Goal: Task Accomplishment & Management: Use online tool/utility

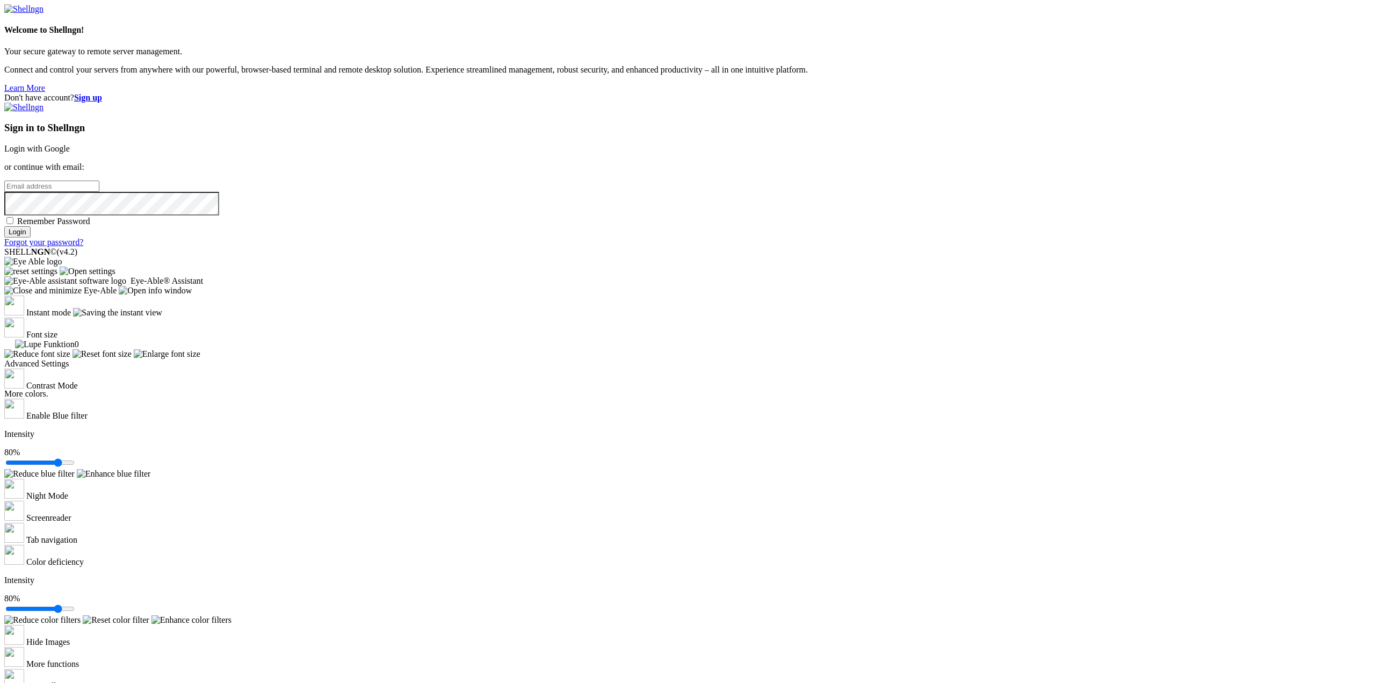
type input "[EMAIL_ADDRESS][US_STATE][DOMAIN_NAME]"
click at [31, 237] on input "Login" at bounding box center [17, 231] width 26 height 11
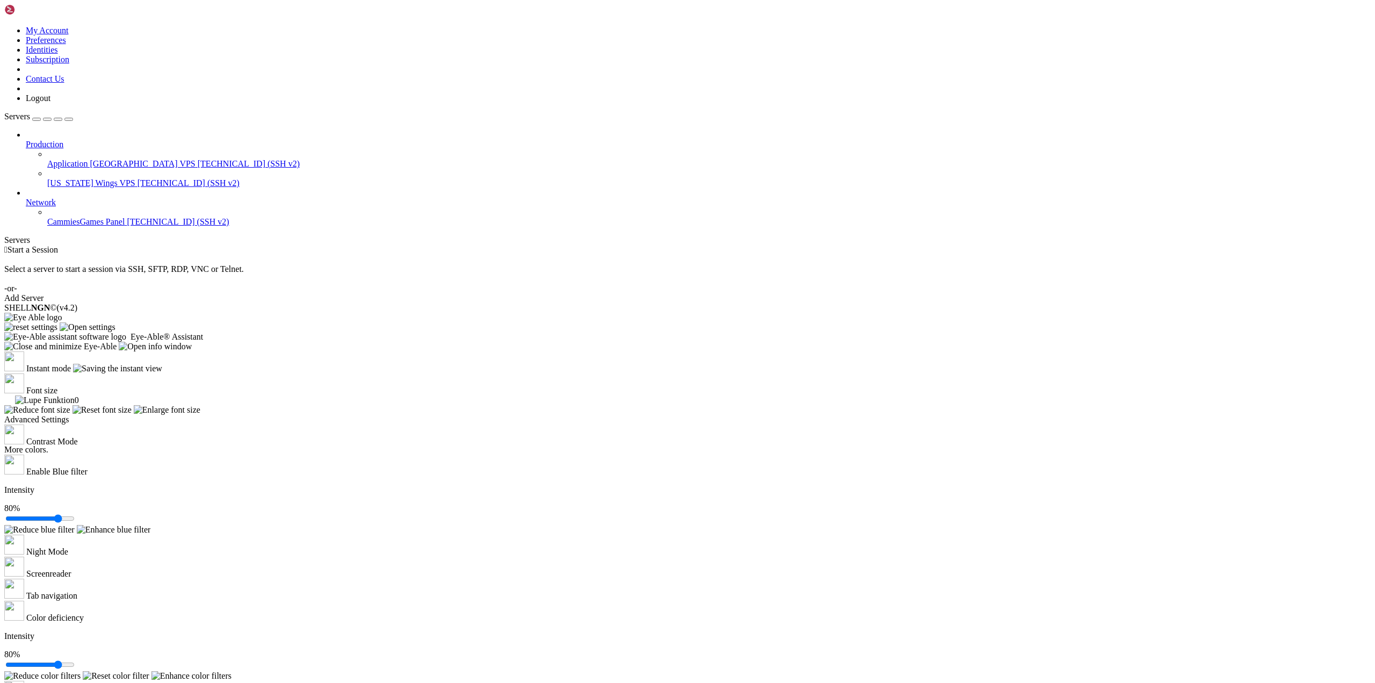
click at [60, 159] on link "Application [GEOGRAPHIC_DATA] VPS [TECHNICAL_ID] (SSH v2)" at bounding box center [708, 164] width 1323 height 10
drag, startPoint x: 734, startPoint y: 112, endPoint x: 728, endPoint y: 113, distance: 6.1
click at [58, 245] on span "Start a Session" at bounding box center [33, 249] width 50 height 9
click at [198, 159] on span "[TECHNICAL_ID] (SSH v2)" at bounding box center [249, 163] width 102 height 9
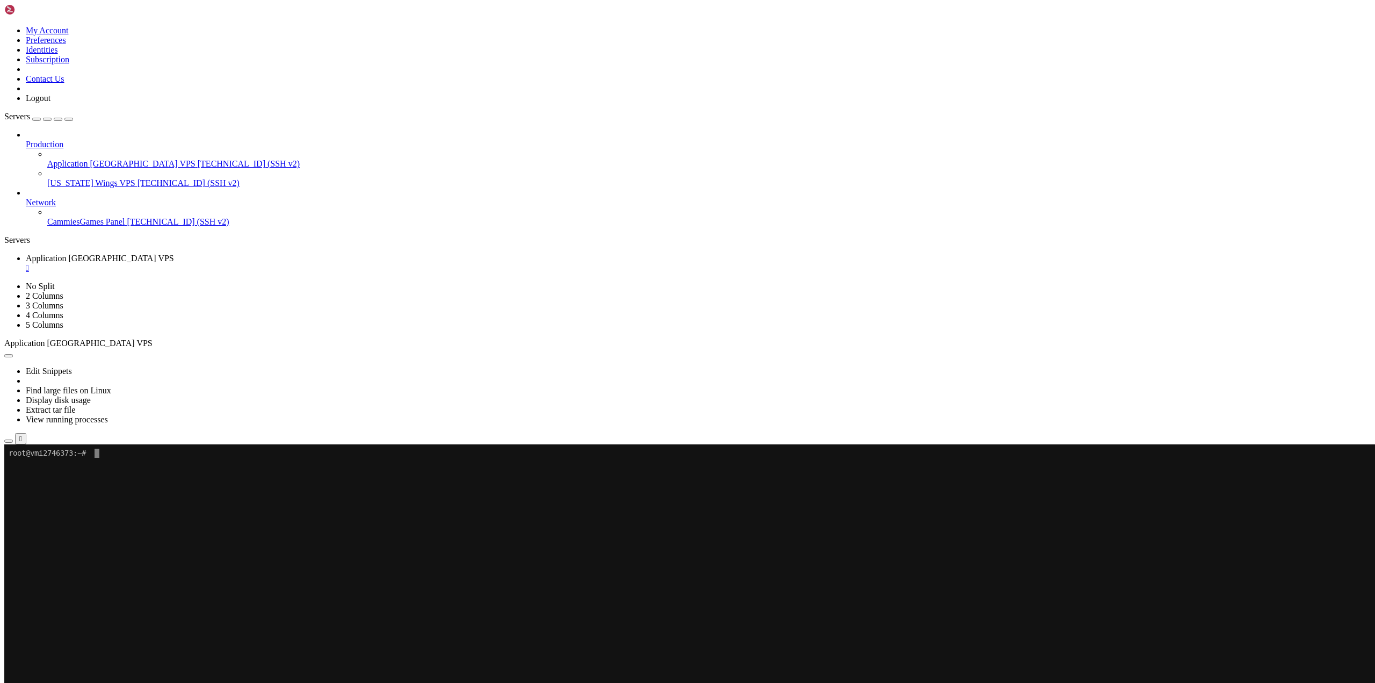
drag, startPoint x: 197, startPoint y: 561, endPoint x: 196, endPoint y: 576, distance: 15.6
click at [197, 561] on x-row "To enrich screen reader interactions, please activate Accessibility in Grammarl…" at bounding box center [624, 562] width 1231 height 9
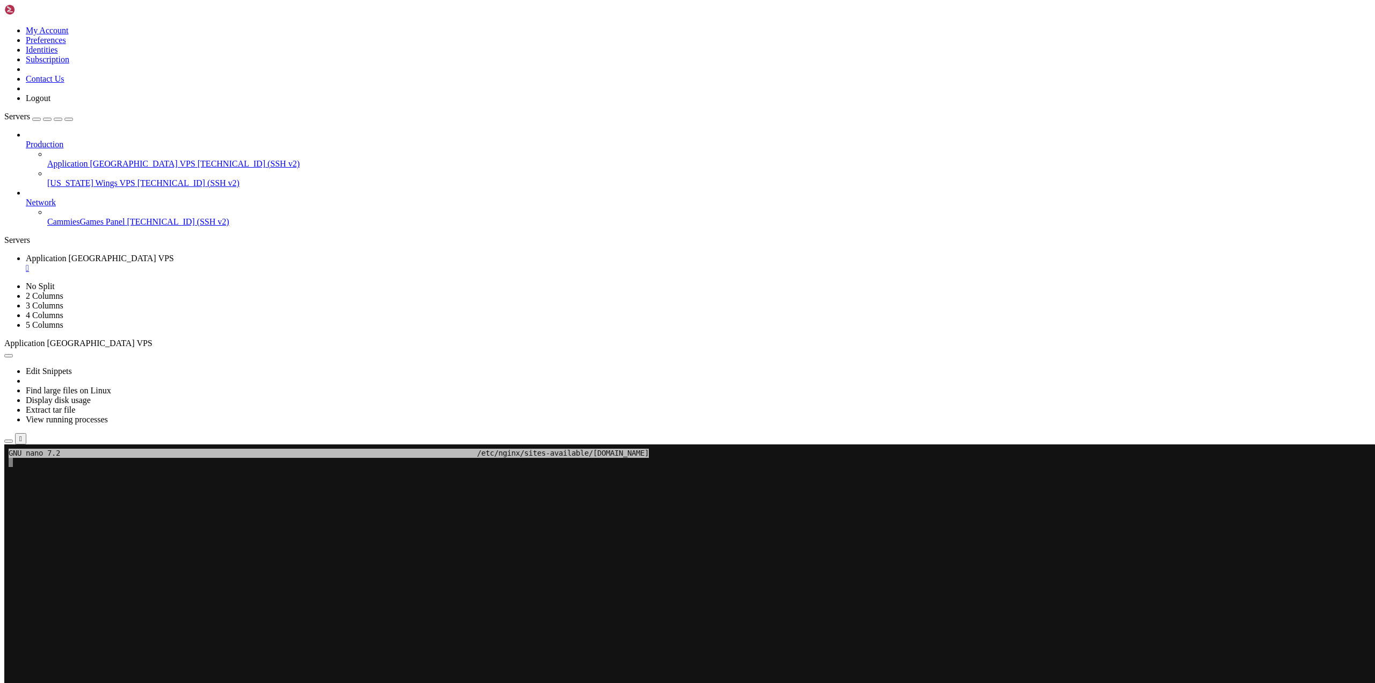
click at [233, 637] on x-row "To enrich screen reader interactions, please activate Accessibility in Grammarl…" at bounding box center [624, 635] width 1231 height 9
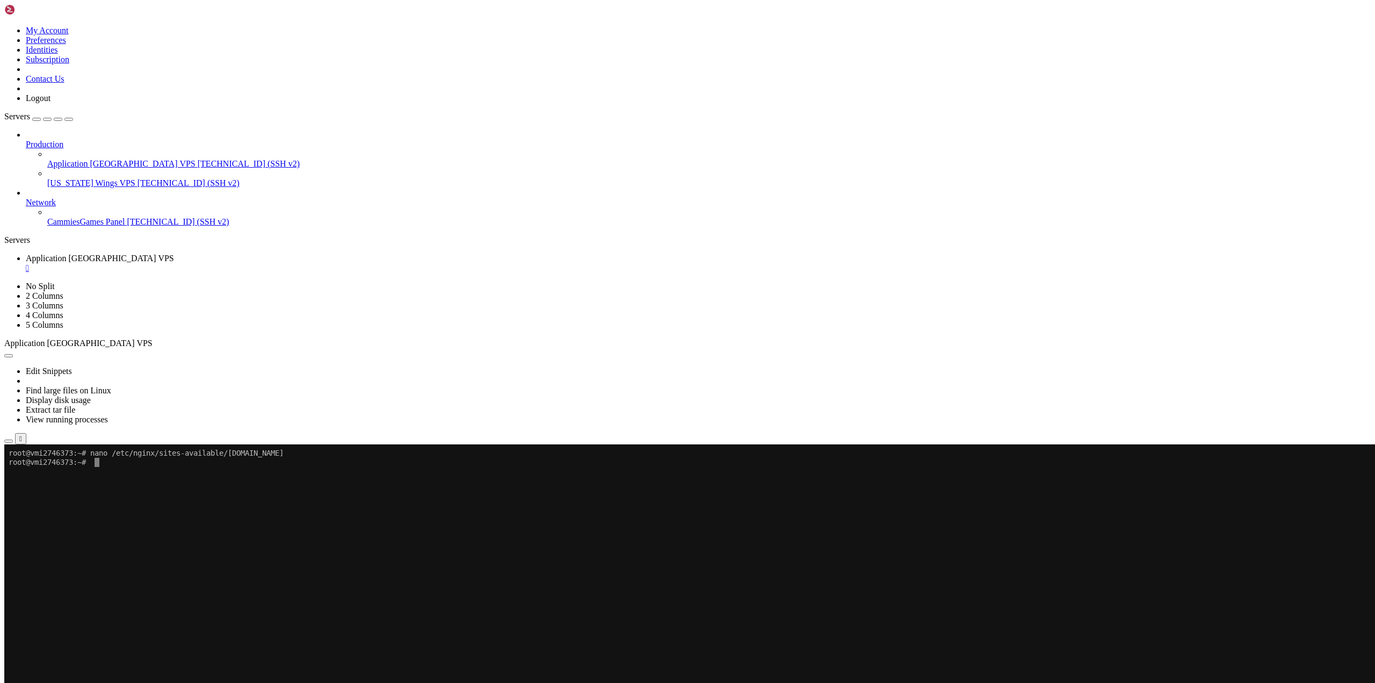
click at [351, 554] on x-row "To enrich screen reader interactions, please activate Accessibility in Grammarl…" at bounding box center [624, 553] width 1231 height 9
click at [89, 533] on x-row "To enrich screen reader interactions, please activate Accessibility in Grammarl…" at bounding box center [624, 535] width 1231 height 9
drag, startPoint x: 339, startPoint y: 600, endPoint x: 336, endPoint y: 608, distance: 8.2
click at [339, 602] on x-row "To enrich screen reader interactions, please activate Accessibility in Grammarl…" at bounding box center [624, 599] width 1231 height 9
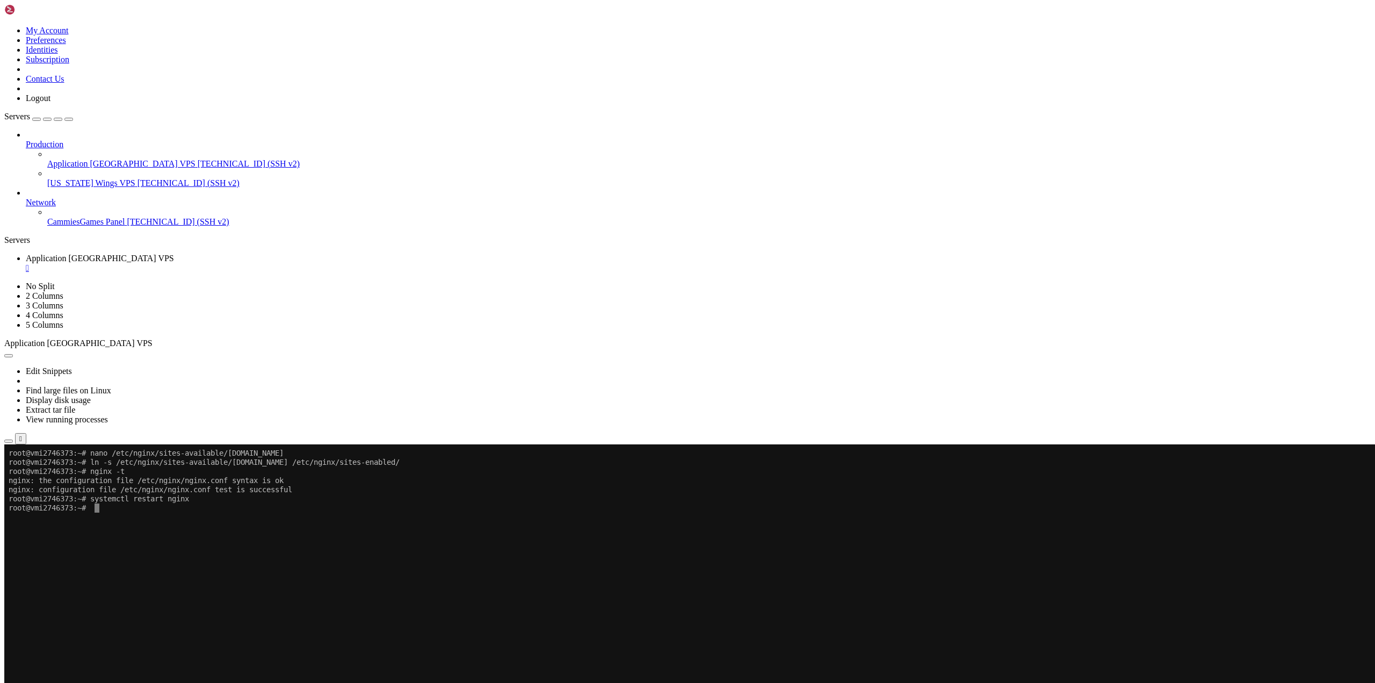
click at [159, 599] on x-row "To enrich screen reader interactions, please activate Accessibility in Grammarl…" at bounding box center [624, 599] width 1231 height 9
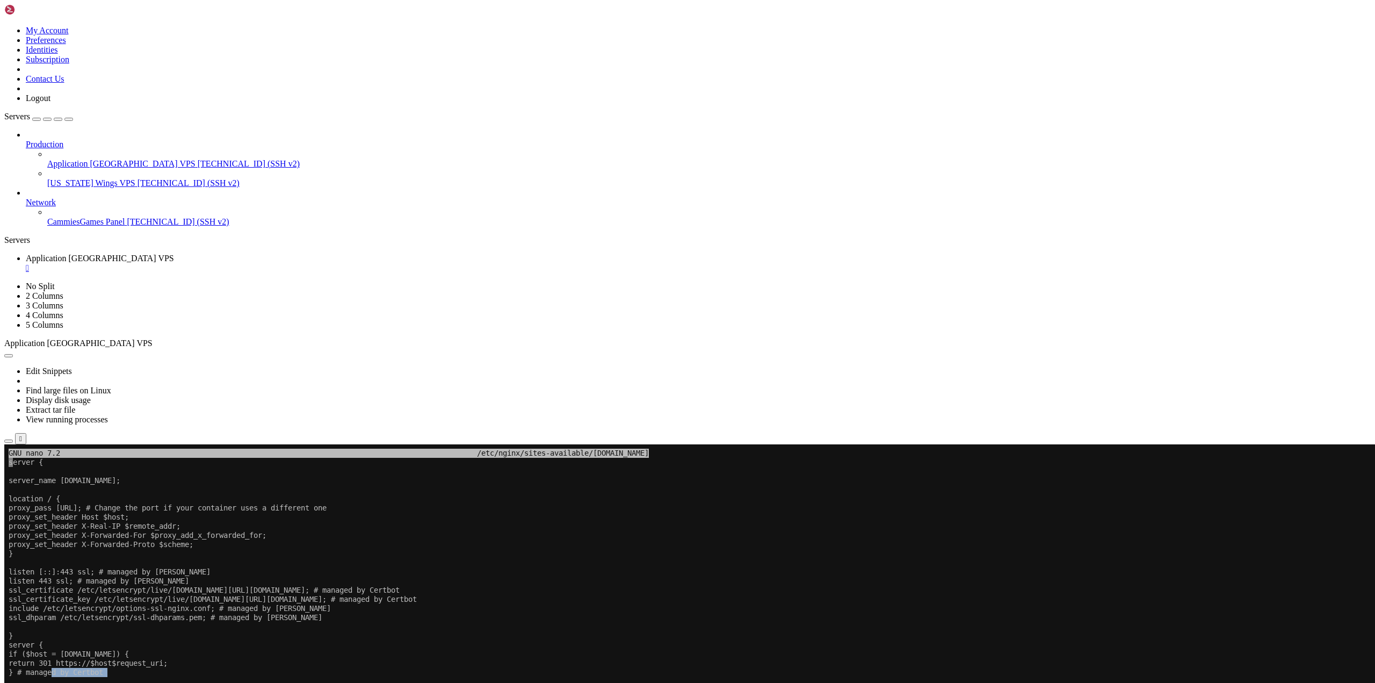
drag, startPoint x: 142, startPoint y: 804, endPoint x: 54, endPoint y: 671, distance: 158.8
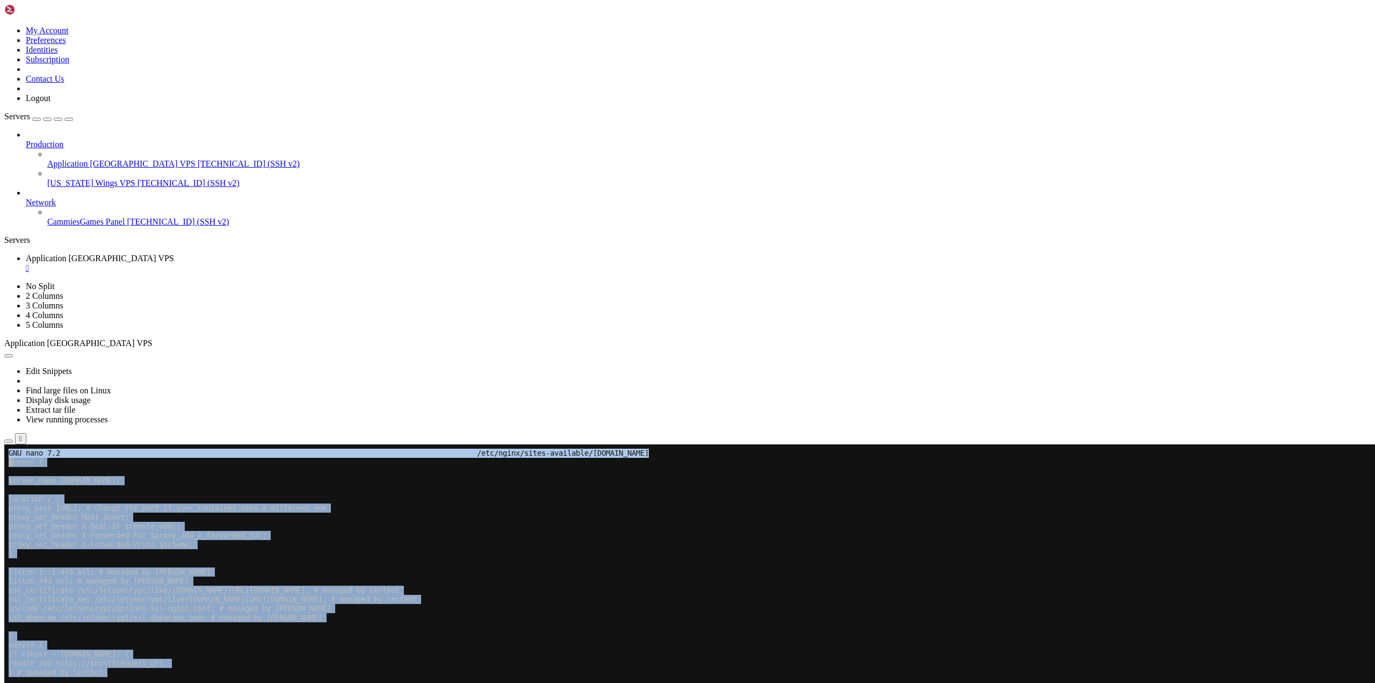
drag, startPoint x: 58, startPoint y: 793, endPoint x: 5, endPoint y: 469, distance: 327.7
click at [477, 577] on x-row "listen 443 ssl; # managed by [PERSON_NAME]" at bounding box center [624, 580] width 1231 height 9
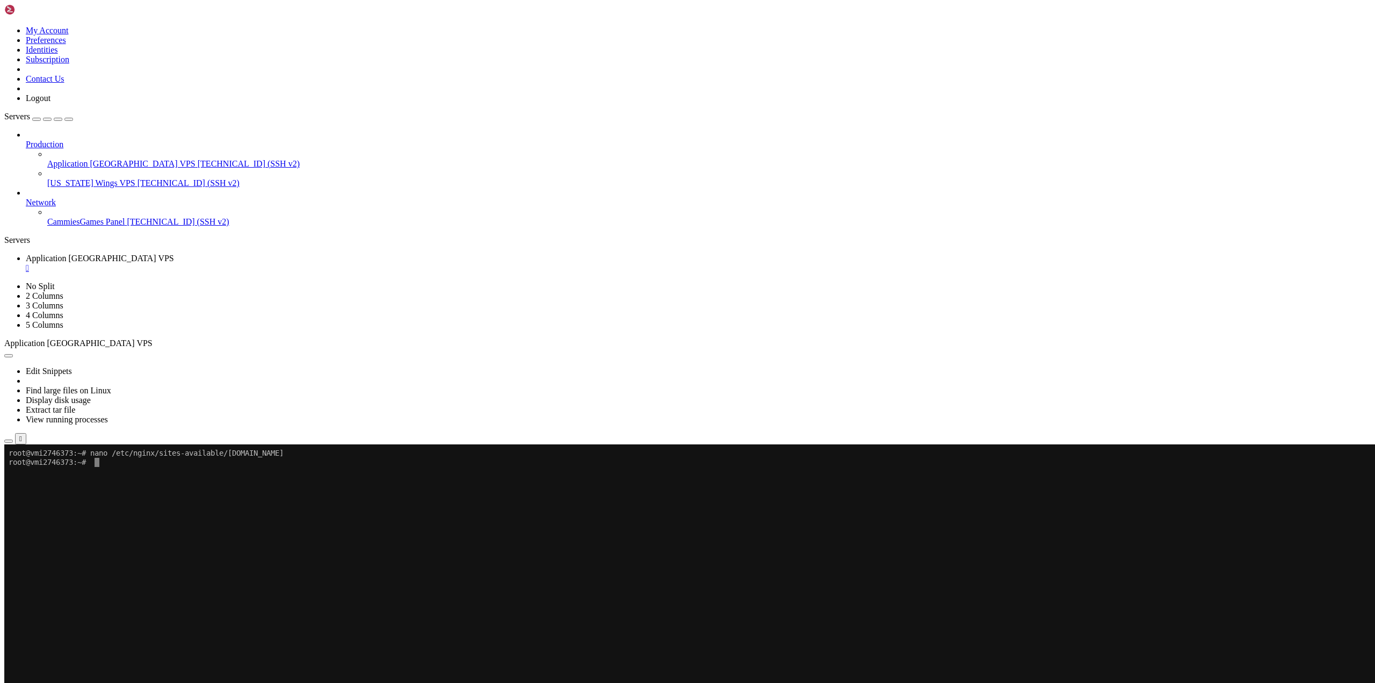
click at [264, 651] on x-row "To enrich screen reader interactions, please activate Accessibility in Grammarl…" at bounding box center [624, 653] width 1231 height 9
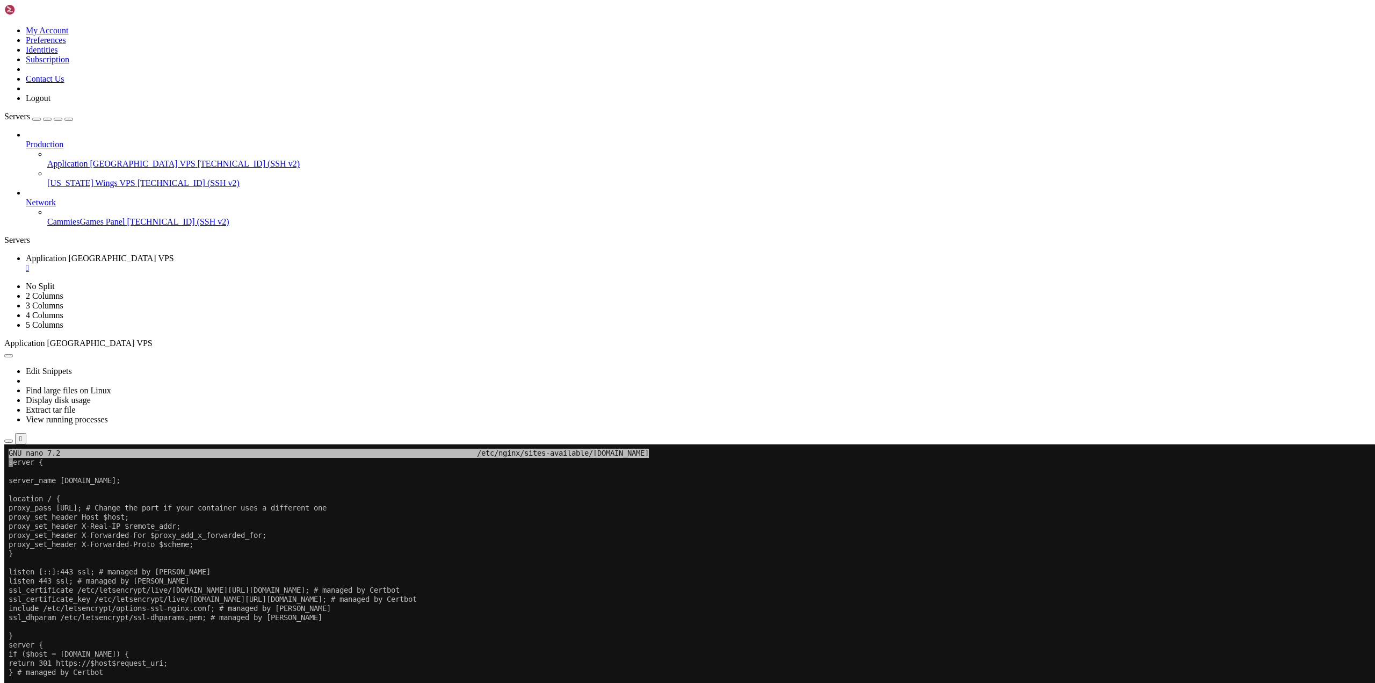
drag, startPoint x: 149, startPoint y: 835, endPoint x: 80, endPoint y: 758, distance: 103.4
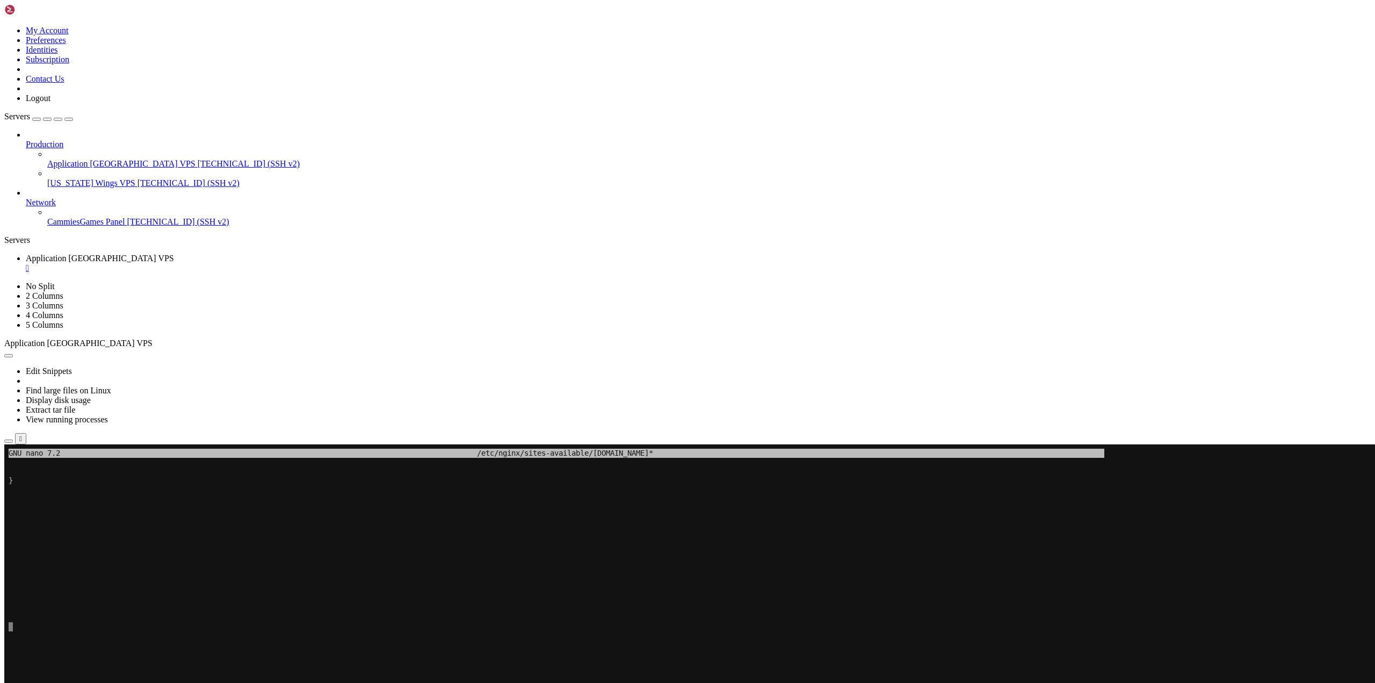
click at [285, 661] on x-row "To enrich screen reader interactions, please activate Accessibility in Grammarl…" at bounding box center [624, 663] width 1231 height 9
click at [112, 483] on x-row "To enrich screen reader interactions, please activate Accessibility in Grammarl…" at bounding box center [624, 480] width 1231 height 9
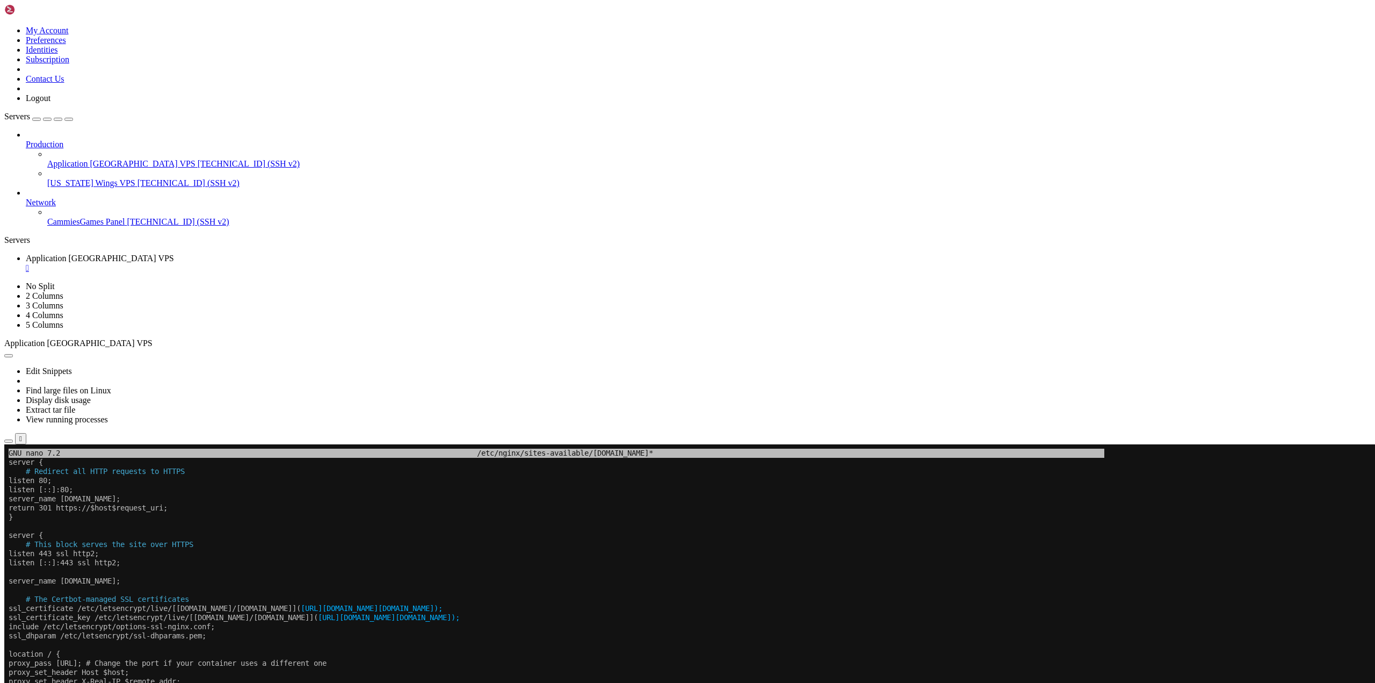
drag, startPoint x: 69, startPoint y: 476, endPoint x: 508, endPoint y: 617, distance: 460.8
click at [460, 617] on span "[URL][DOMAIN_NAME][DOMAIN_NAME]);" at bounding box center [389, 617] width 142 height 9
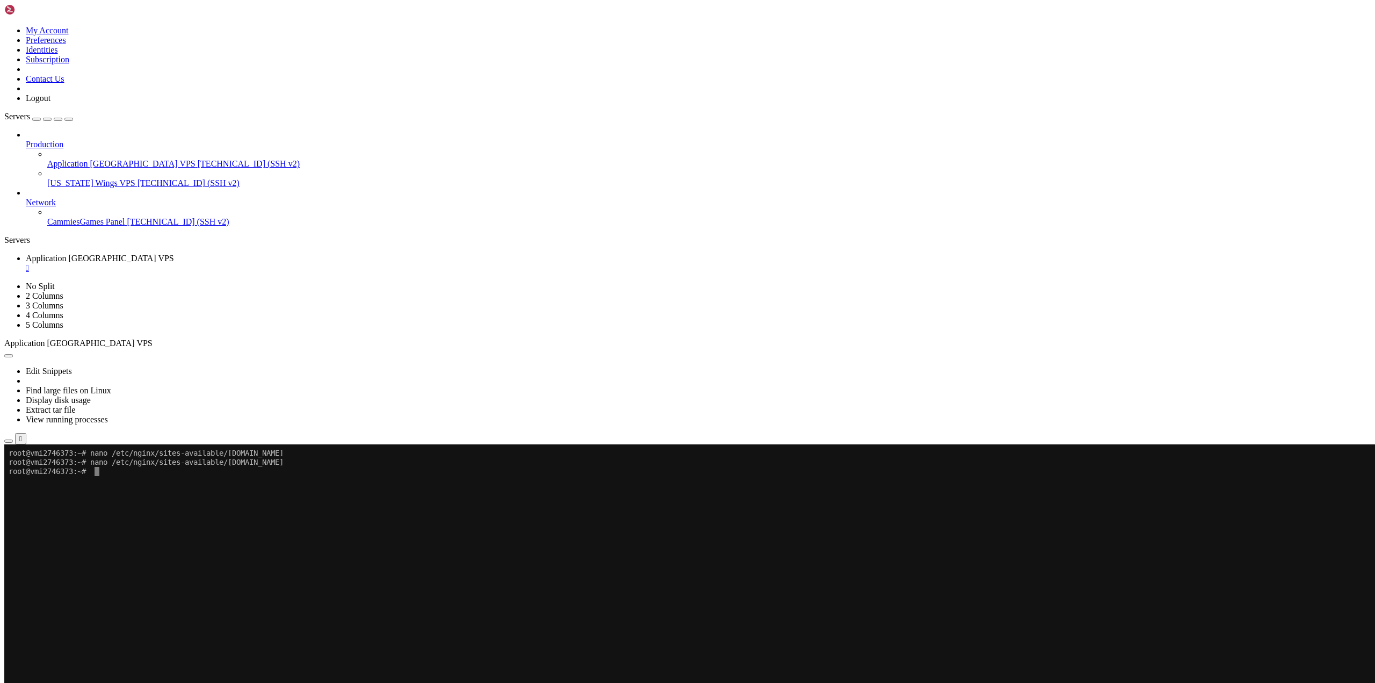
click at [169, 616] on x-row "To enrich screen reader interactions, please activate Accessibility in Grammarl…" at bounding box center [624, 617] width 1231 height 9
click at [122, 637] on x-row "To enrich screen reader interactions, please activate Accessibility in Grammarl…" at bounding box center [624, 635] width 1231 height 9
drag, startPoint x: 160, startPoint y: 514, endPoint x: 197, endPoint y: 499, distance: 40.0
click at [197, 499] on x-row "To enrich screen reader interactions, please activate Accessibility in Grammarl…" at bounding box center [624, 498] width 1231 height 9
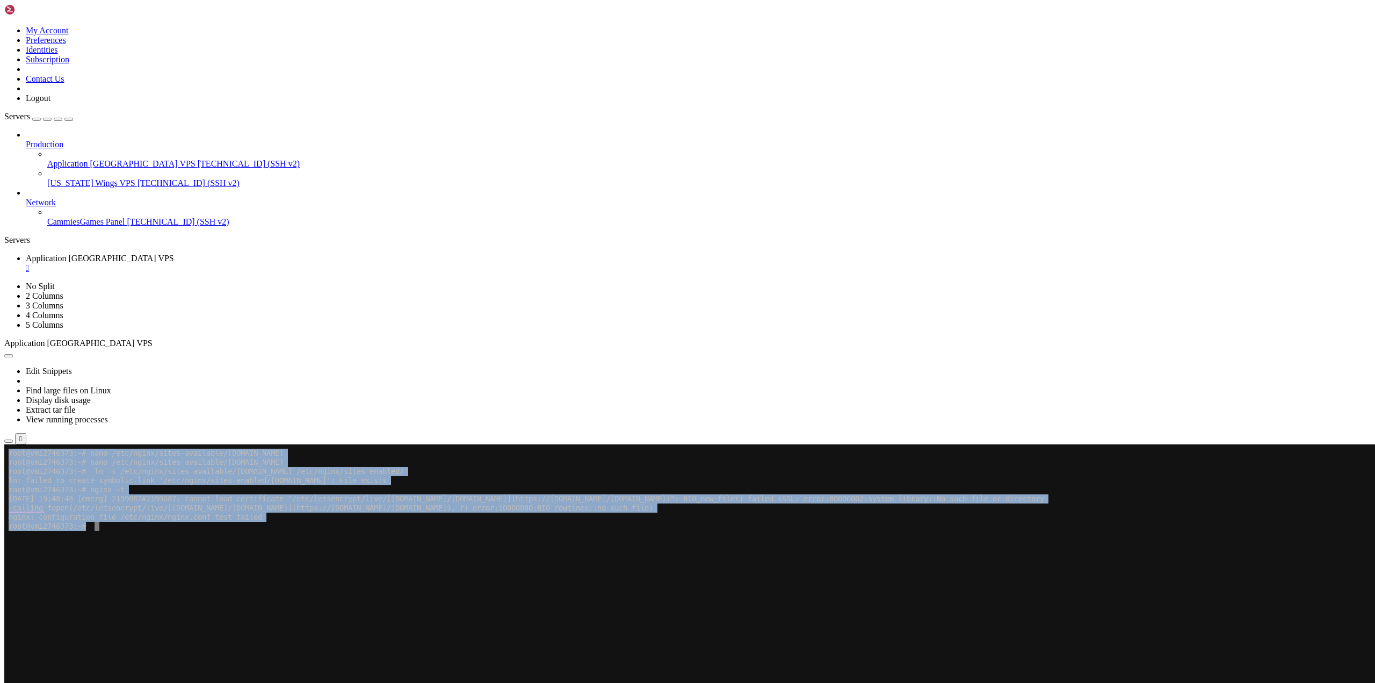
drag, startPoint x: 190, startPoint y: 554, endPoint x: 20, endPoint y: 435, distance: 207.9
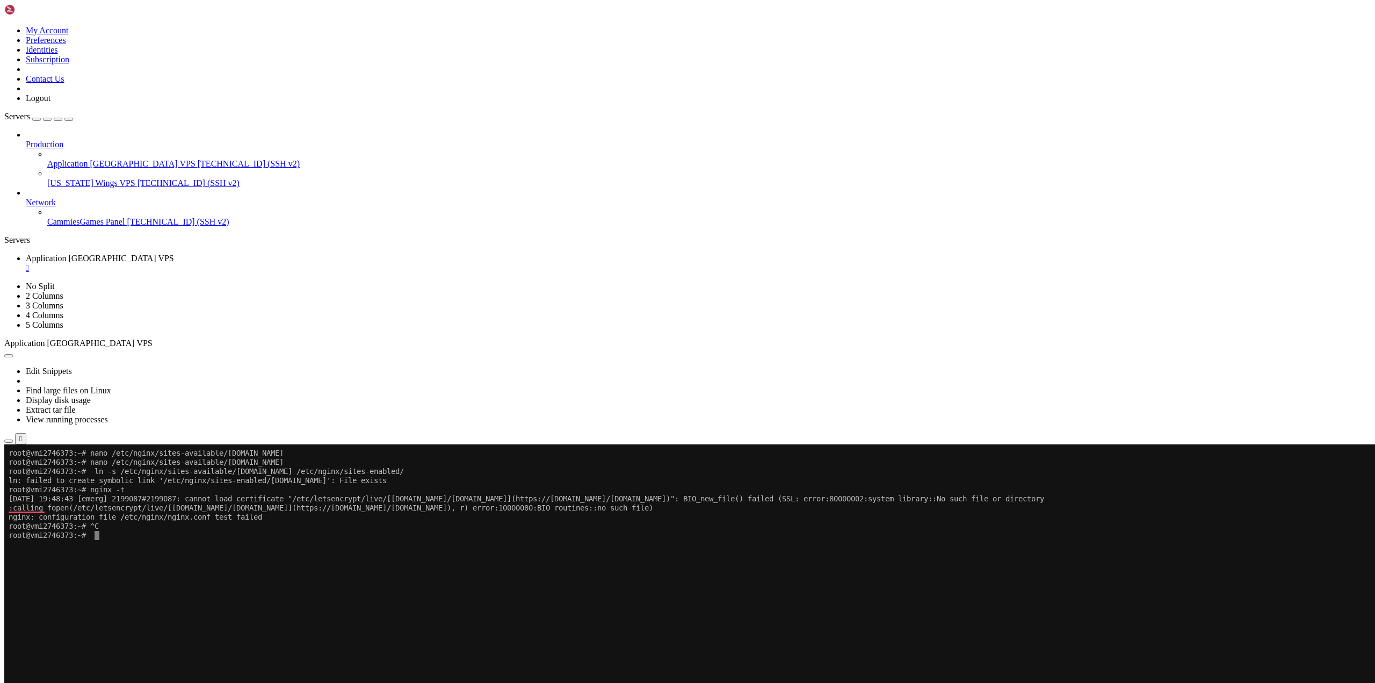
click at [288, 594] on x-row "To enrich screen reader interactions, please activate Accessibility in Grammarl…" at bounding box center [624, 589] width 1231 height 9
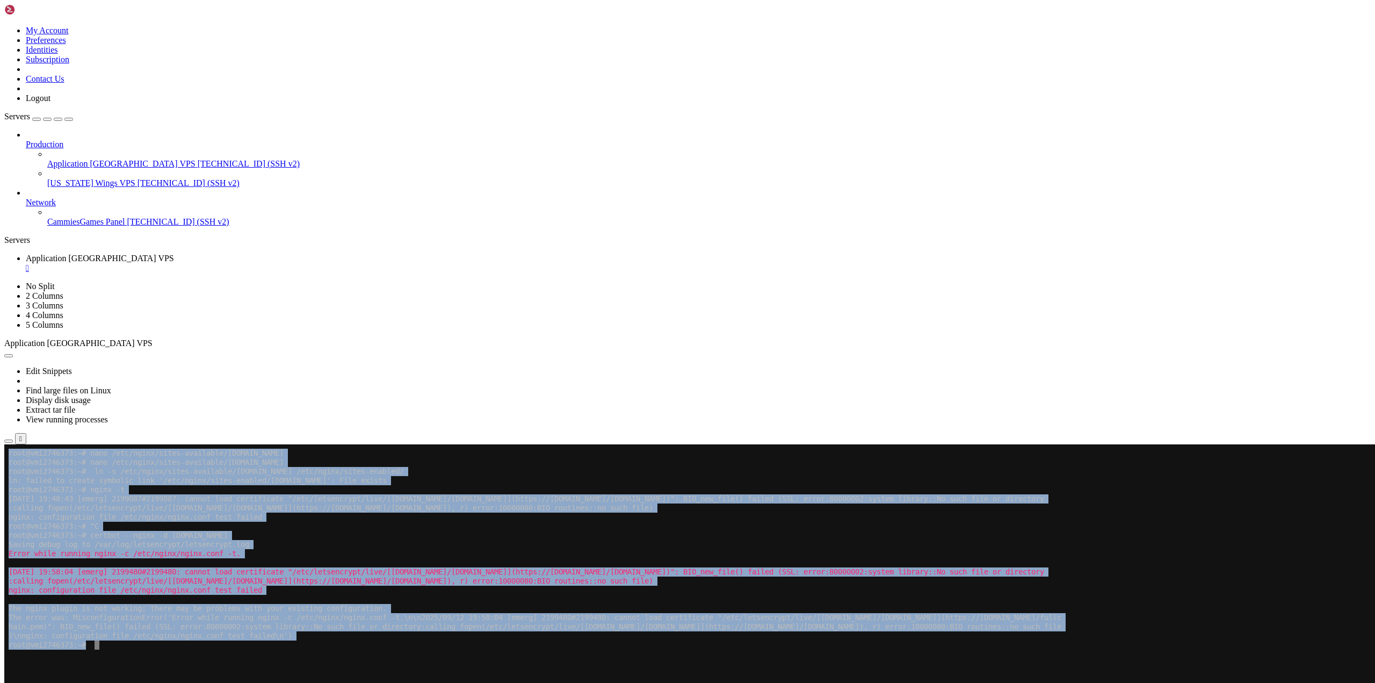
drag, startPoint x: 153, startPoint y: 674, endPoint x: -2, endPoint y: 449, distance: 273.4
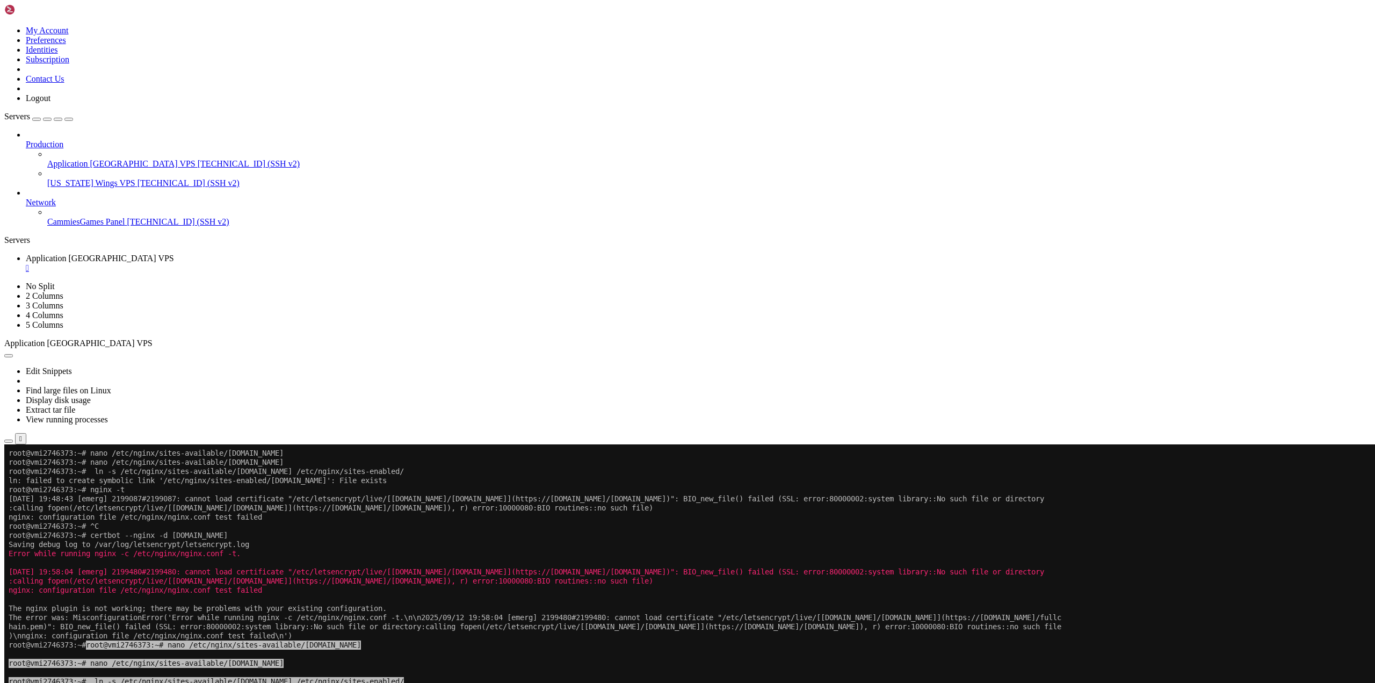
scroll to position [9, 0]
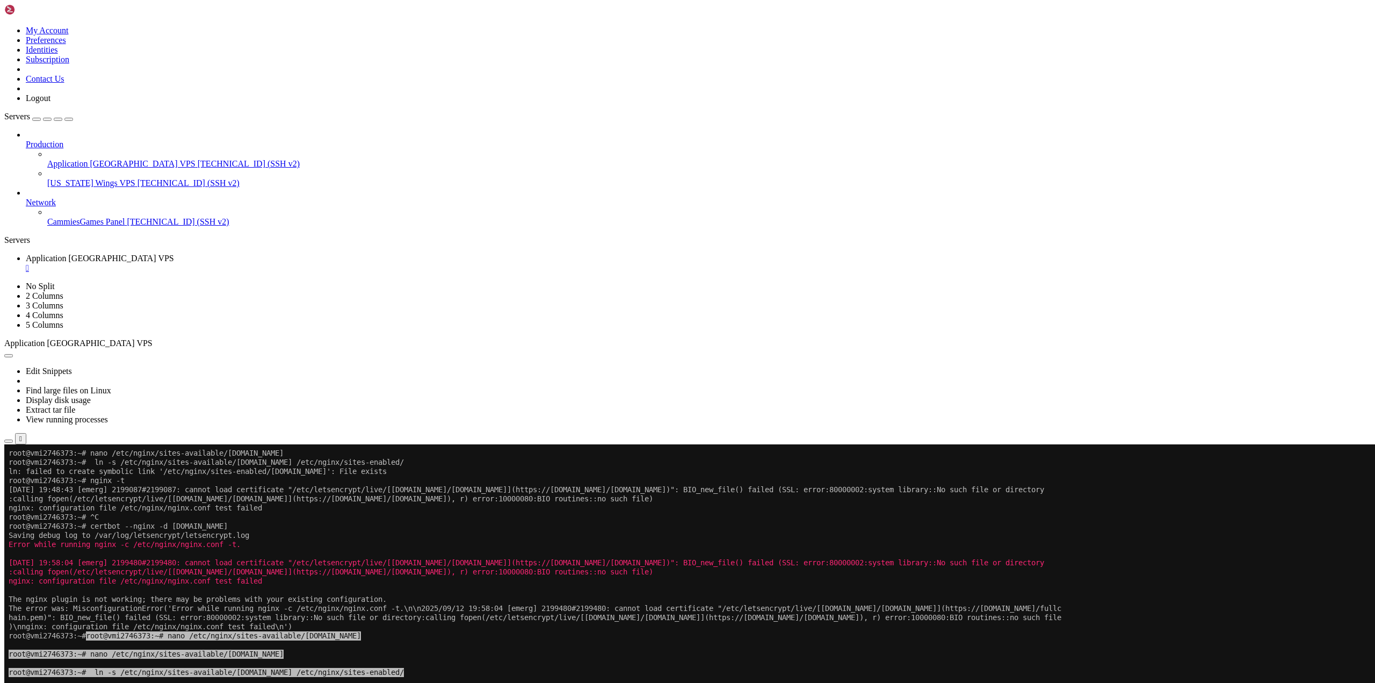
drag, startPoint x: 95, startPoint y: 639, endPoint x: -13, endPoint y: 471, distance: 200.1
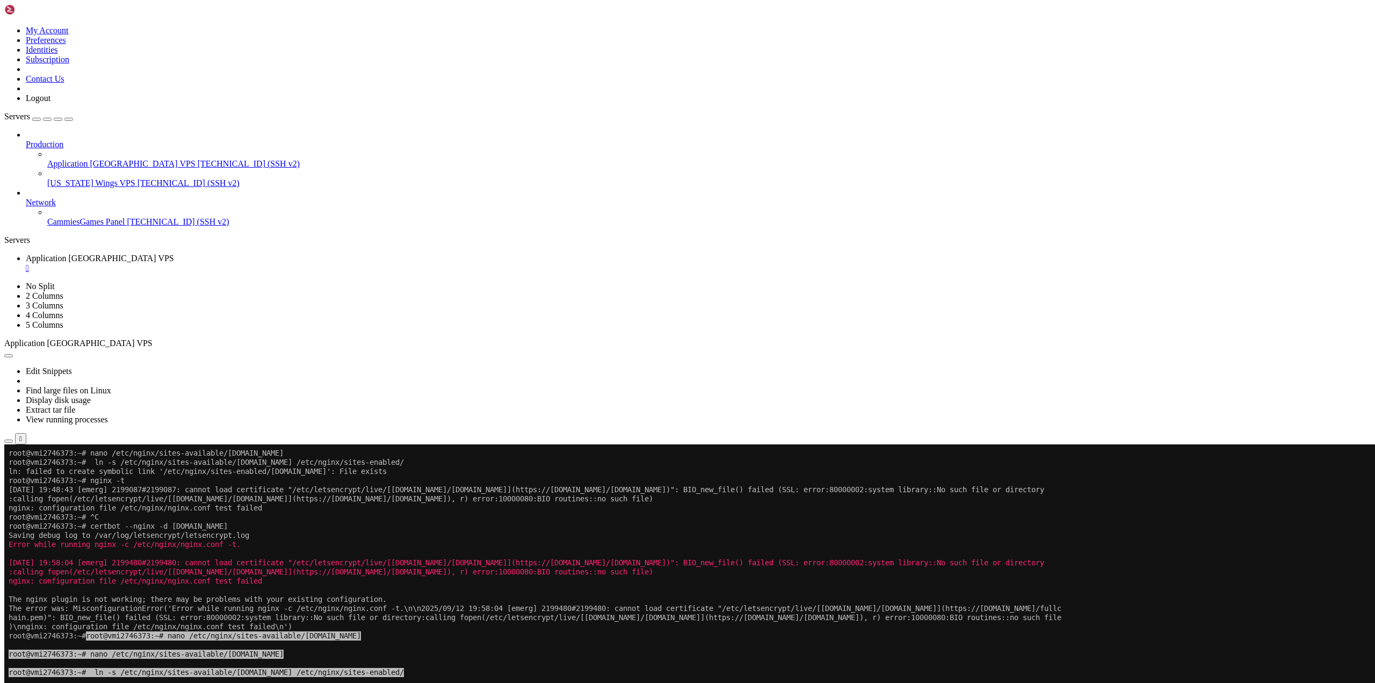
scroll to position [18, 0]
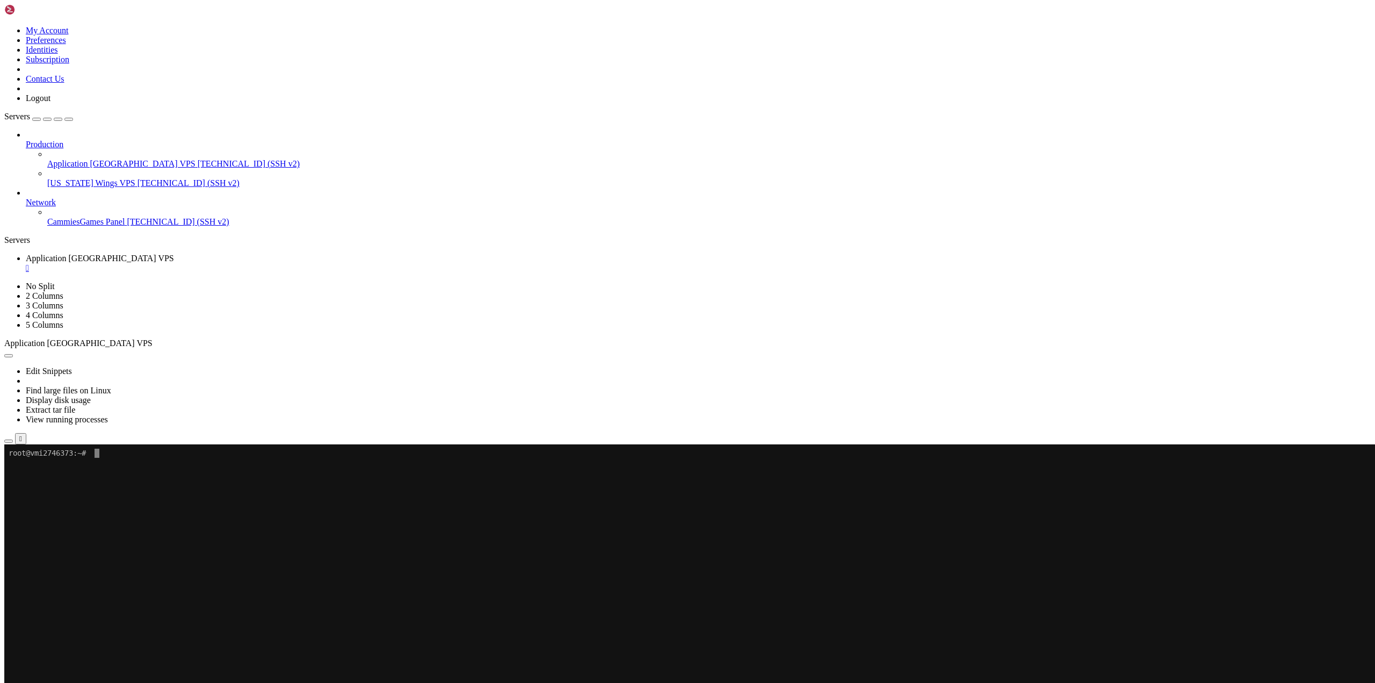
click at [128, 547] on x-row "To enrich screen reader interactions, please activate Accessibility in Grammarl…" at bounding box center [624, 544] width 1231 height 9
click at [141, 615] on x-row "To enrich screen reader interactions, please activate Accessibility in Grammarl…" at bounding box center [624, 617] width 1231 height 9
click at [32, 682] on x-row "To enrich screen reader interactions, please activate Accessibility in Grammarl…" at bounding box center [624, 690] width 1231 height 9
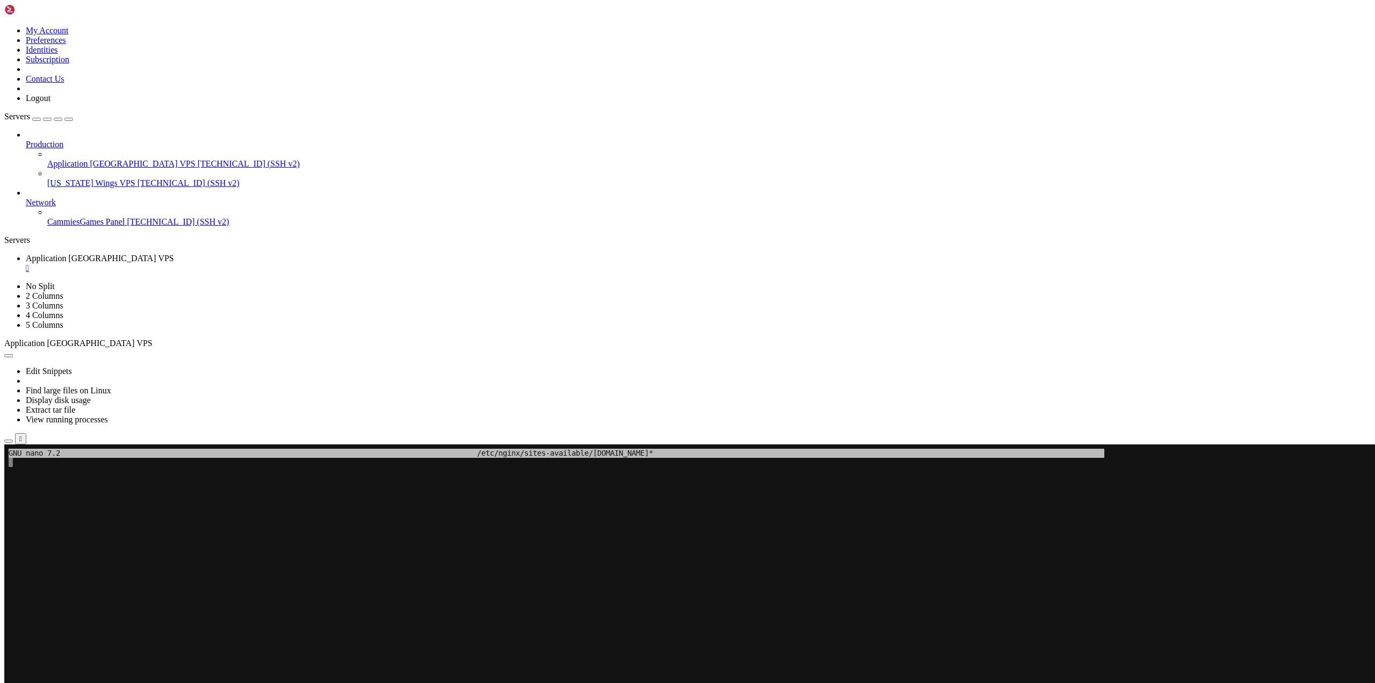
click at [242, 570] on x-row "To enrich screen reader interactions, please activate Accessibility in Grammarl…" at bounding box center [624, 571] width 1231 height 9
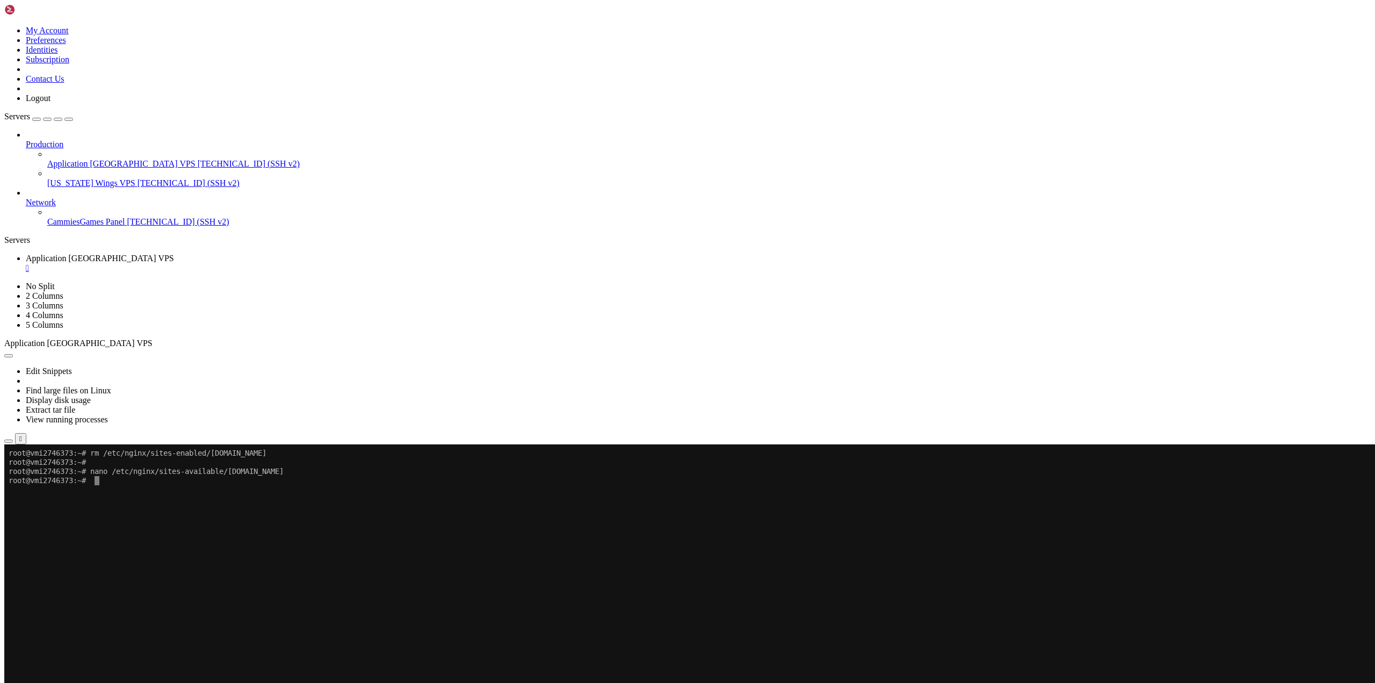
click at [233, 637] on x-row "To enrich screen reader interactions, please activate Accessibility in Grammarl…" at bounding box center [624, 635] width 1231 height 9
click at [183, 610] on x-row "To enrich screen reader interactions, please activate Accessibility in Grammarl…" at bounding box center [624, 608] width 1231 height 9
click at [300, 653] on x-row "To enrich screen reader interactions, please activate Accessibility in Grammarl…" at bounding box center [624, 653] width 1231 height 9
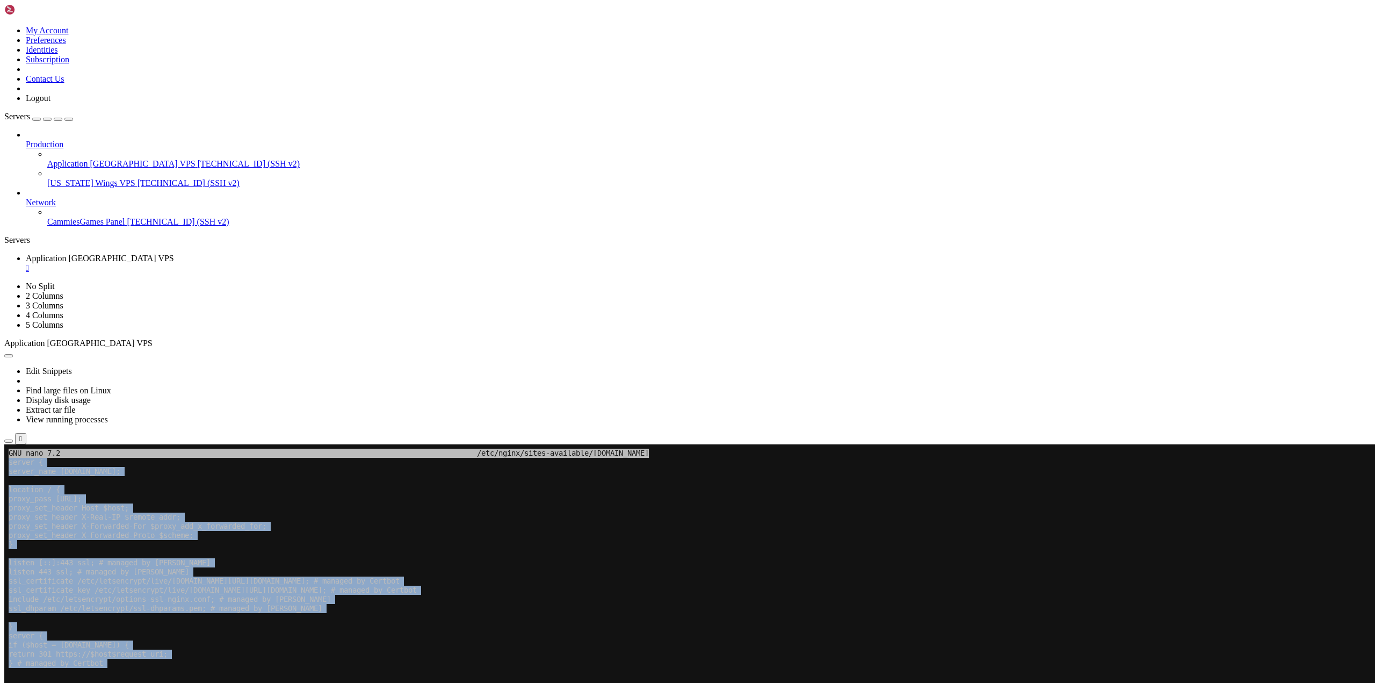
drag, startPoint x: 45, startPoint y: 775, endPoint x: 9, endPoint y: 462, distance: 314.7
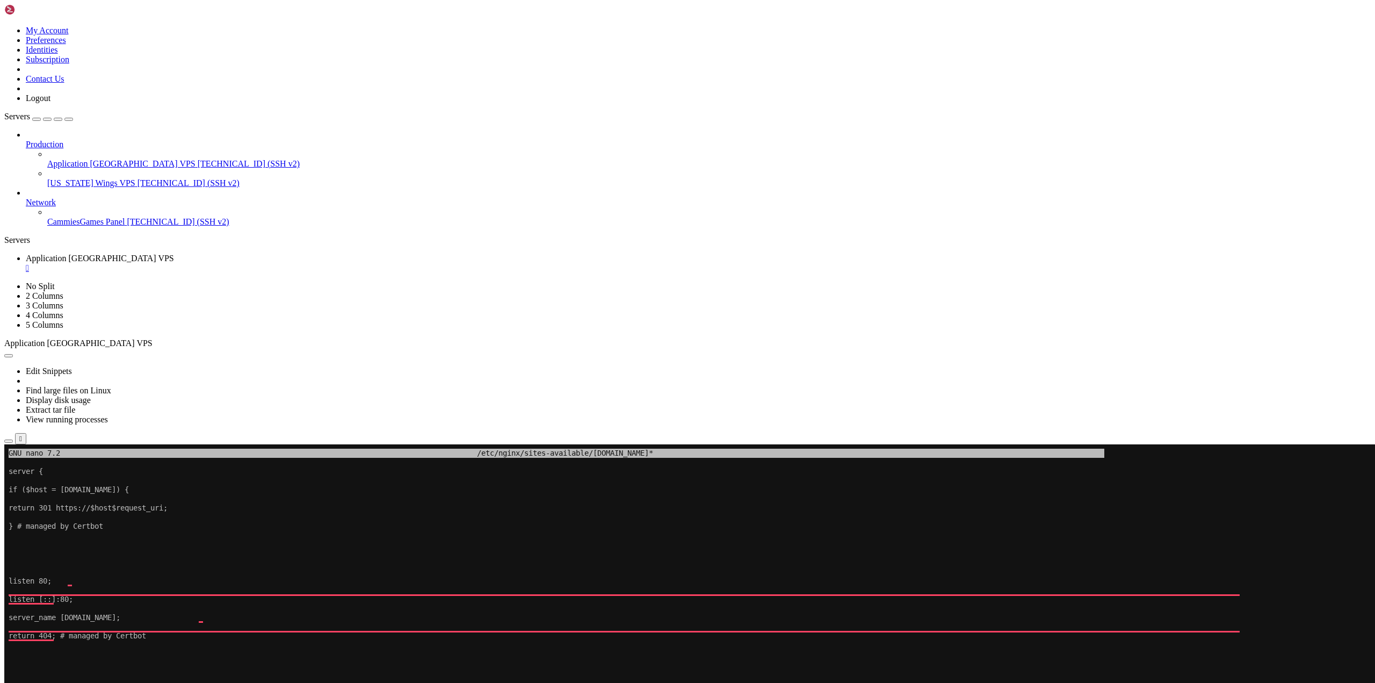
click at [202, 639] on x-row "return 404; # managed by Certbot" at bounding box center [624, 635] width 1231 height 9
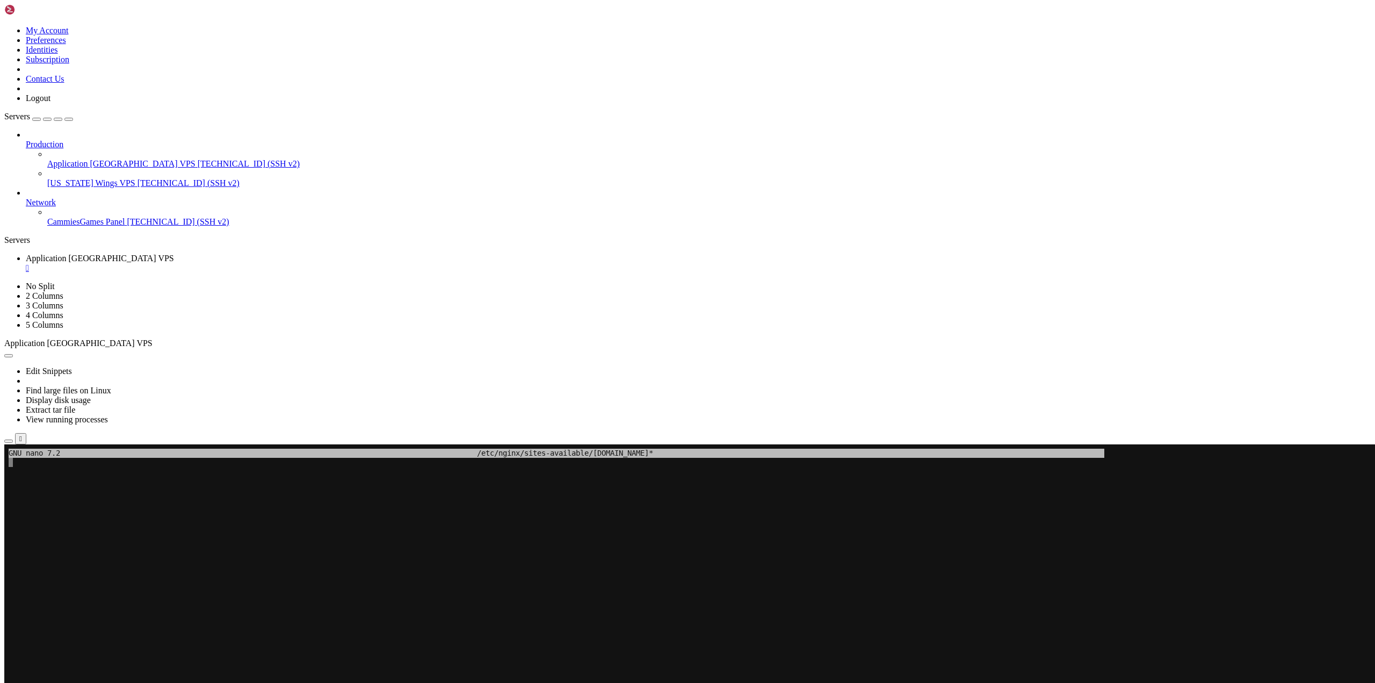
click at [96, 681] on x-row "To enrich screen reader interactions, please activate Accessibility in Grammarl…" at bounding box center [624, 681] width 1231 height 9
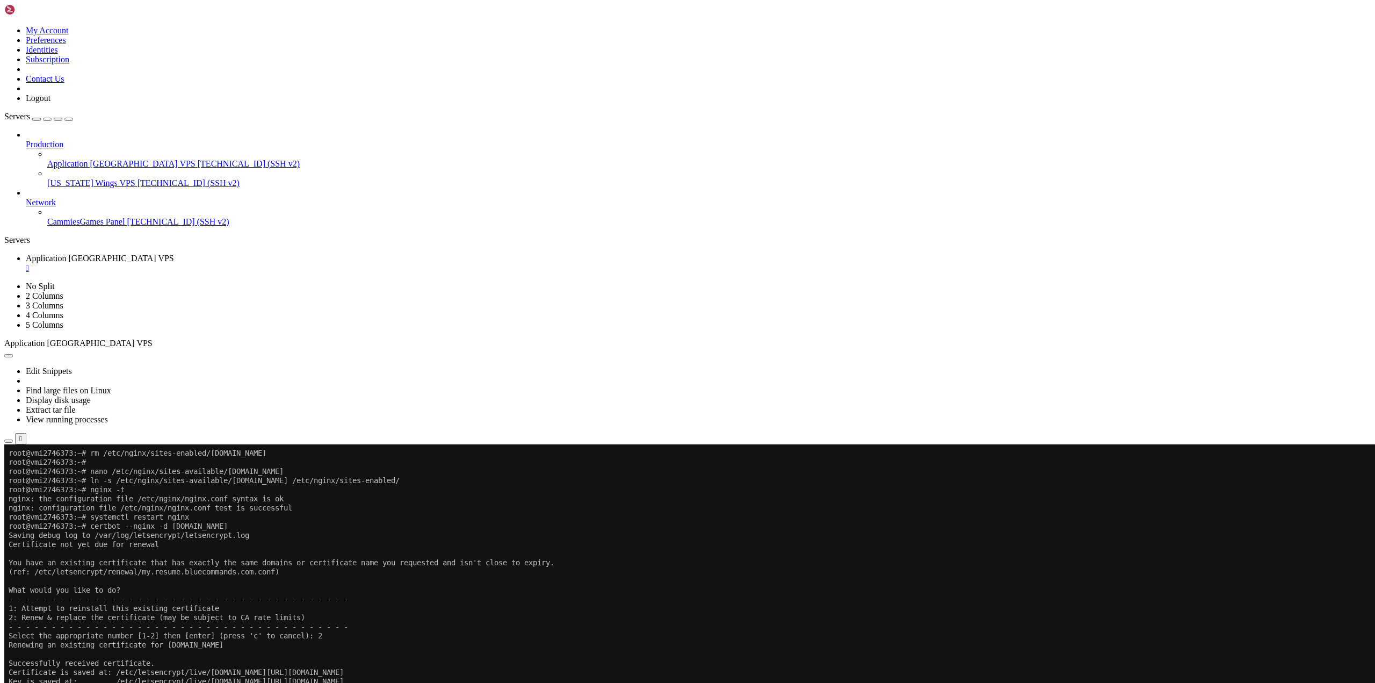
drag, startPoint x: 141, startPoint y: 882, endPoint x: 10, endPoint y: 840, distance: 137.4
copy div "[DATE] 20:09:32 [warn] 2200041#2200041: duplicate value "TLSv1.2" in /etc/letse…"
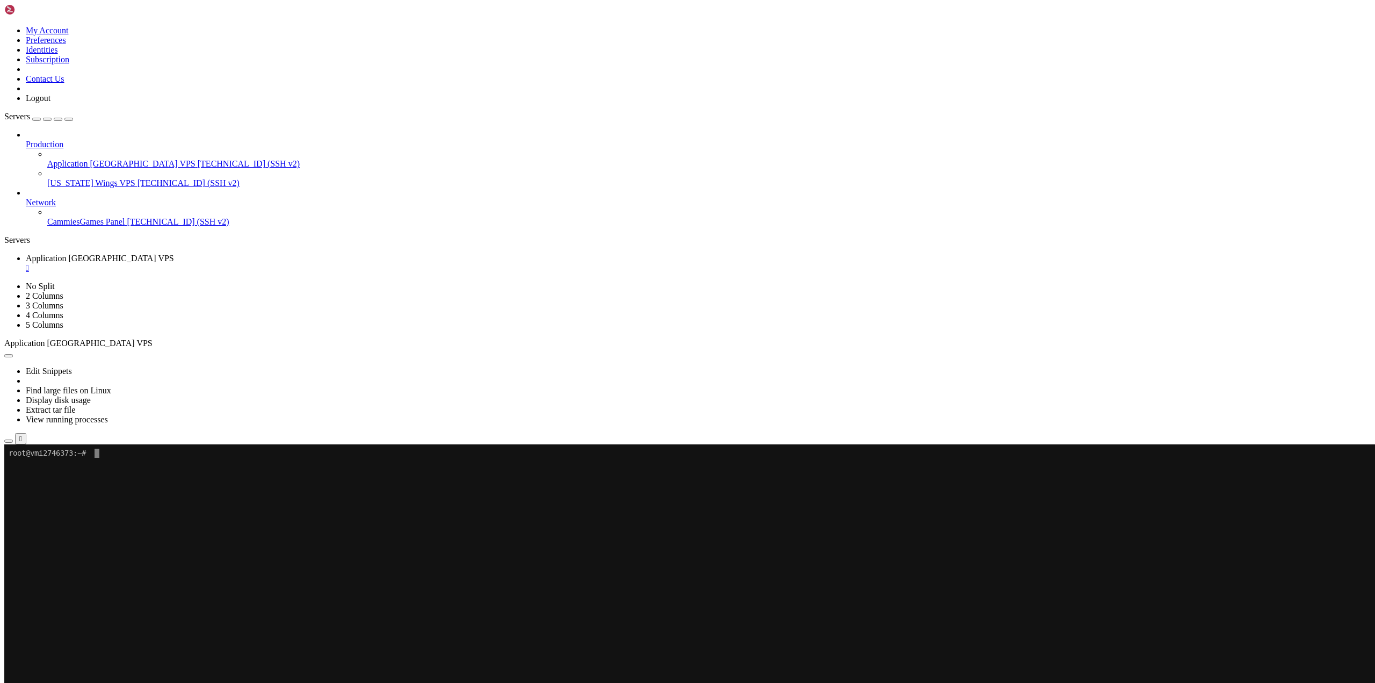
click at [147, 530] on x-row "To enrich screen reader interactions, please activate Accessibility in Grammarl…" at bounding box center [624, 526] width 1231 height 9
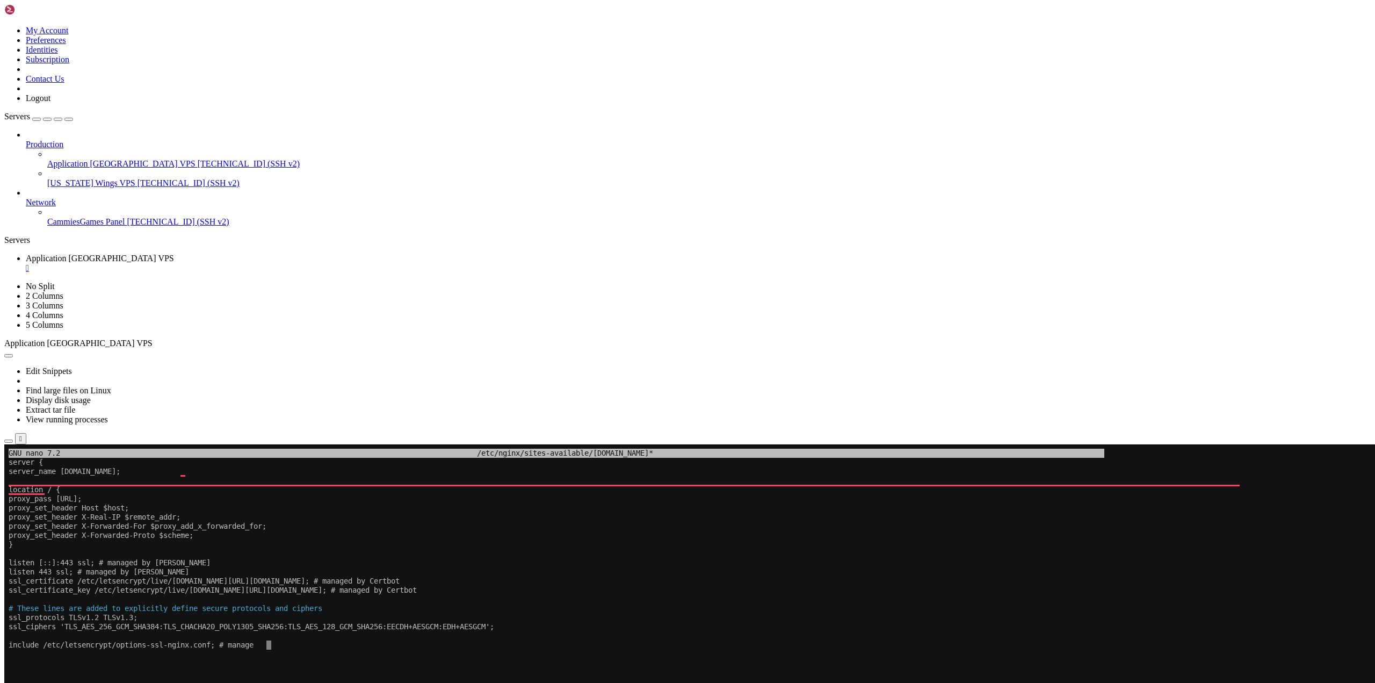
scroll to position [5, 1]
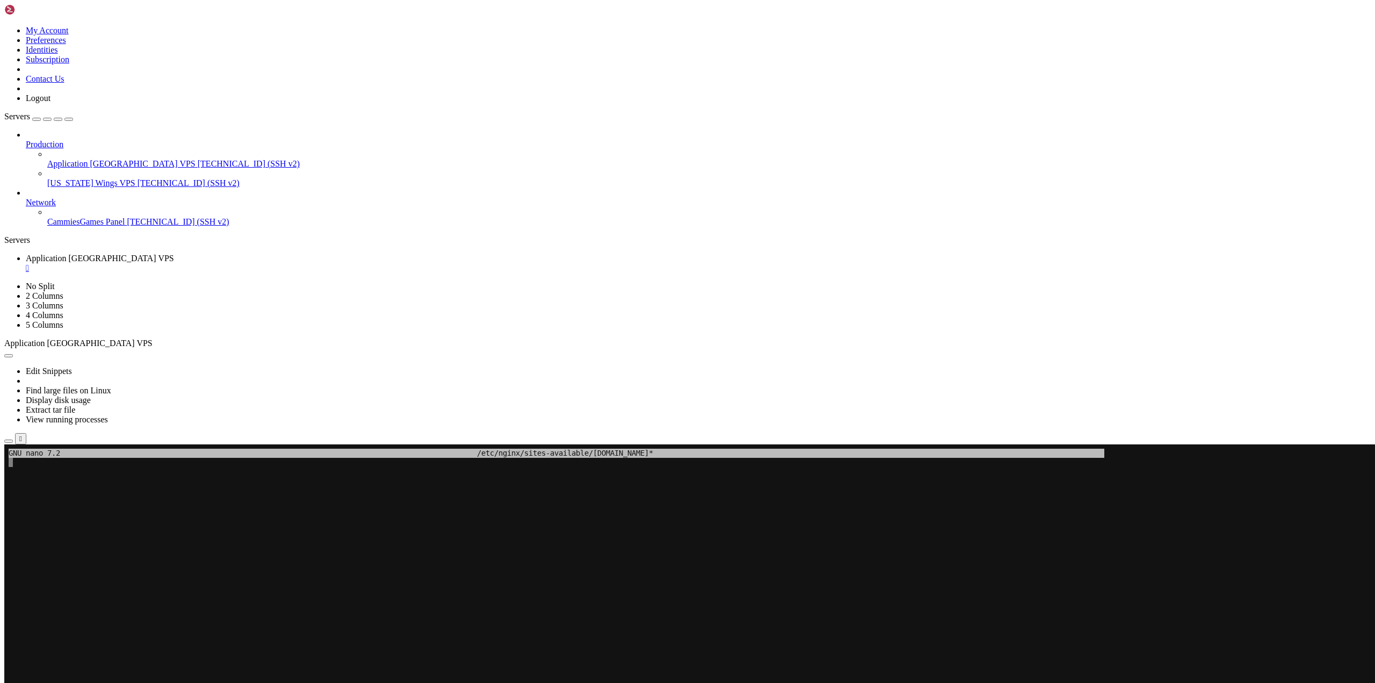
click at [173, 637] on x-row "To enrich screen reader interactions, please activate Accessibility in Grammarl…" at bounding box center [624, 635] width 1231 height 9
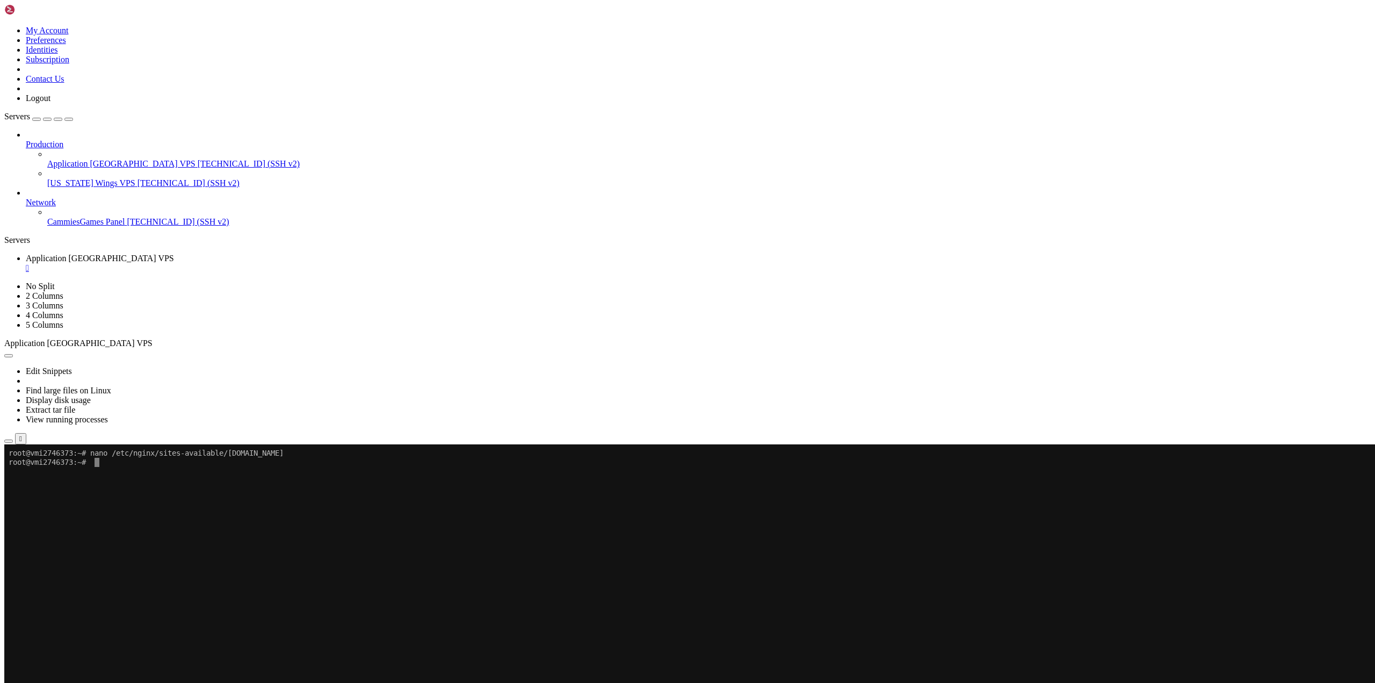
click at [131, 537] on x-row "To enrich screen reader interactions, please activate Accessibility in Grammarl…" at bounding box center [624, 535] width 1231 height 9
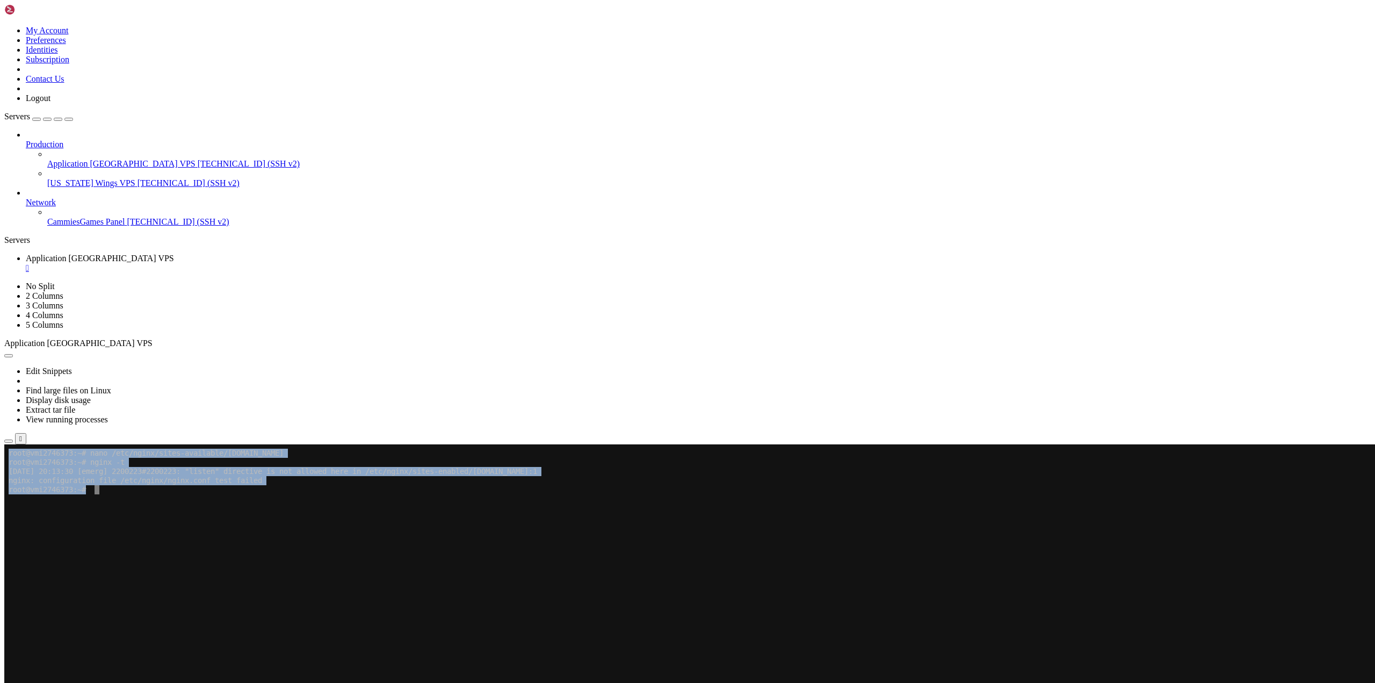
drag, startPoint x: 157, startPoint y: 500, endPoint x: 132, endPoint y: 519, distance: 31.4
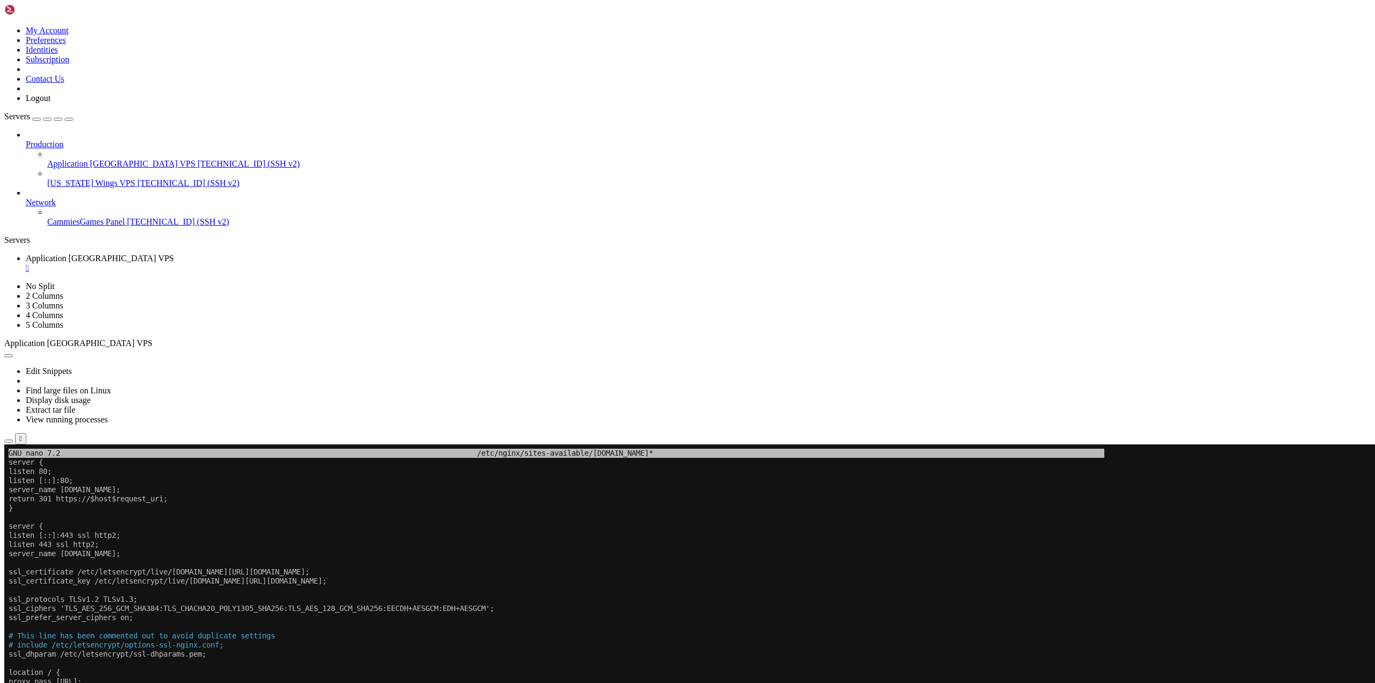
drag, startPoint x: 62, startPoint y: 498, endPoint x: 37, endPoint y: 523, distance: 34.9
click at [37, 523] on x-row "server {" at bounding box center [624, 526] width 1231 height 9
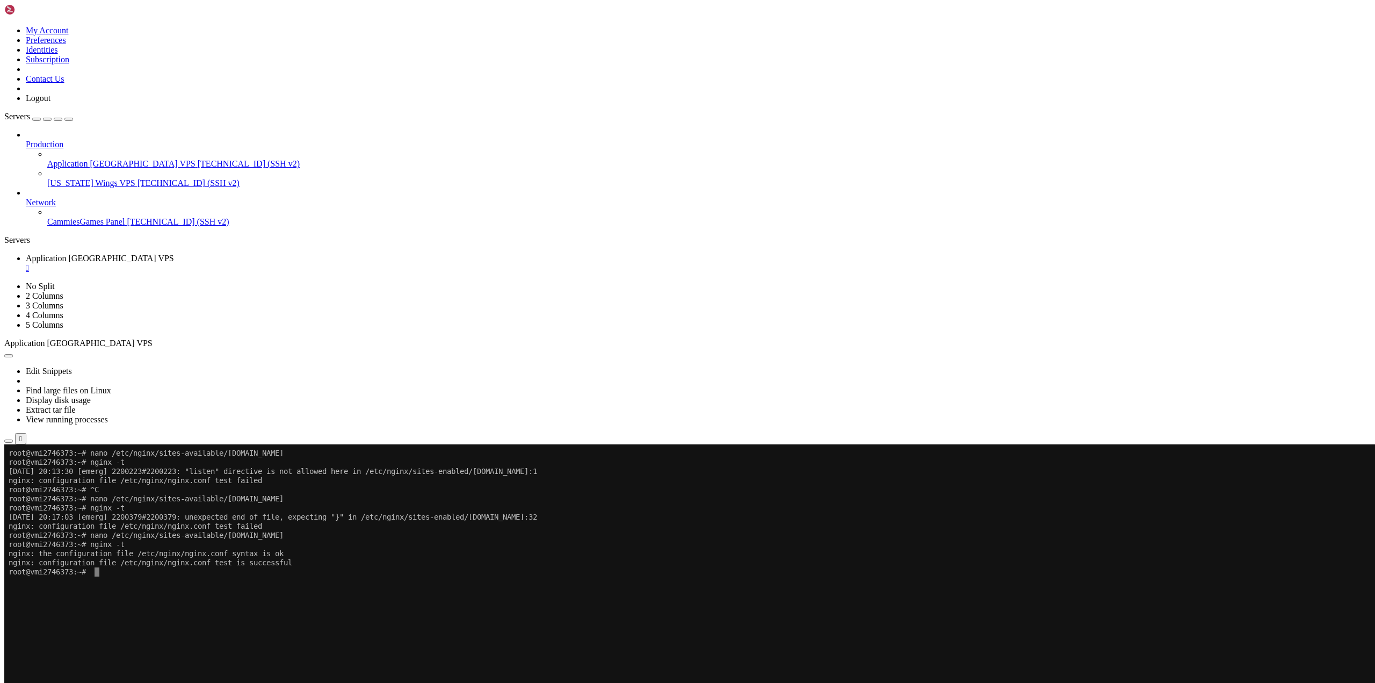
click at [138, 607] on x-row "To enrich screen reader interactions, please activate Accessibility in Grammarl…" at bounding box center [624, 608] width 1231 height 9
click at [242, 614] on x-row "To enrich screen reader interactions, please activate Accessibility in Grammarl…" at bounding box center [624, 617] width 1231 height 9
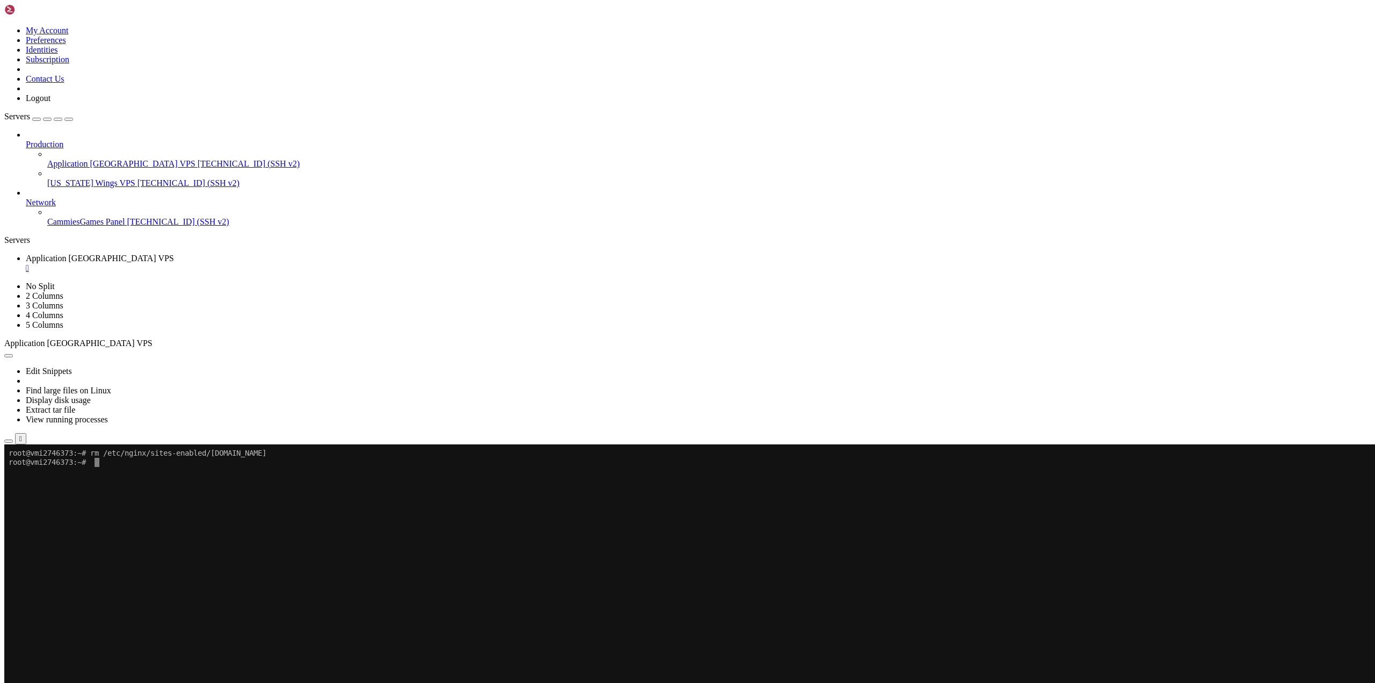
click at [168, 572] on x-row "To enrich screen reader interactions, please activate Accessibility in Grammarl…" at bounding box center [624, 571] width 1231 height 9
click at [153, 537] on x-row "To enrich screen reader interactions, please activate Accessibility in Grammarl…" at bounding box center [624, 535] width 1231 height 9
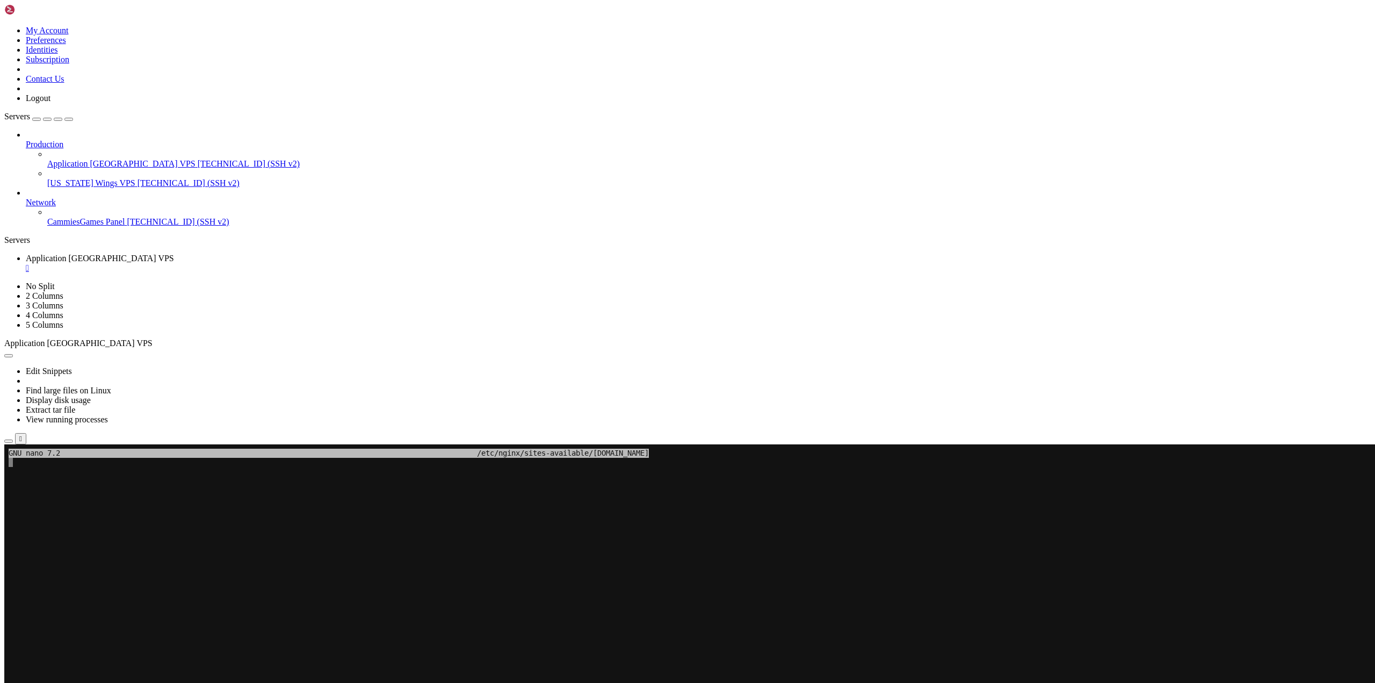
click at [170, 529] on x-row "To enrich screen reader interactions, please activate Accessibility in Grammarl…" at bounding box center [624, 526] width 1231 height 9
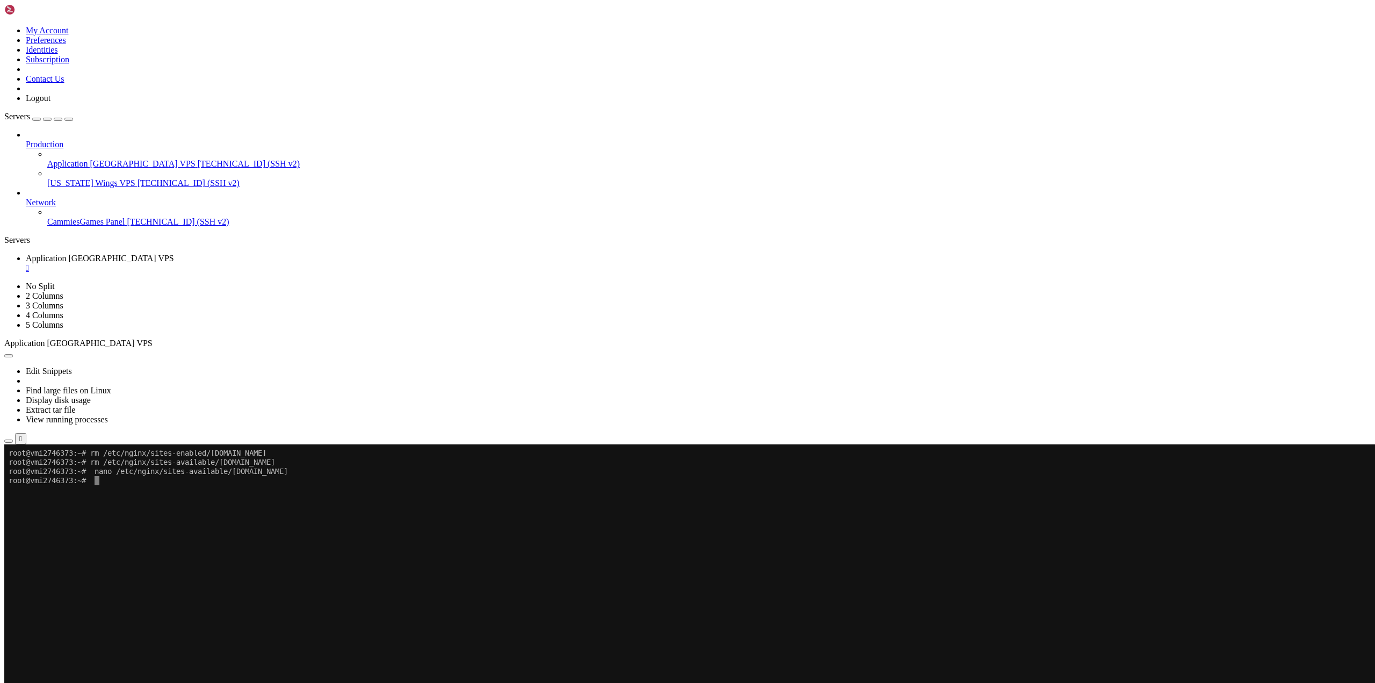
click at [185, 581] on x-row "To enrich screen reader interactions, please activate Accessibility in Grammarl…" at bounding box center [624, 580] width 1231 height 9
click at [74, 227] on div "Production Application Germany VPS 77.237.238.79 (SSH v2) Missouri Wings VPS 20…" at bounding box center [687, 178] width 1366 height 97
click at [155, 598] on x-row "To enrich screen reader interactions, please activate Accessibility in Grammarl…" at bounding box center [624, 599] width 1231 height 9
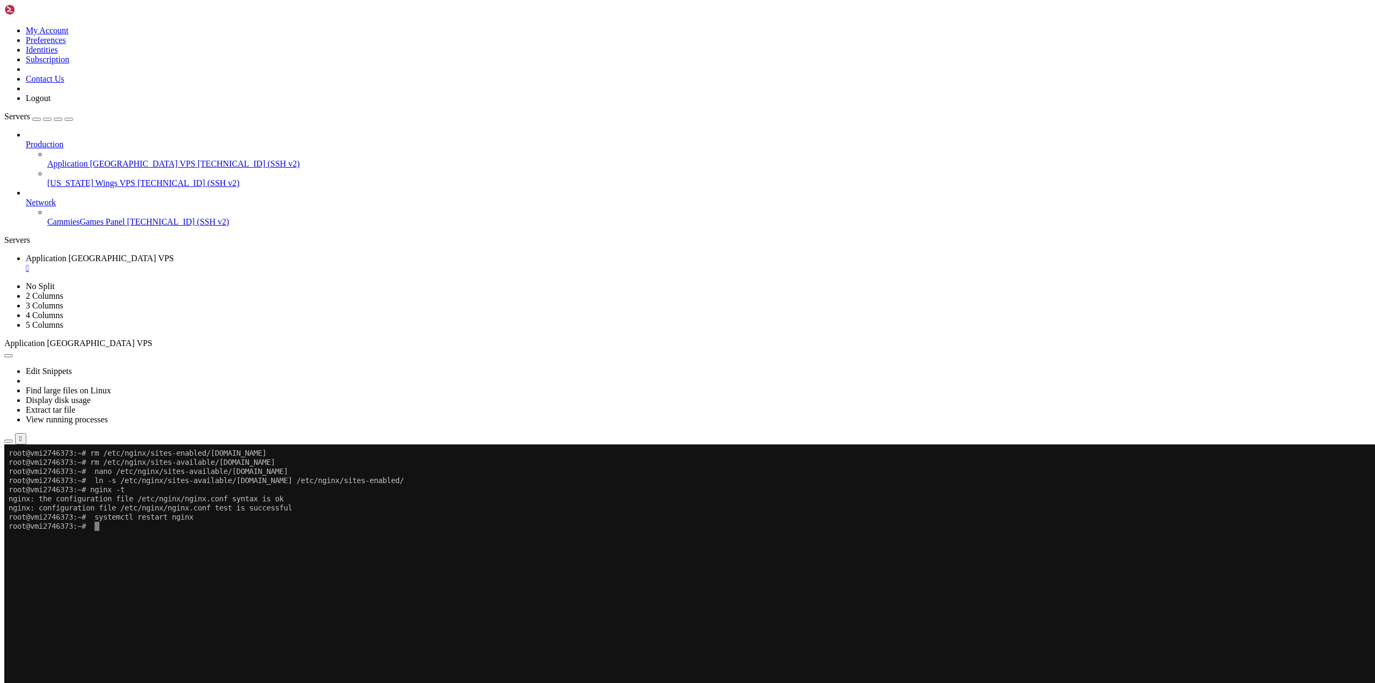
click at [236, 548] on x-row "To enrich screen reader interactions, please activate Accessibility in Grammarl…" at bounding box center [624, 544] width 1231 height 9
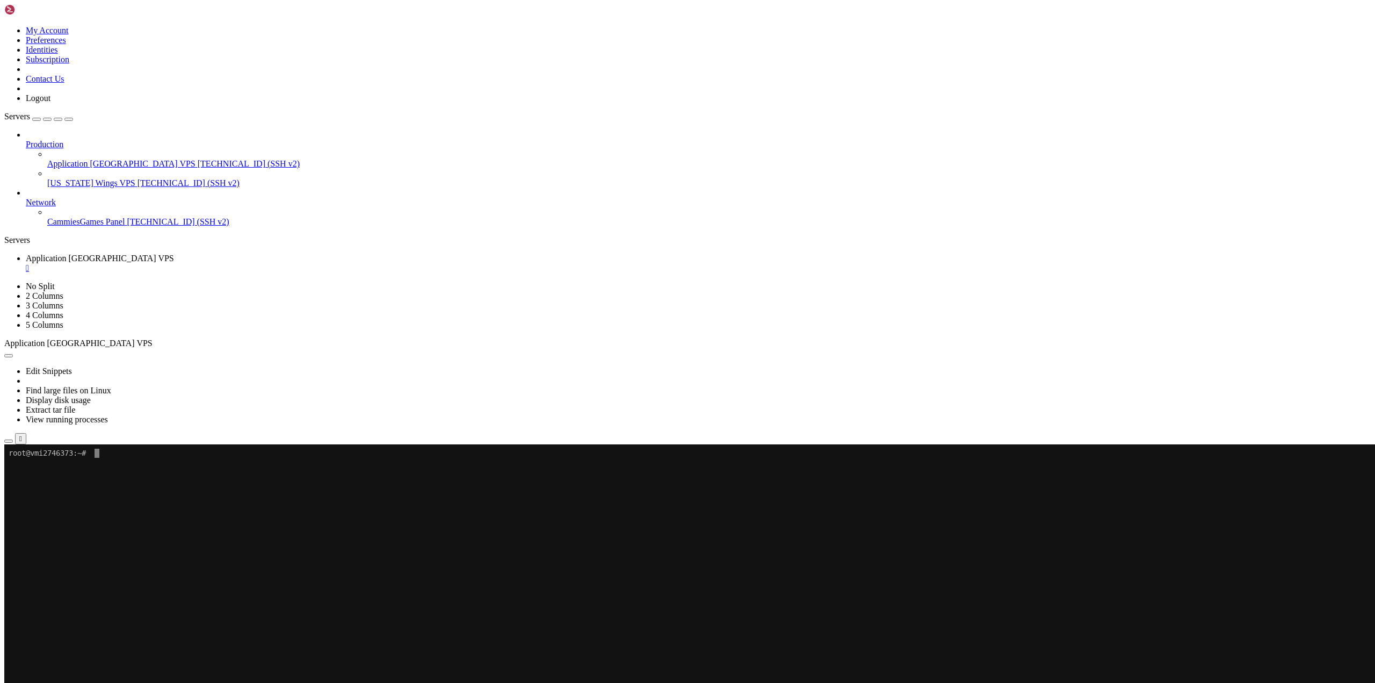
click at [161, 659] on x-row "To enrich screen reader interactions, please activate Accessibility in Grammarl…" at bounding box center [624, 663] width 1231 height 9
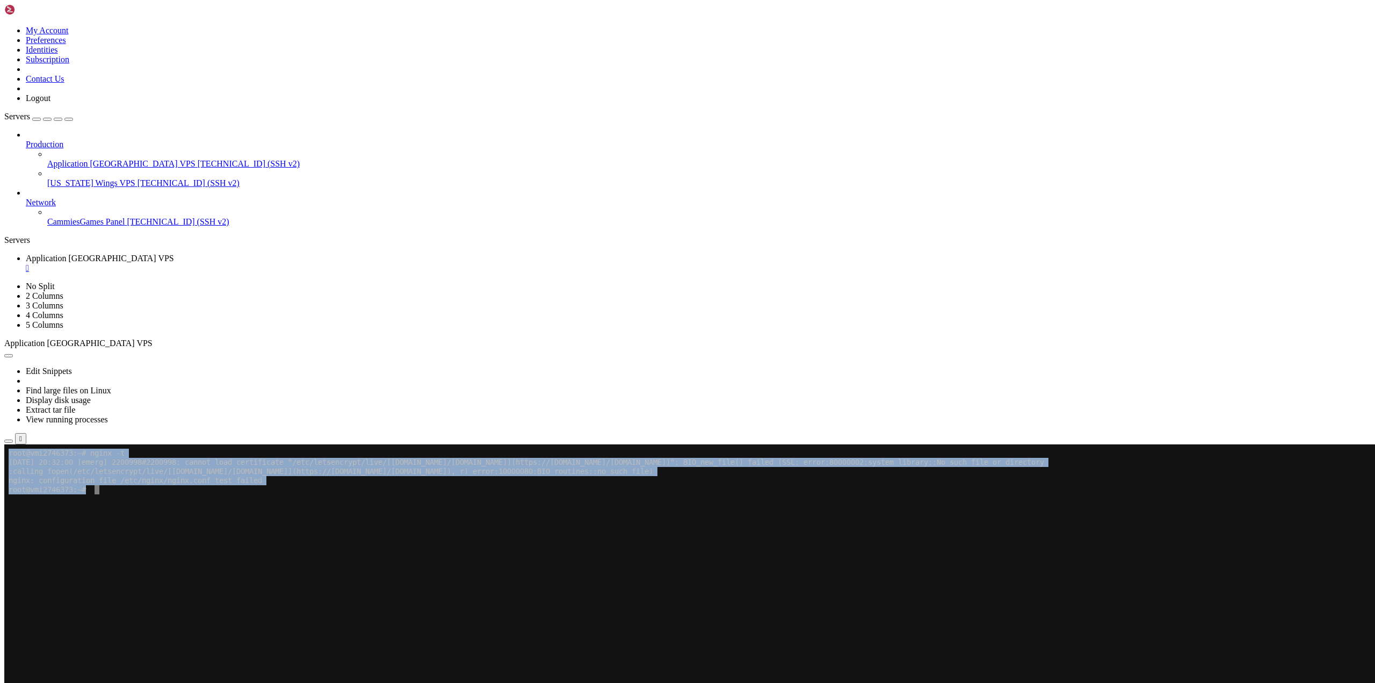
drag, startPoint x: 122, startPoint y: 498, endPoint x: 138, endPoint y: 512, distance: 20.9
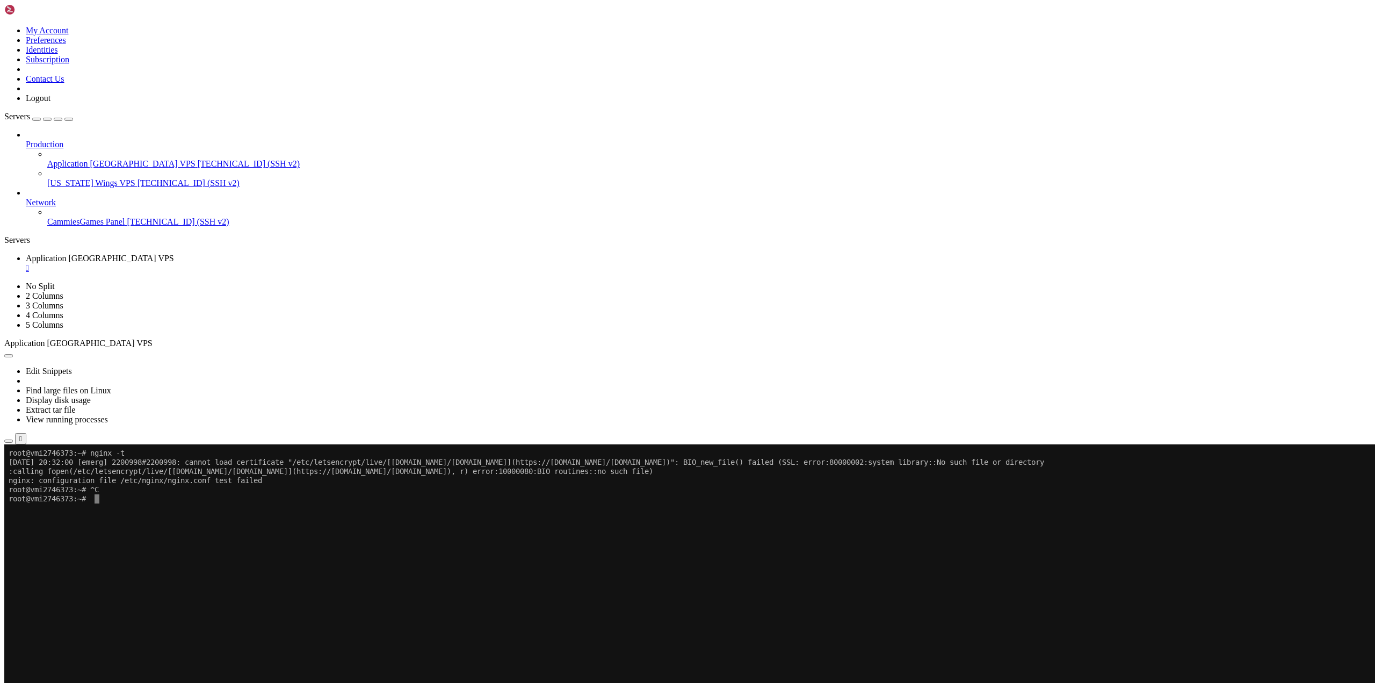
click at [114, 581] on x-row "To enrich screen reader interactions, please activate Accessibility in Grammarl…" at bounding box center [624, 580] width 1231 height 9
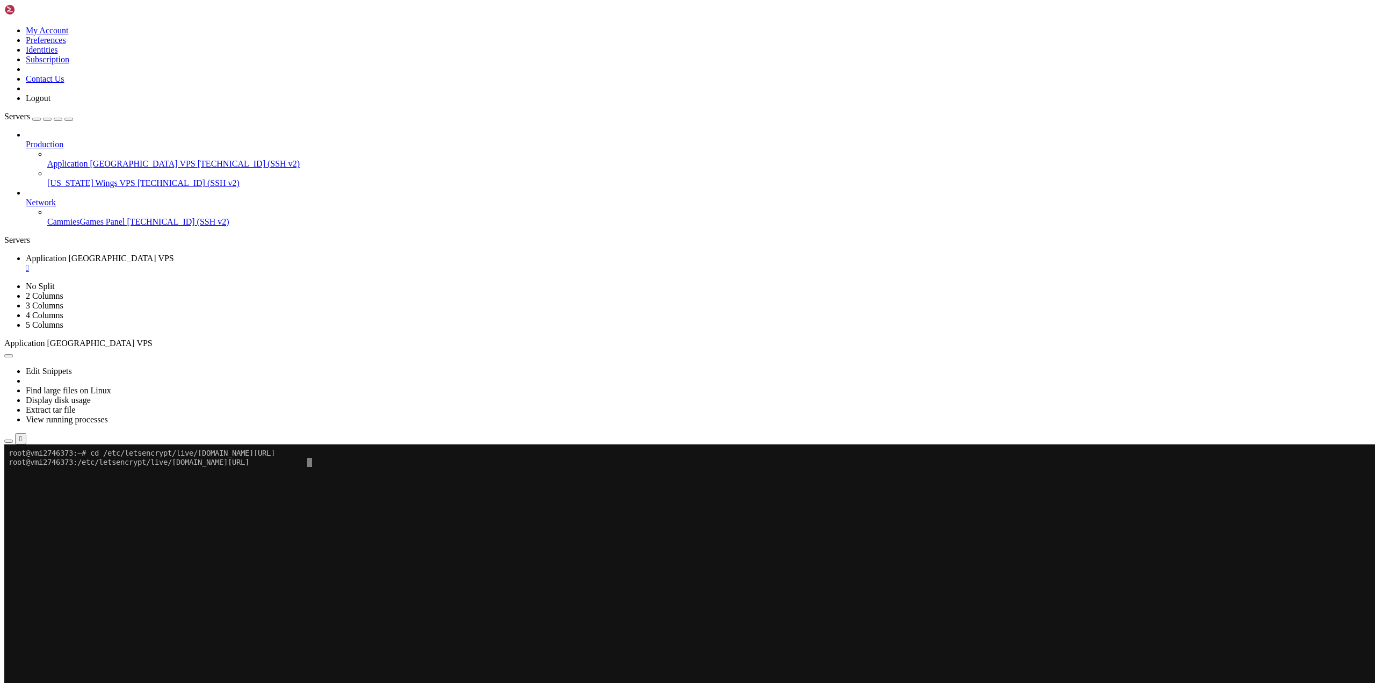
click at [122, 534] on x-row "To enrich screen reader interactions, please activate Accessibility in Grammarl…" at bounding box center [624, 535] width 1231 height 9
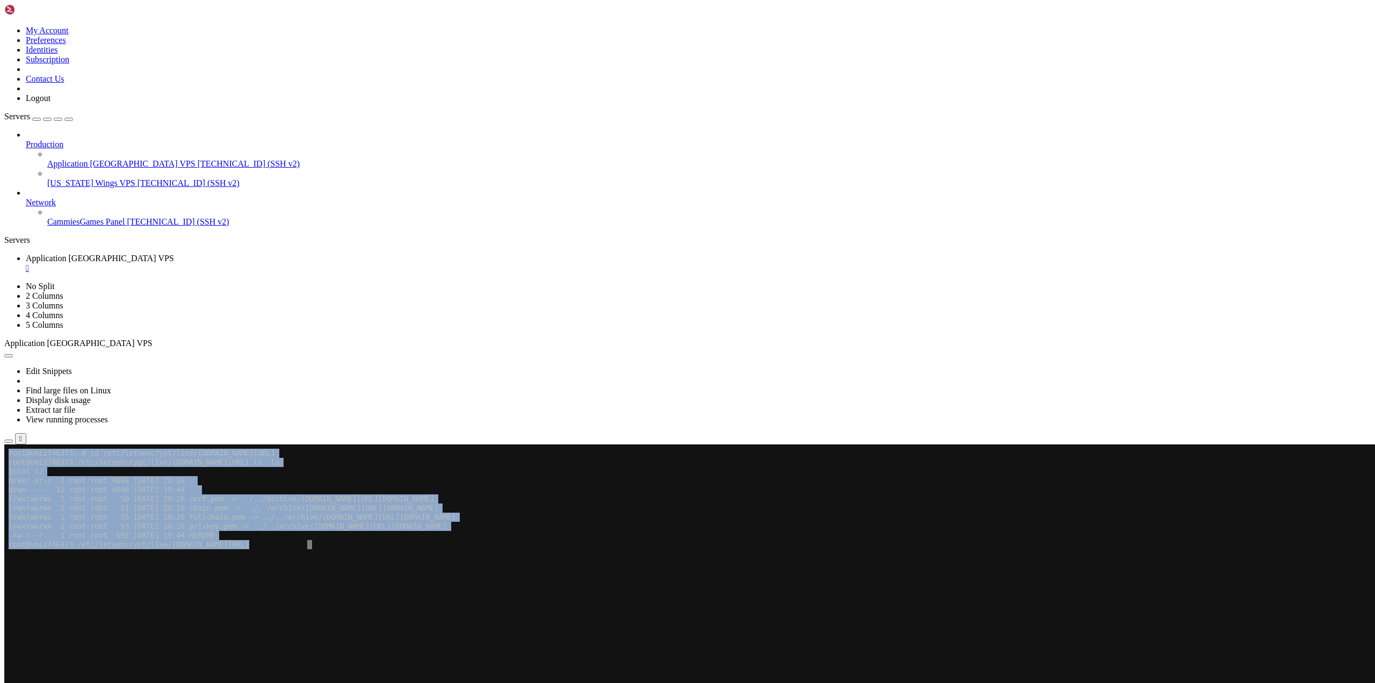
drag, startPoint x: 344, startPoint y: 591, endPoint x: 8, endPoint y: 454, distance: 362.8
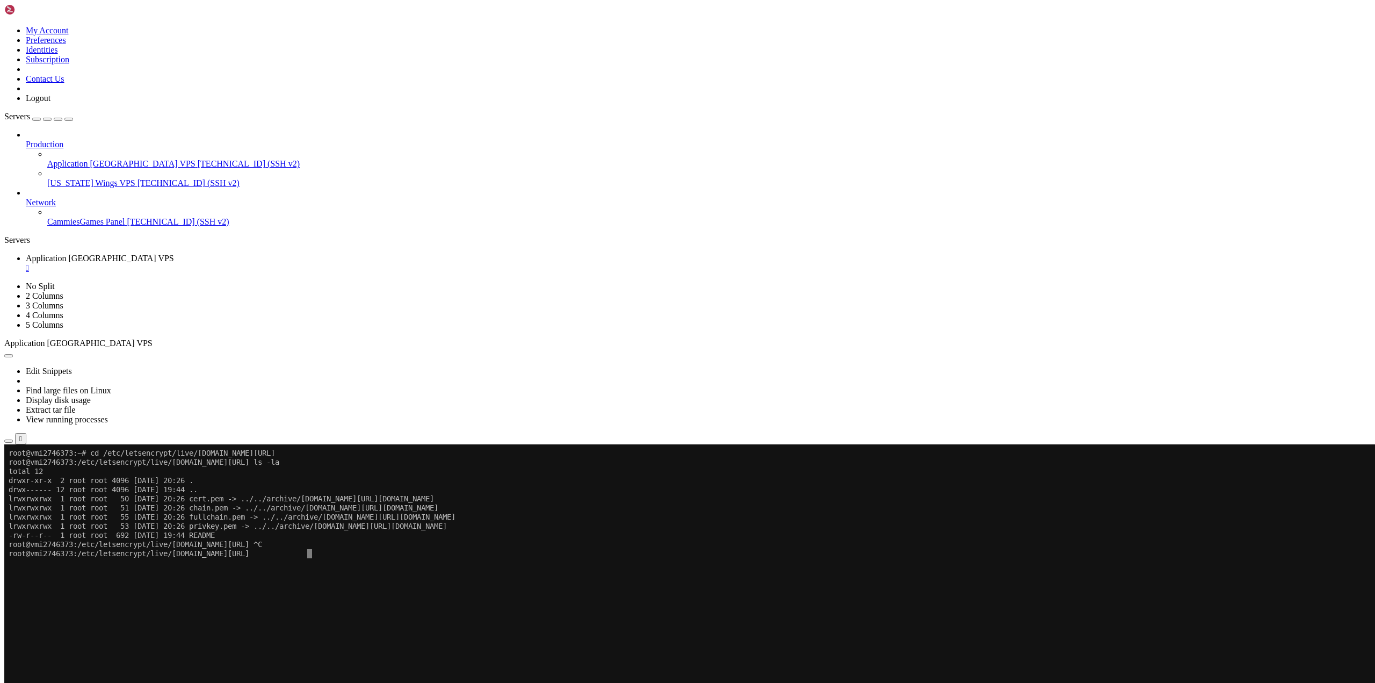
drag, startPoint x: 283, startPoint y: 685, endPoint x: 277, endPoint y: 688, distance: 6.3
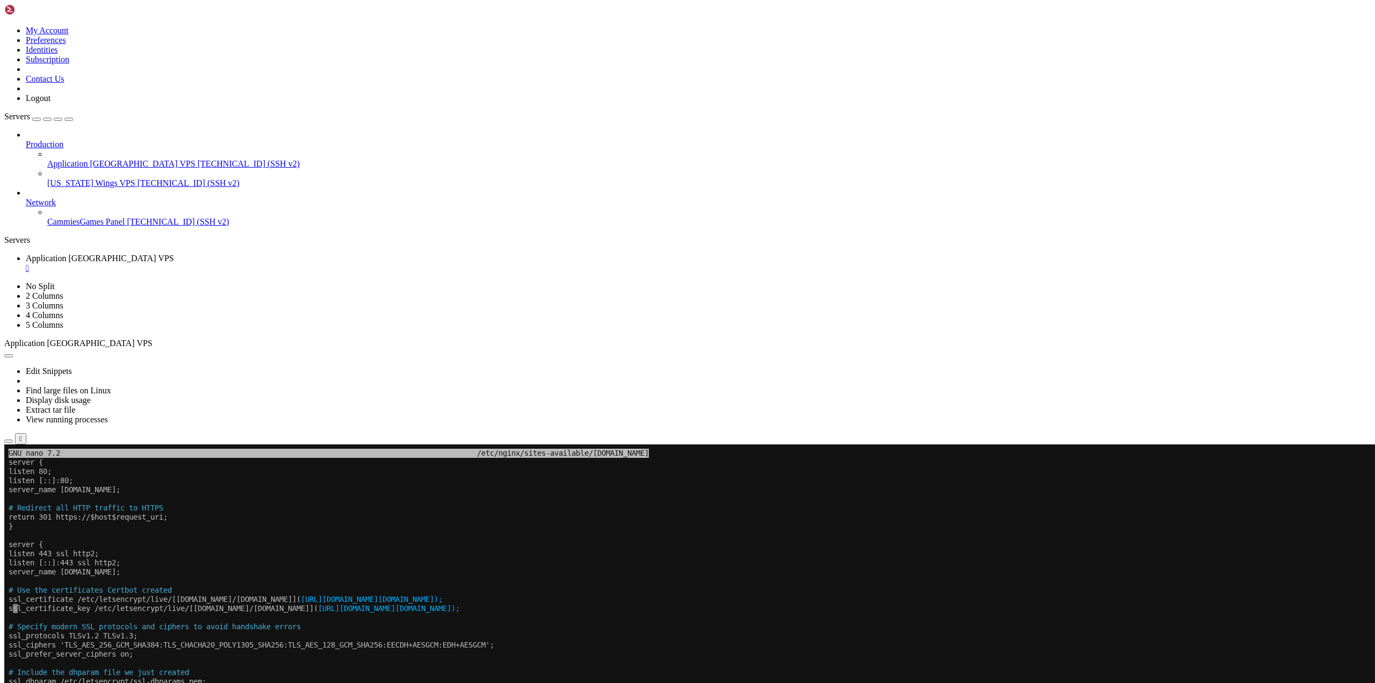
click at [40, 604] on x-row "ssl_certificate_key /etc/letsencrypt/live/[my.resume.bluecommands.com/privkey.p…" at bounding box center [624, 608] width 1231 height 9
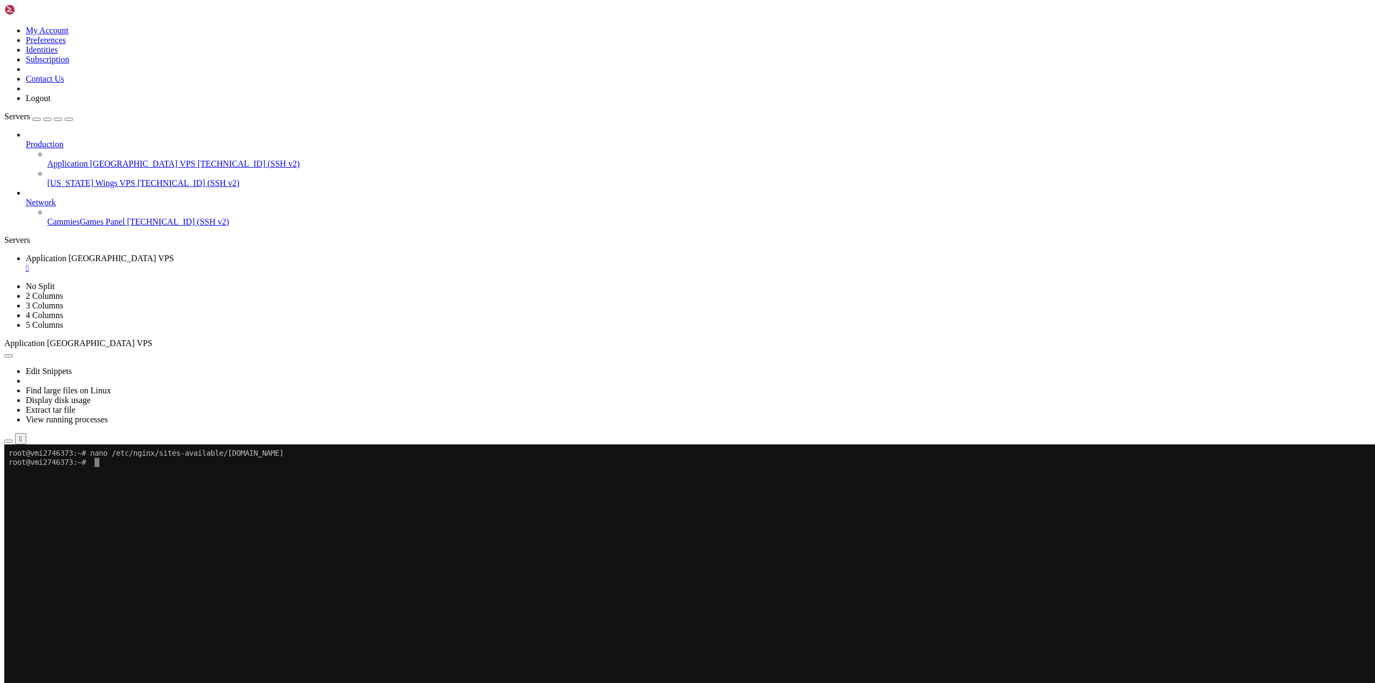
click at [176, 682] on x-row "To enrich screen reader interactions, please activate Accessibility in Grammarl…" at bounding box center [624, 681] width 1231 height 9
click at [168, 602] on x-row "To enrich screen reader interactions, please activate Accessibility in Grammarl…" at bounding box center [624, 599] width 1231 height 9
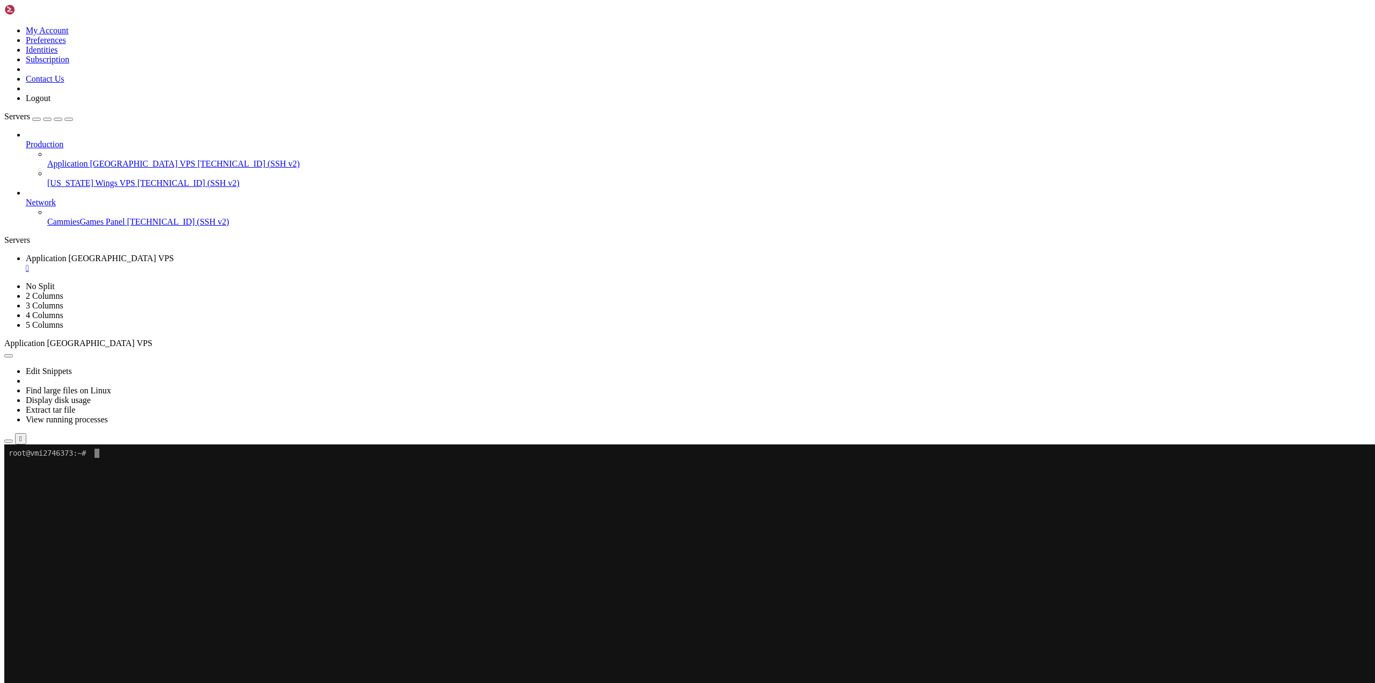
click at [193, 645] on x-row "To enrich screen reader interactions, please activate Accessibility in Grammarl…" at bounding box center [624, 644] width 1231 height 9
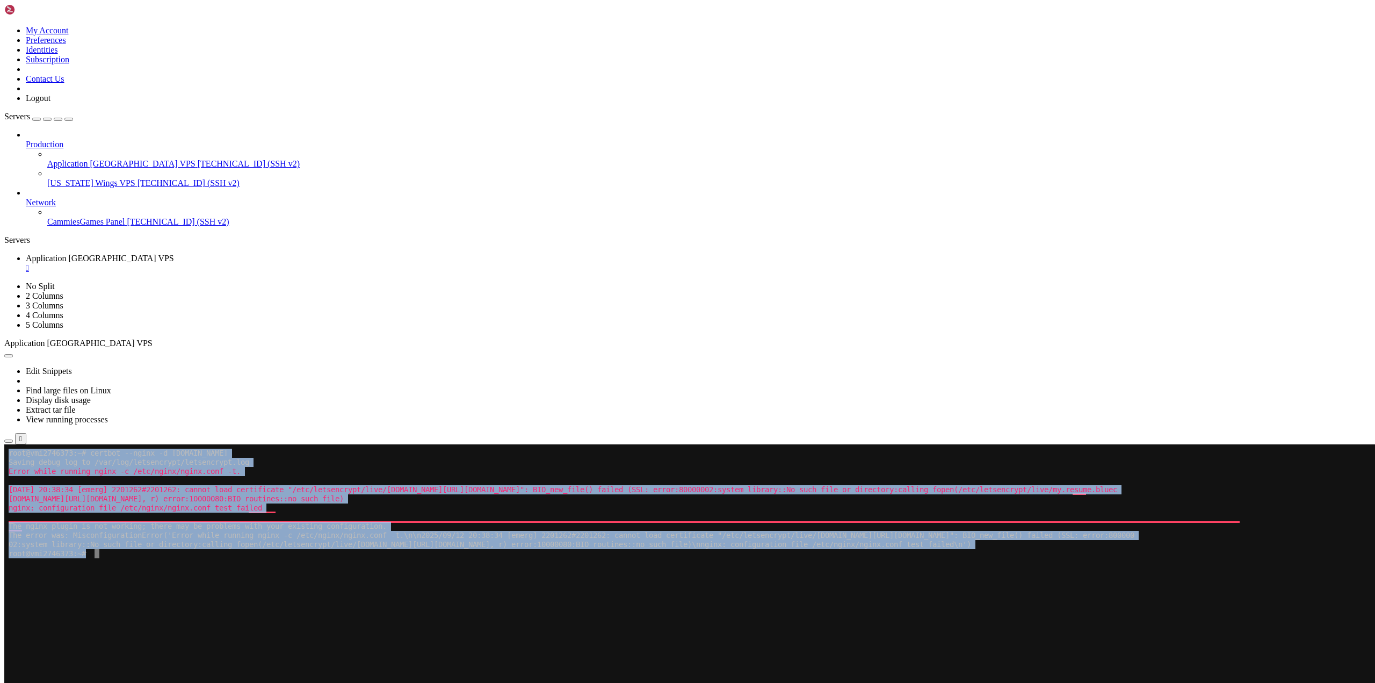
drag, startPoint x: 141, startPoint y: 565, endPoint x: 5, endPoint y: 446, distance: 181.2
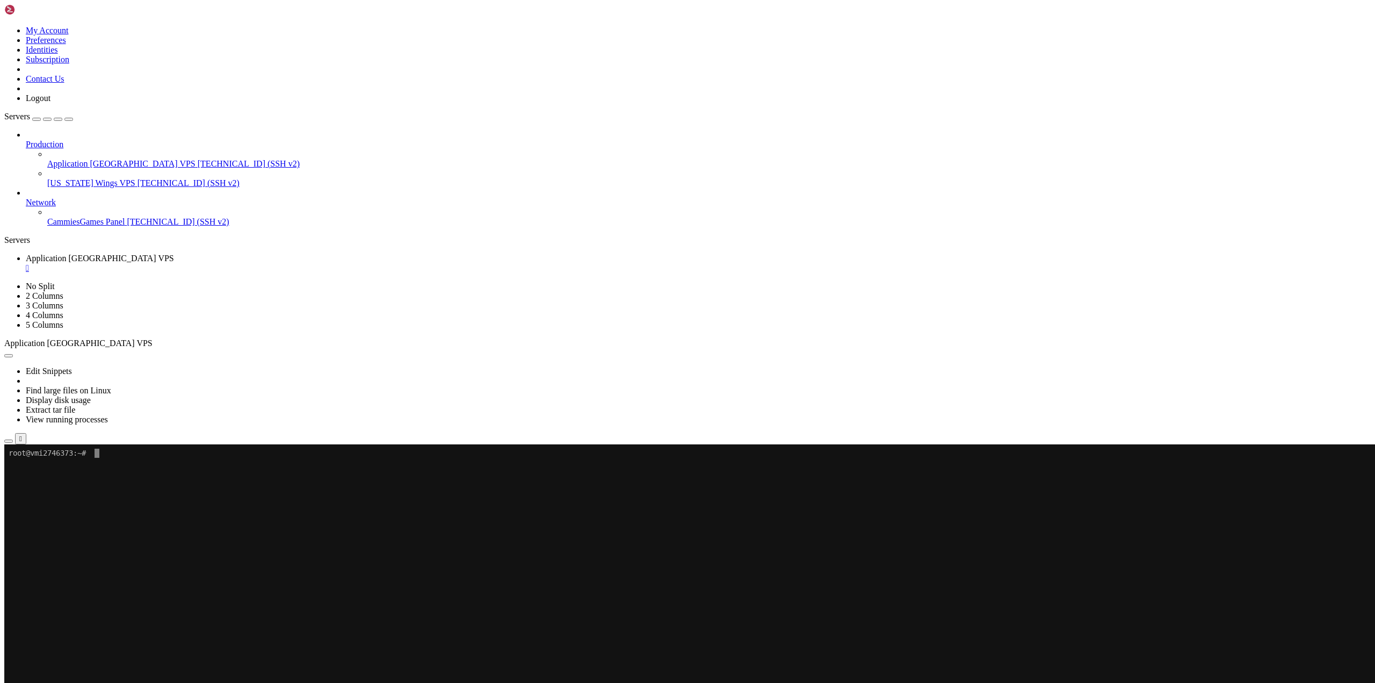
click at [332, 600] on x-row "To enrich screen reader interactions, please activate Accessibility in Grammarl…" at bounding box center [624, 599] width 1231 height 9
click at [311, 584] on x-row "To enrich screen reader interactions, please activate Accessibility in Grammarl…" at bounding box center [624, 580] width 1231 height 9
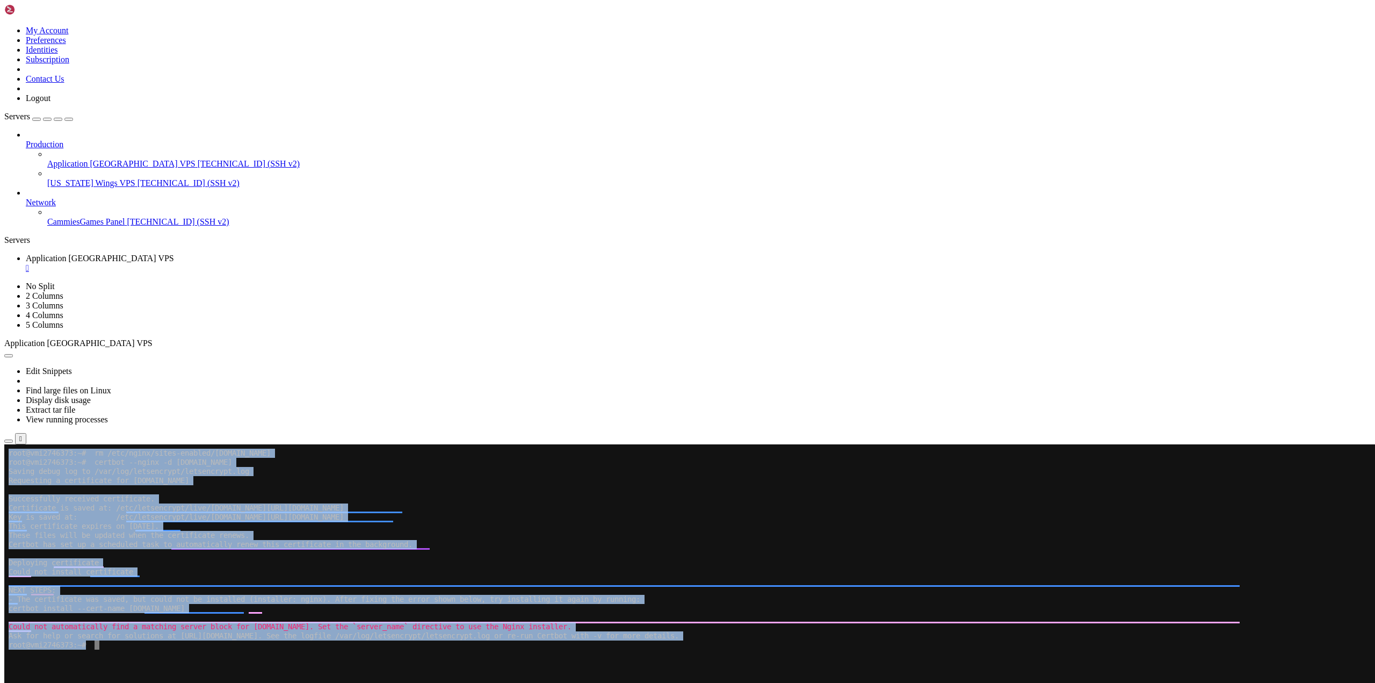
drag, startPoint x: 136, startPoint y: 660, endPoint x: 6, endPoint y: 432, distance: 262.0
click at [261, 651] on x-row "root@vmi2746373:~#" at bounding box center [624, 653] width 1231 height 9
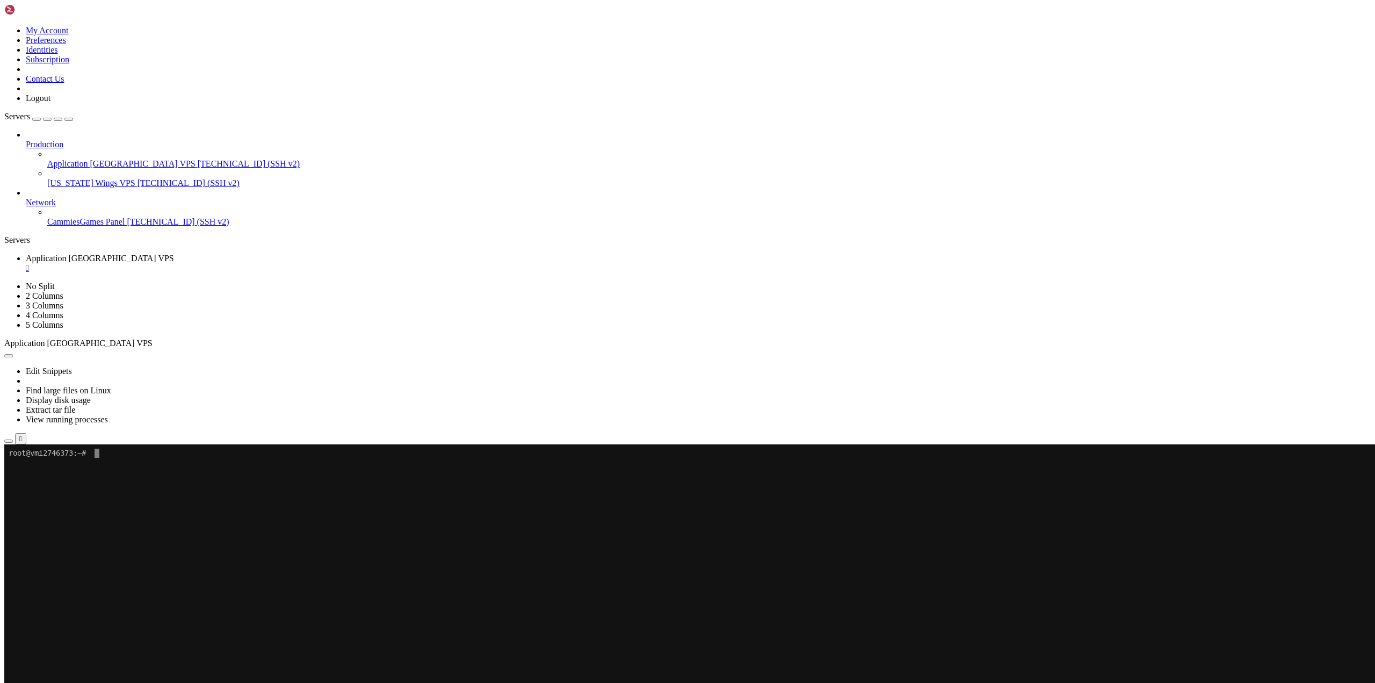
click at [287, 651] on x-row "To enrich screen reader interactions, please activate Accessibility in Grammarl…" at bounding box center [624, 653] width 1231 height 9
click at [97, 674] on x-row "To enrich screen reader interactions, please activate Accessibility in Grammarl…" at bounding box center [624, 672] width 1231 height 9
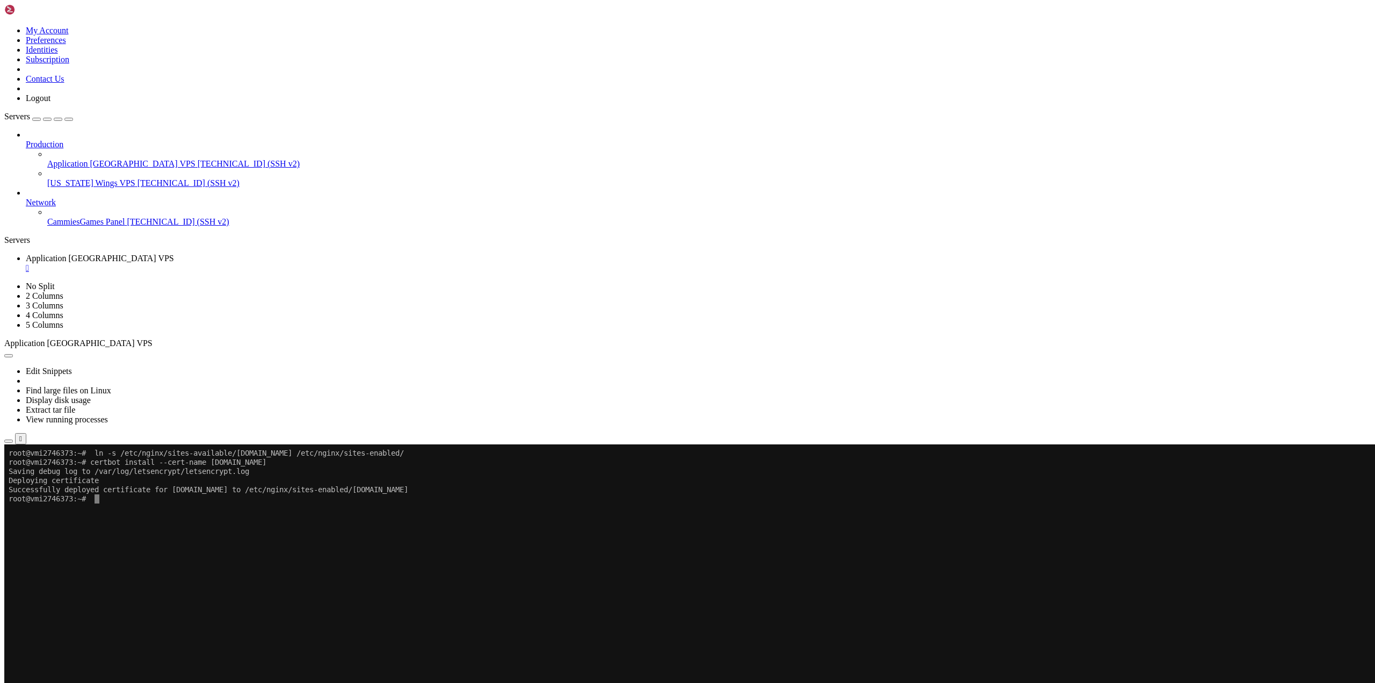
click at [149, 575] on x-row "To enrich screen reader interactions, please activate Accessibility in Grammarl…" at bounding box center [624, 571] width 1231 height 9
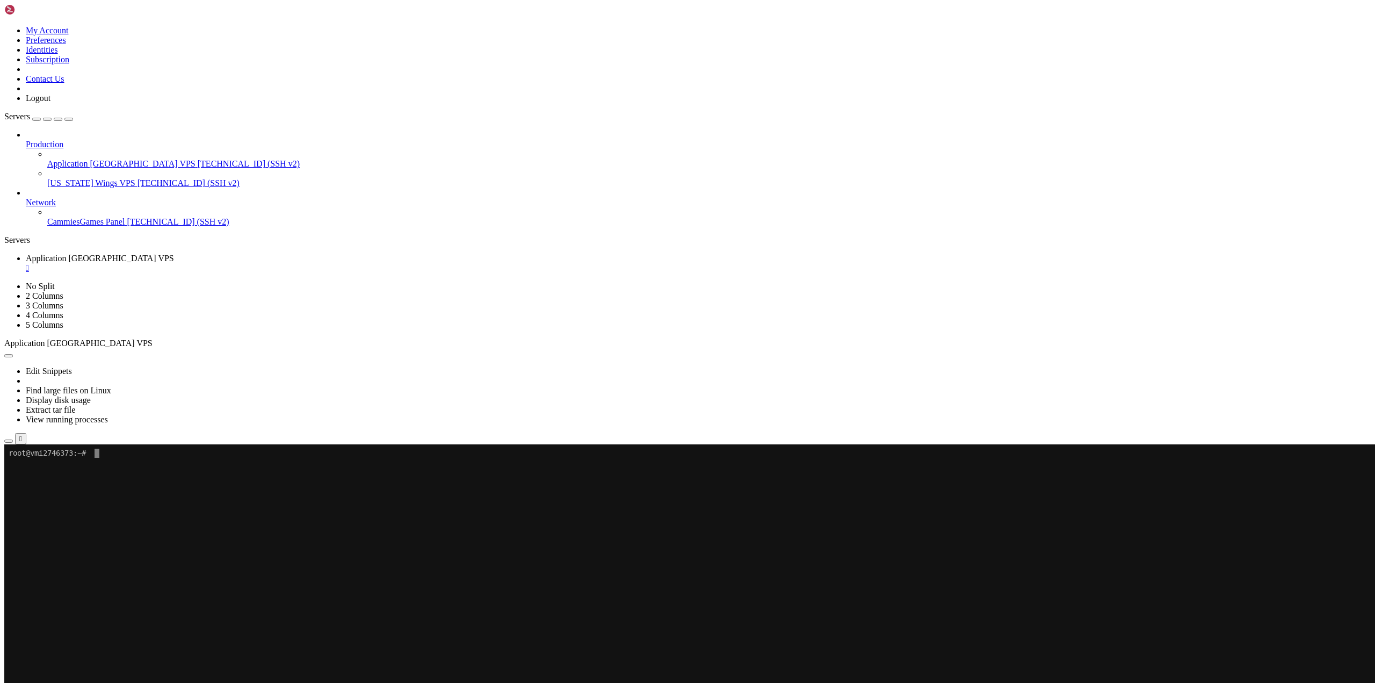
click at [319, 614] on x-row "To enrich screen reader interactions, please activate Accessibility in Grammarl…" at bounding box center [624, 617] width 1231 height 9
click at [144, 588] on x-row "To enrich screen reader interactions, please activate Accessibility in Grammarl…" at bounding box center [624, 589] width 1231 height 9
click at [108, 633] on x-row "To enrich screen reader interactions, please activate Accessibility in Grammarl…" at bounding box center [624, 635] width 1231 height 9
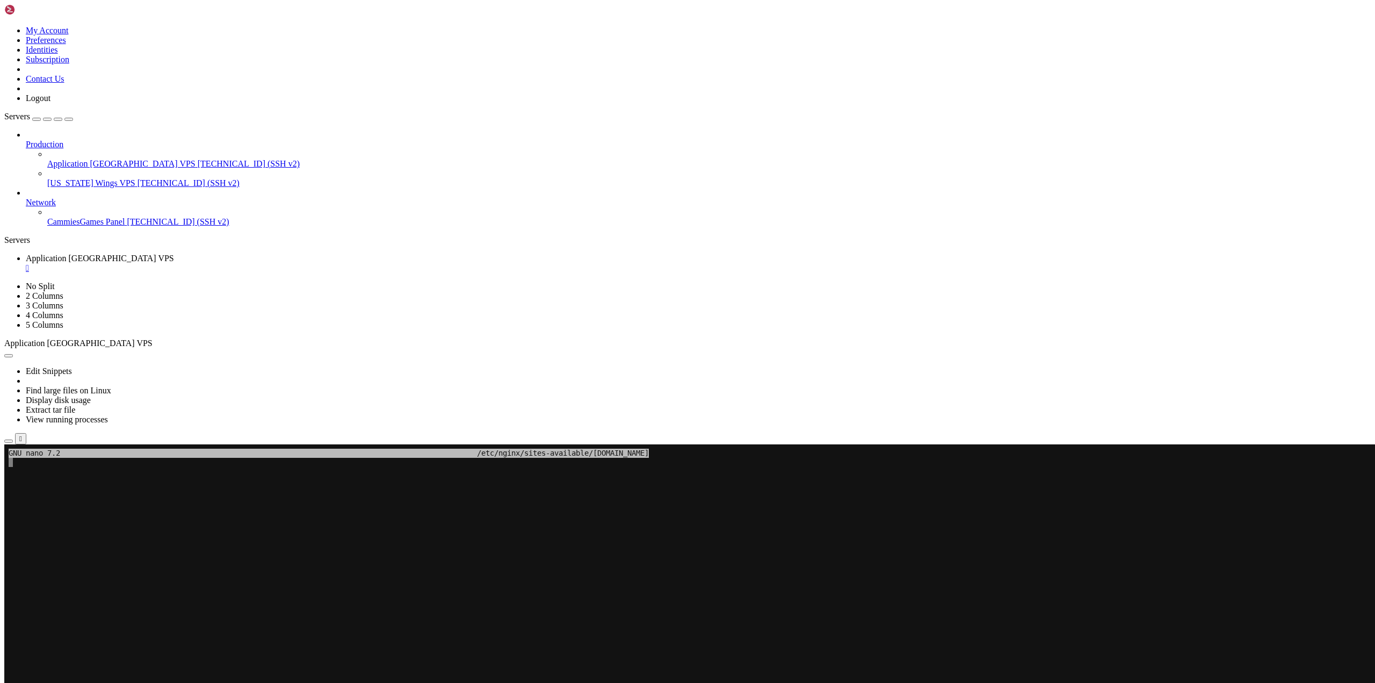
click at [64, 606] on x-row "To enrich screen reader interactions, please activate Accessibility in Grammarl…" at bounding box center [624, 608] width 1231 height 9
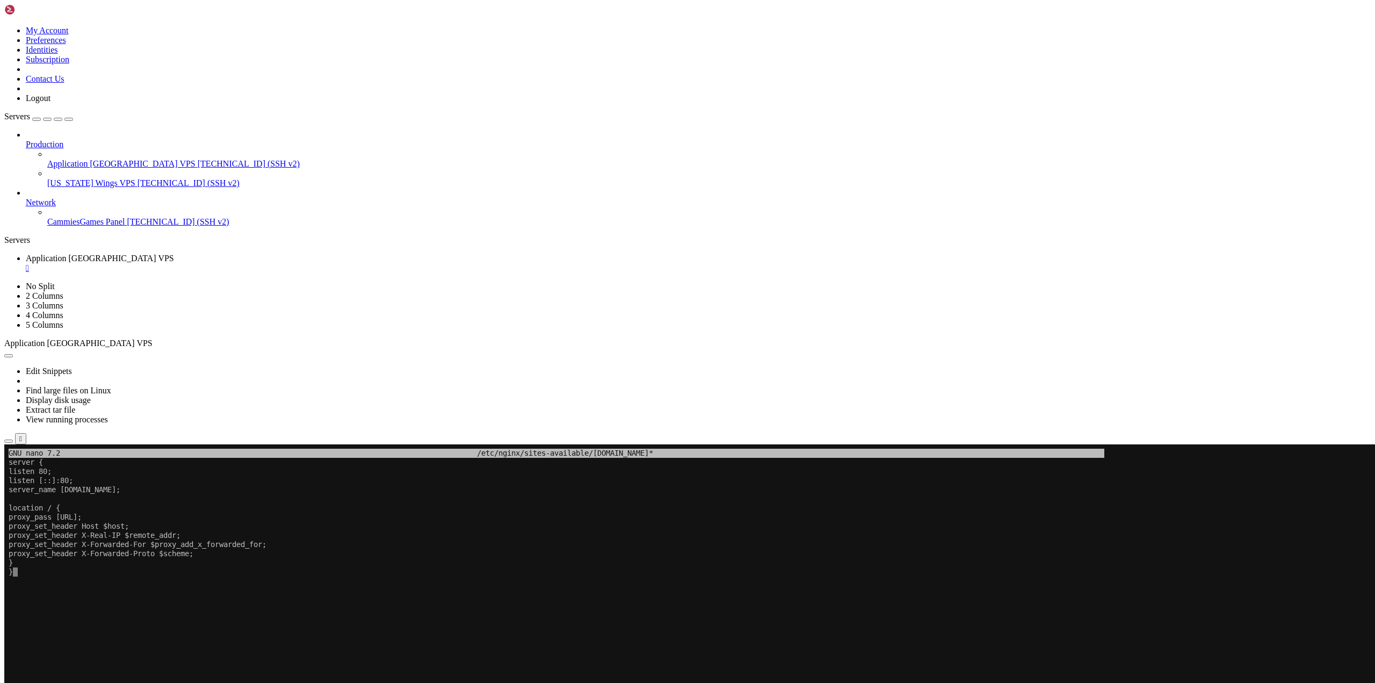
scroll to position [5, 1]
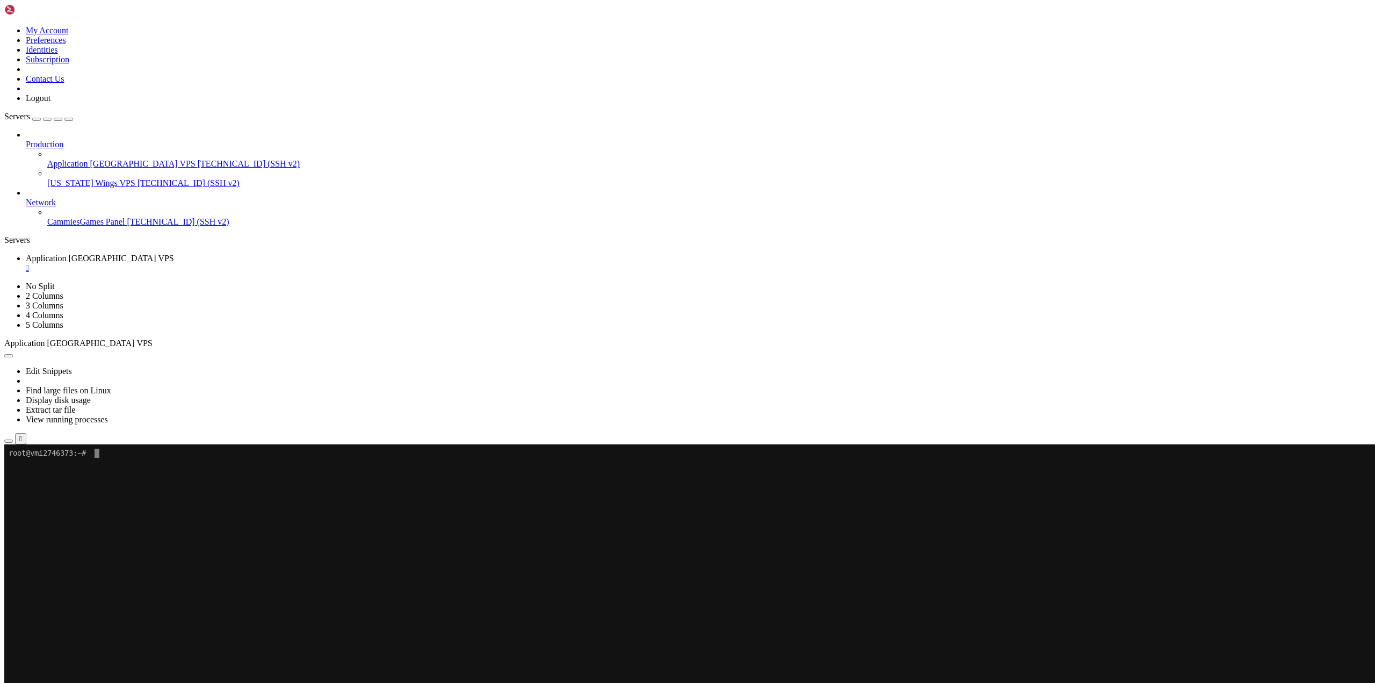
click at [156, 667] on x-row "To enrich screen reader interactions, please activate Accessibility in Grammarl…" at bounding box center [624, 663] width 1231 height 9
click at [146, 577] on x-row "To enrich screen reader interactions, please activate Accessibility in Grammarl…" at bounding box center [624, 580] width 1231 height 9
click at [297, 521] on x-row "To enrich screen reader interactions, please activate Accessibility in Grammarl…" at bounding box center [624, 516] width 1231 height 9
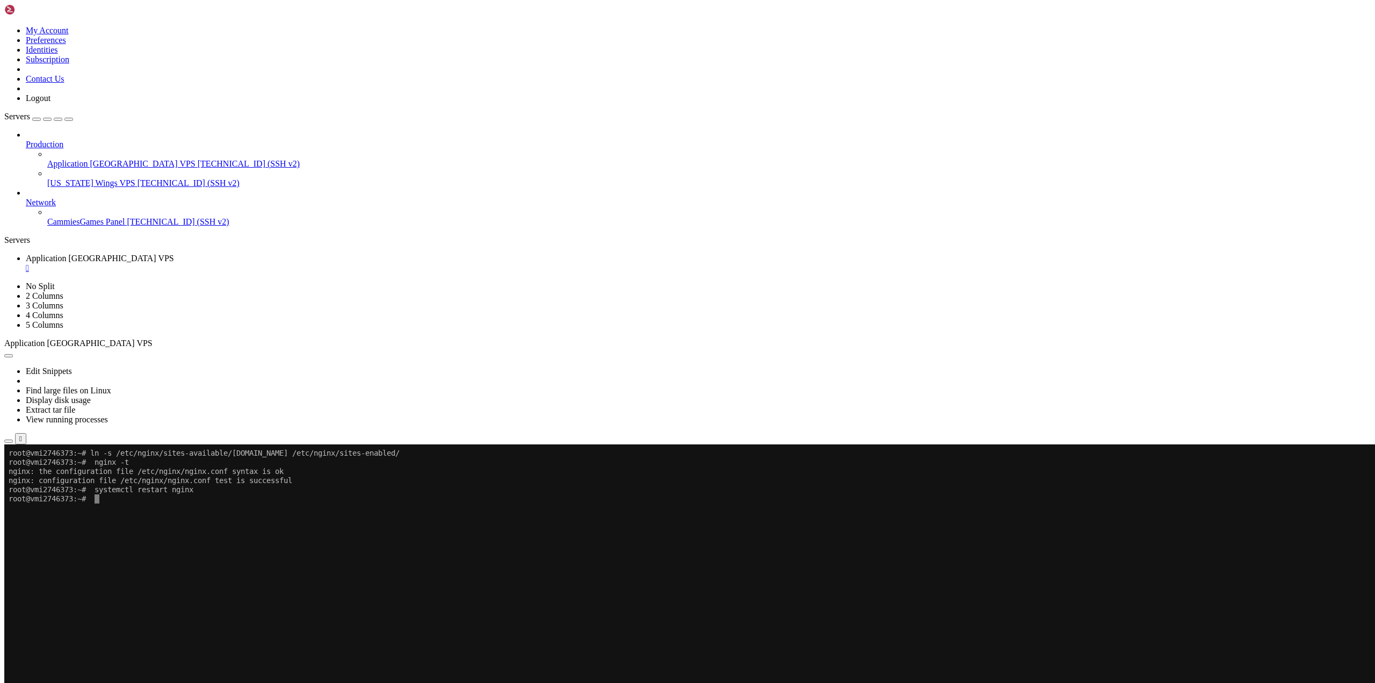
click at [128, 637] on x-row "To enrich screen reader interactions, please activate Accessibility in Grammarl…" at bounding box center [624, 635] width 1231 height 9
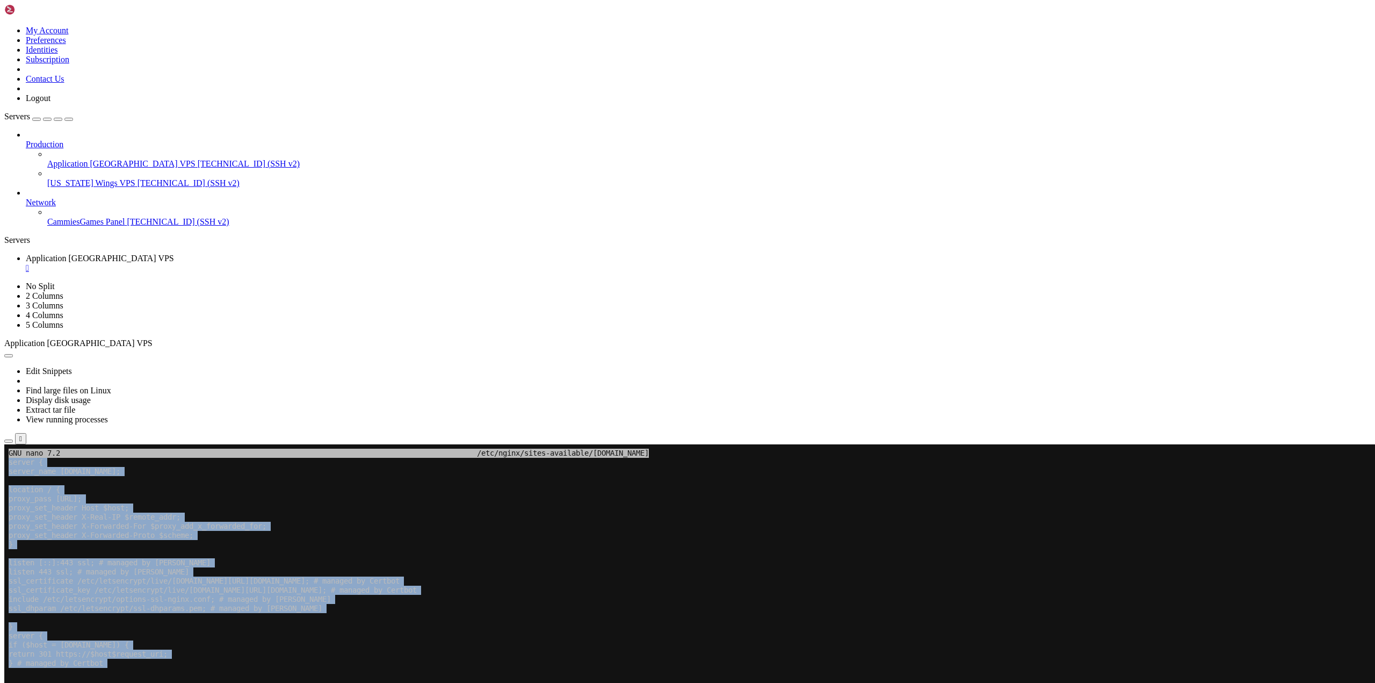
drag, startPoint x: 19, startPoint y: 774, endPoint x: 151, endPoint y: 519, distance: 287.3
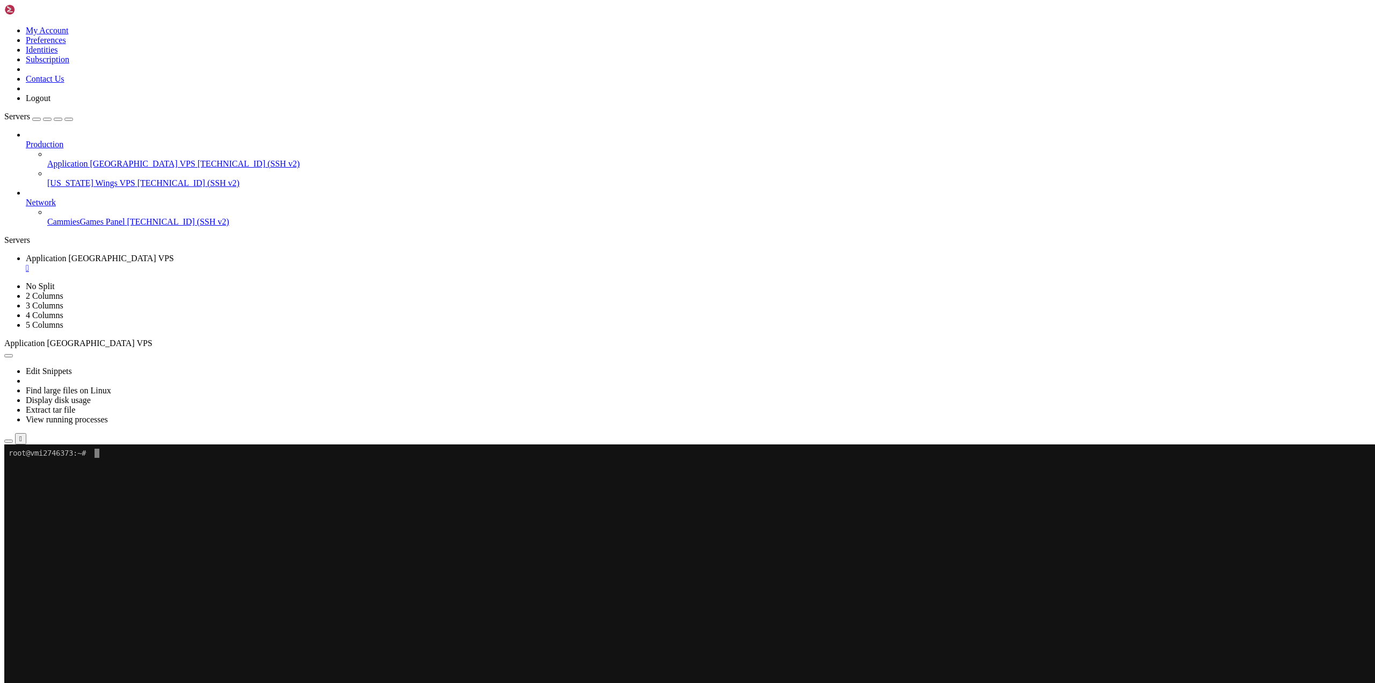
click at [108, 599] on x-row "To enrich screen reader interactions, please activate Accessibility in Grammarl…" at bounding box center [624, 599] width 1231 height 9
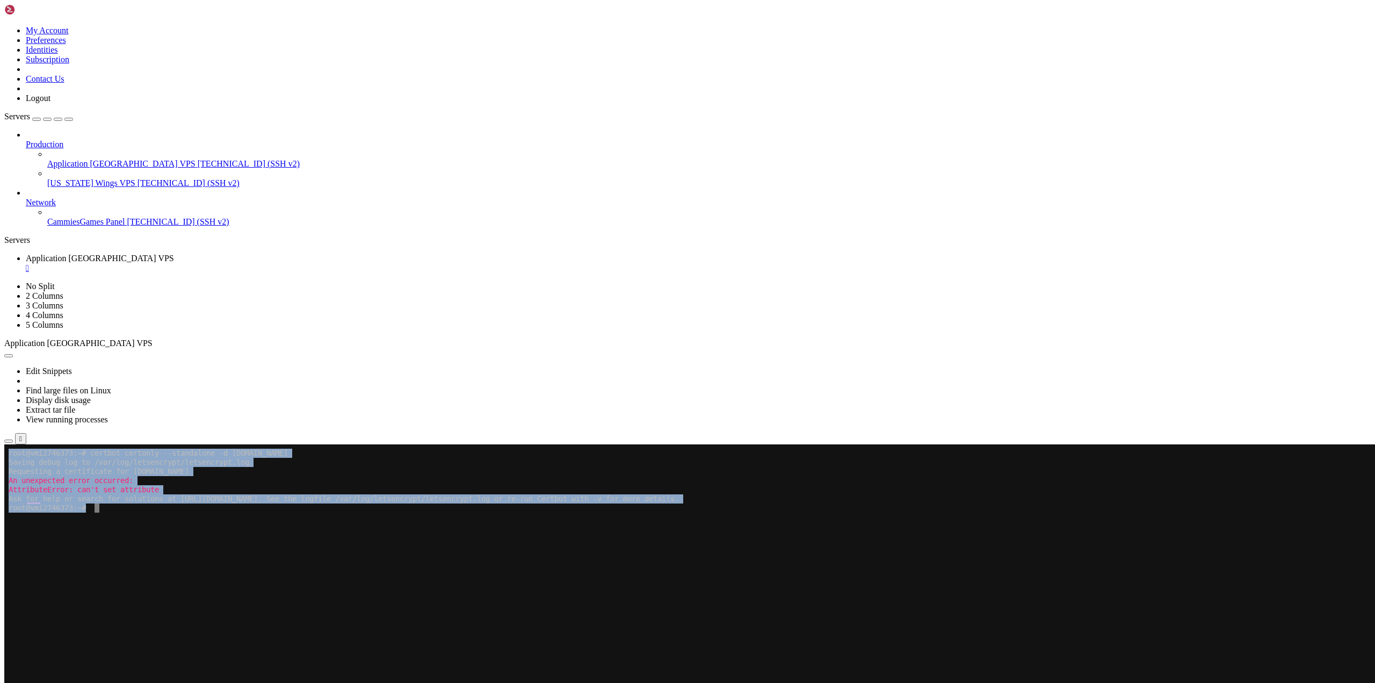
drag, startPoint x: 151, startPoint y: 522, endPoint x: 5, endPoint y: 457, distance: 159.2
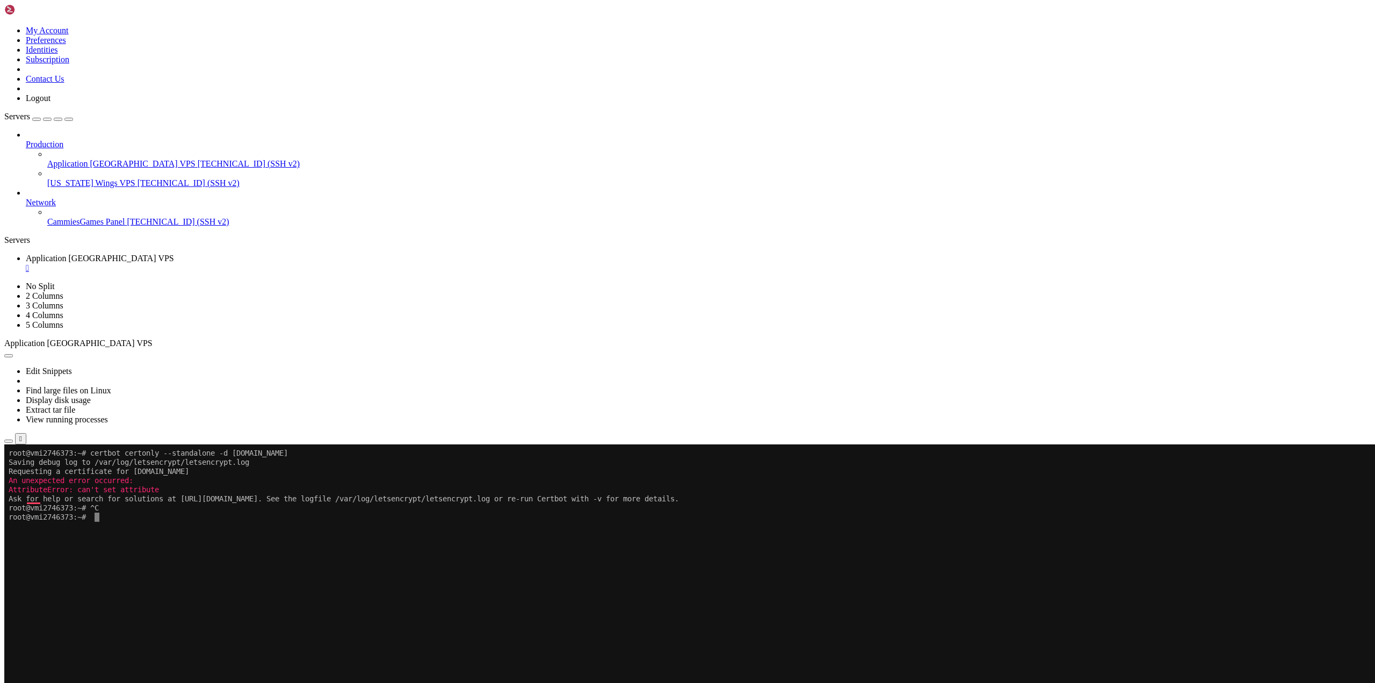
click at [224, 670] on x-row "To enrich screen reader interactions, please activate Accessibility in Grammarl…" at bounding box center [624, 672] width 1231 height 9
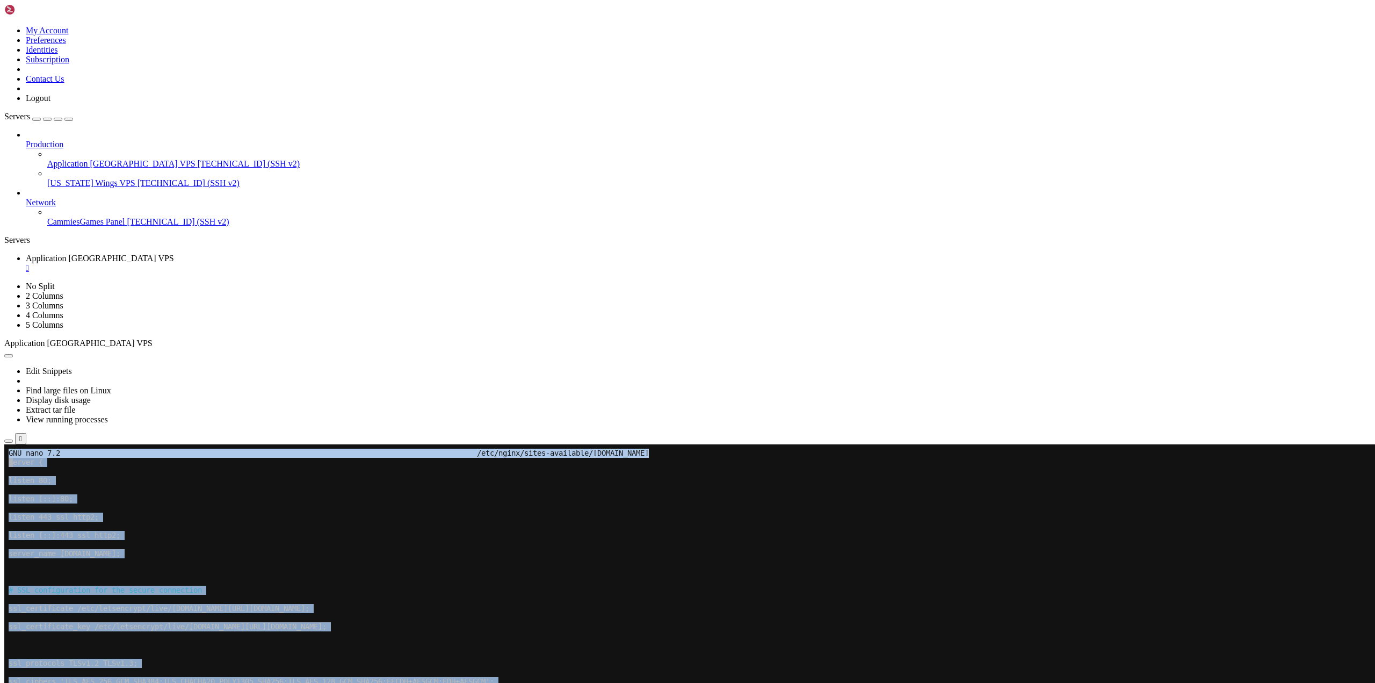
drag, startPoint x: 6, startPoint y: 459, endPoint x: 117, endPoint y: 996, distance: 548.5
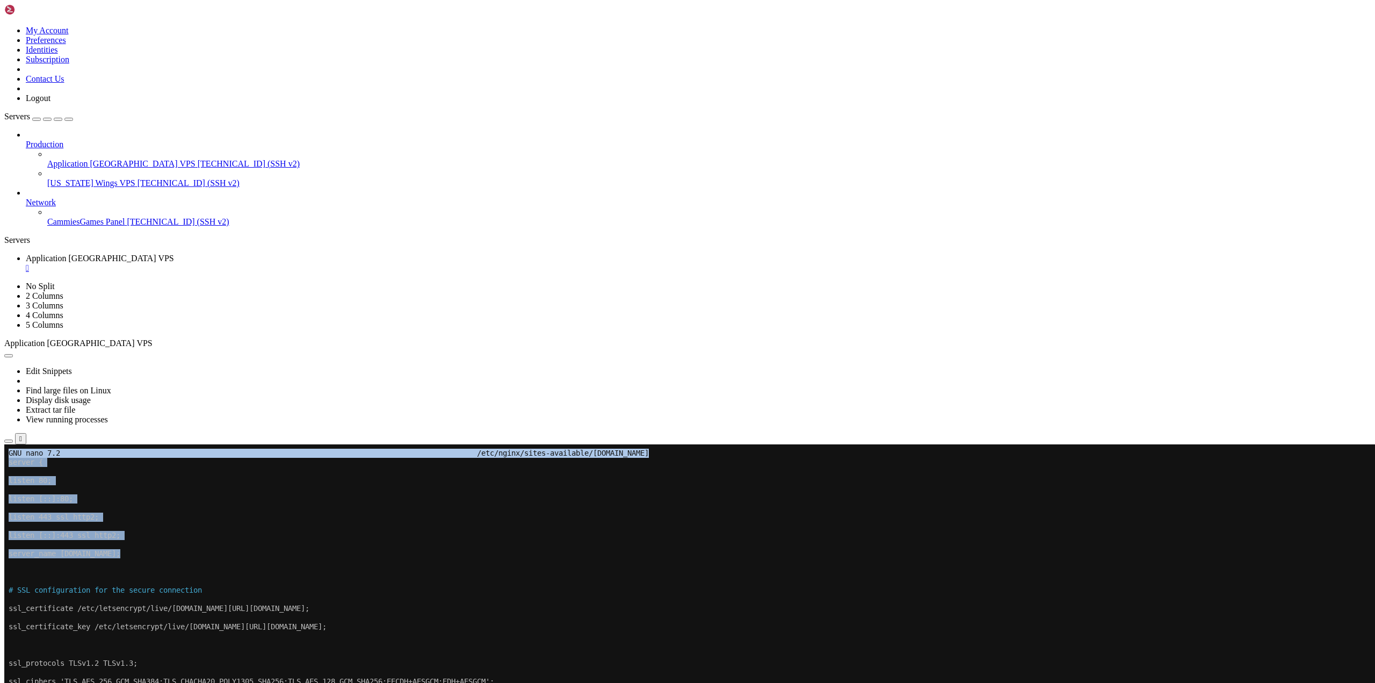
drag, startPoint x: 7, startPoint y: 457, endPoint x: 89, endPoint y: 556, distance: 129.0
click at [52, 498] on x-row "listen [::]:80;" at bounding box center [624, 498] width 1231 height 9
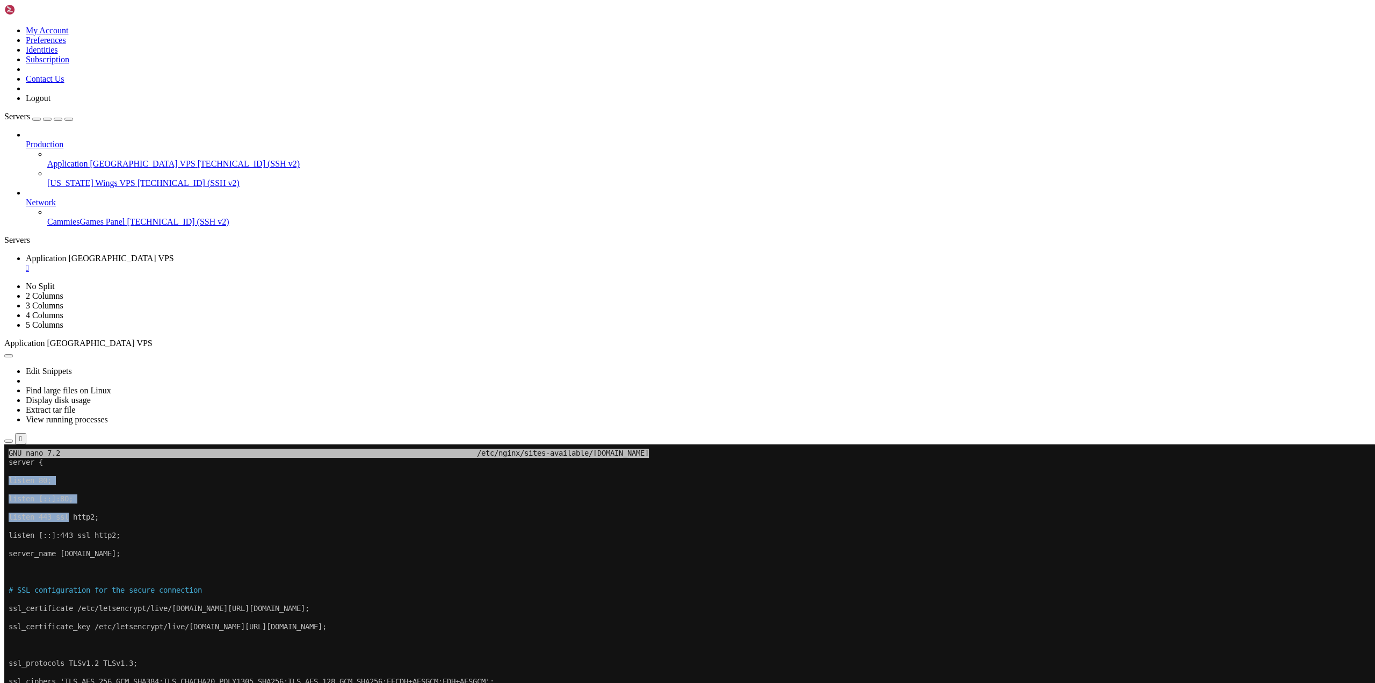
drag, startPoint x: 9, startPoint y: 467, endPoint x: 70, endPoint y: 518, distance: 79.7
click at [70, 518] on x-row "listen 443 ssl http2;" at bounding box center [624, 516] width 1231 height 9
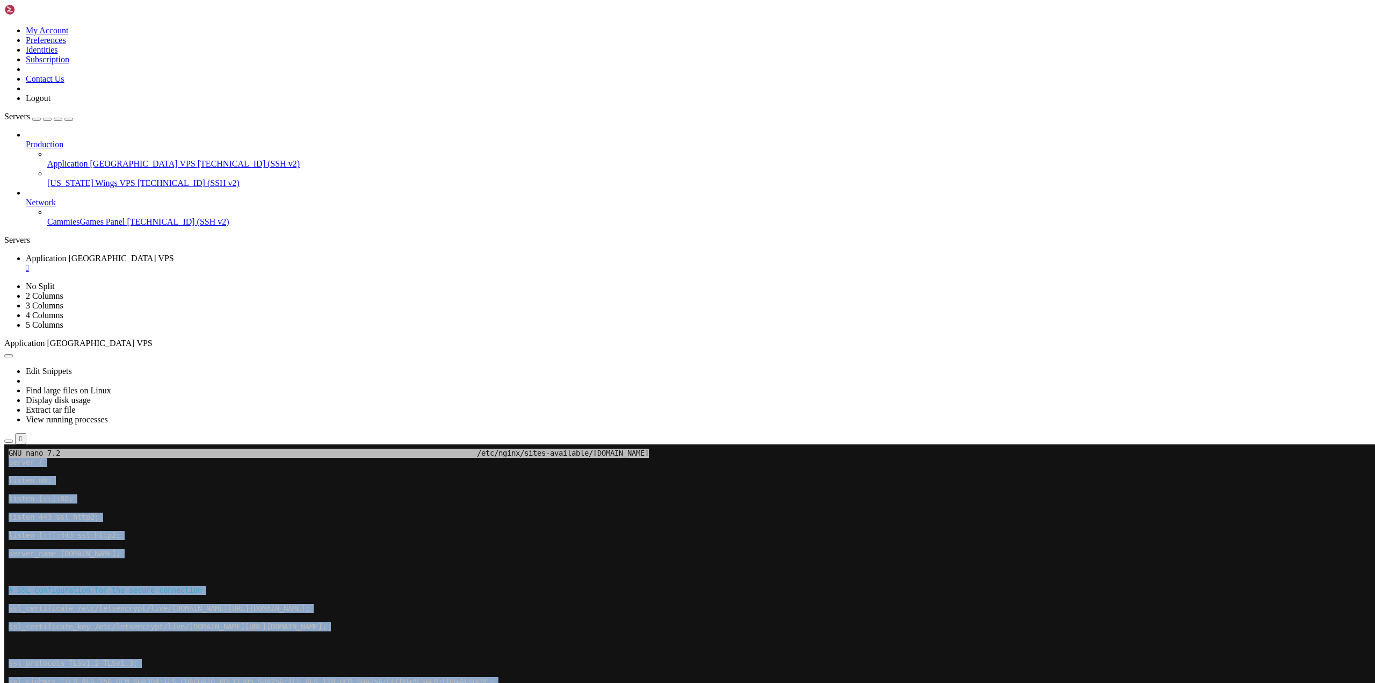
drag, startPoint x: 14, startPoint y: 996, endPoint x: 9, endPoint y: 466, distance: 530.7
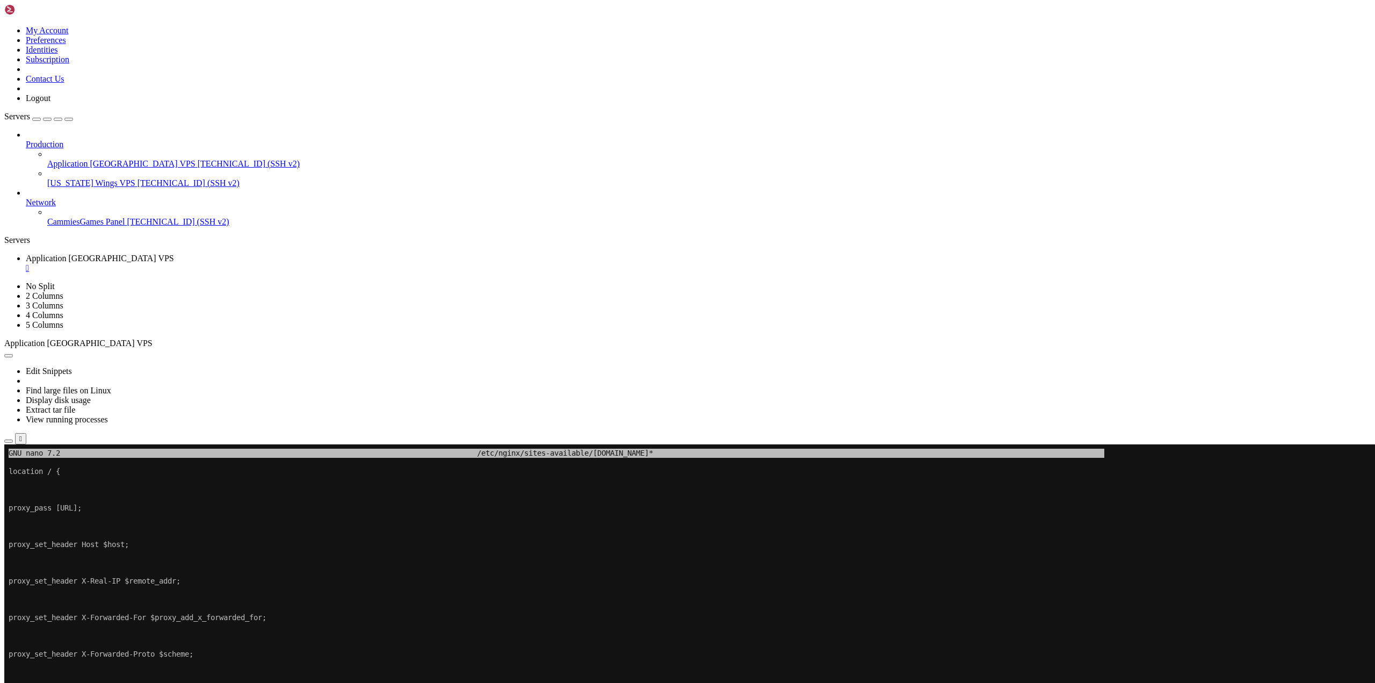
click at [125, 682] on x-row "}" at bounding box center [624, 690] width 1231 height 9
click at [281, 665] on x-row "To enrich screen reader interactions, please activate Accessibility in Grammarl…" at bounding box center [624, 663] width 1231 height 9
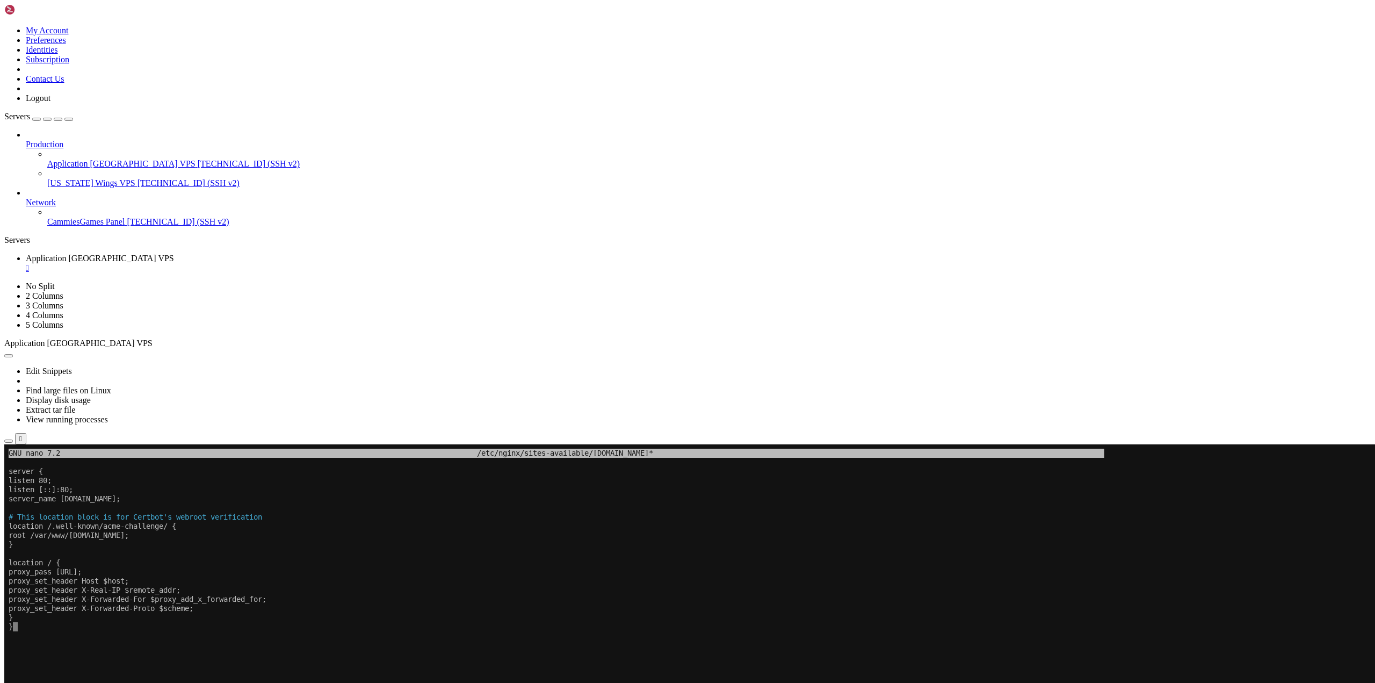
drag, startPoint x: 37, startPoint y: 484, endPoint x: 466, endPoint y: 655, distance: 461.6
click at [466, 655] on x-row "To enrich screen reader interactions, please activate Accessibility in Grammarl…" at bounding box center [624, 653] width 1231 height 9
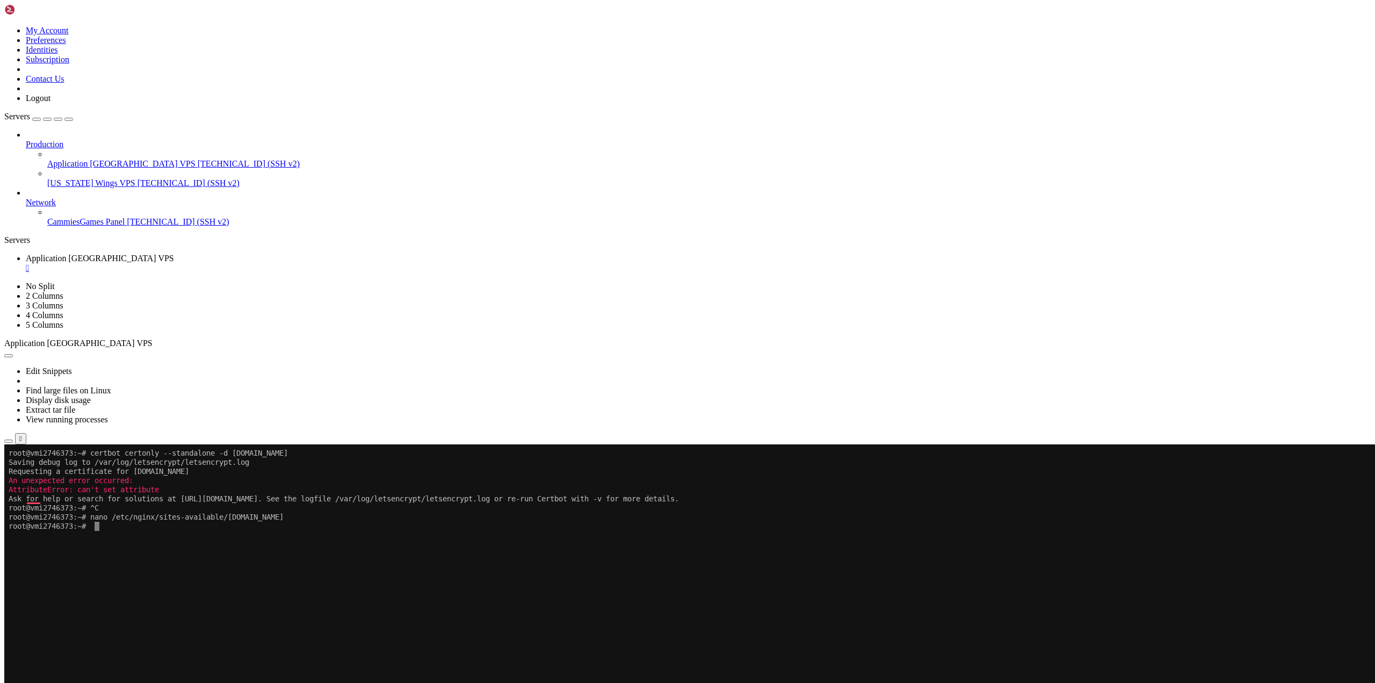
click at [327, 657] on x-row "To enrich screen reader interactions, please activate Accessibility in Grammarl…" at bounding box center [624, 653] width 1231 height 9
click at [496, 624] on x-row "To enrich screen reader interactions, please activate Accessibility in Grammarl…" at bounding box center [624, 626] width 1231 height 9
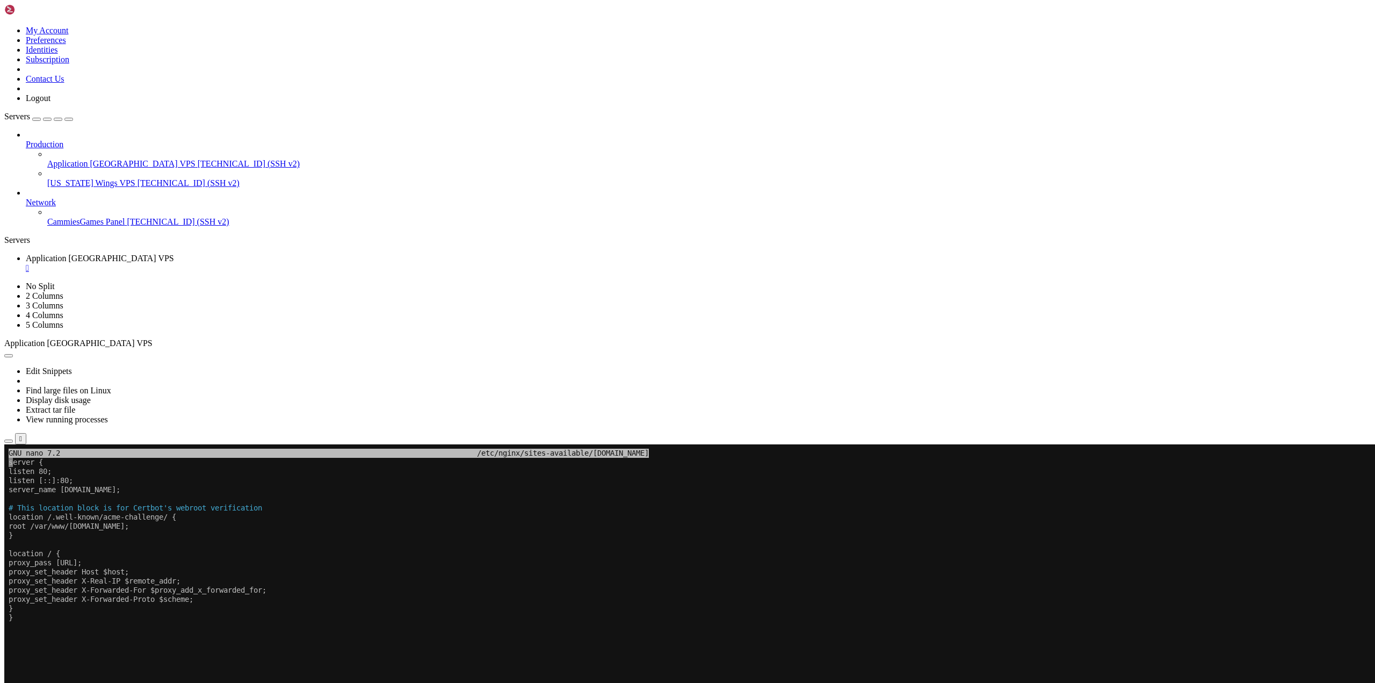
click at [333, 680] on x-row "To enrich screen reader interactions, please activate Accessibility in Grammarl…" at bounding box center [624, 681] width 1231 height 9
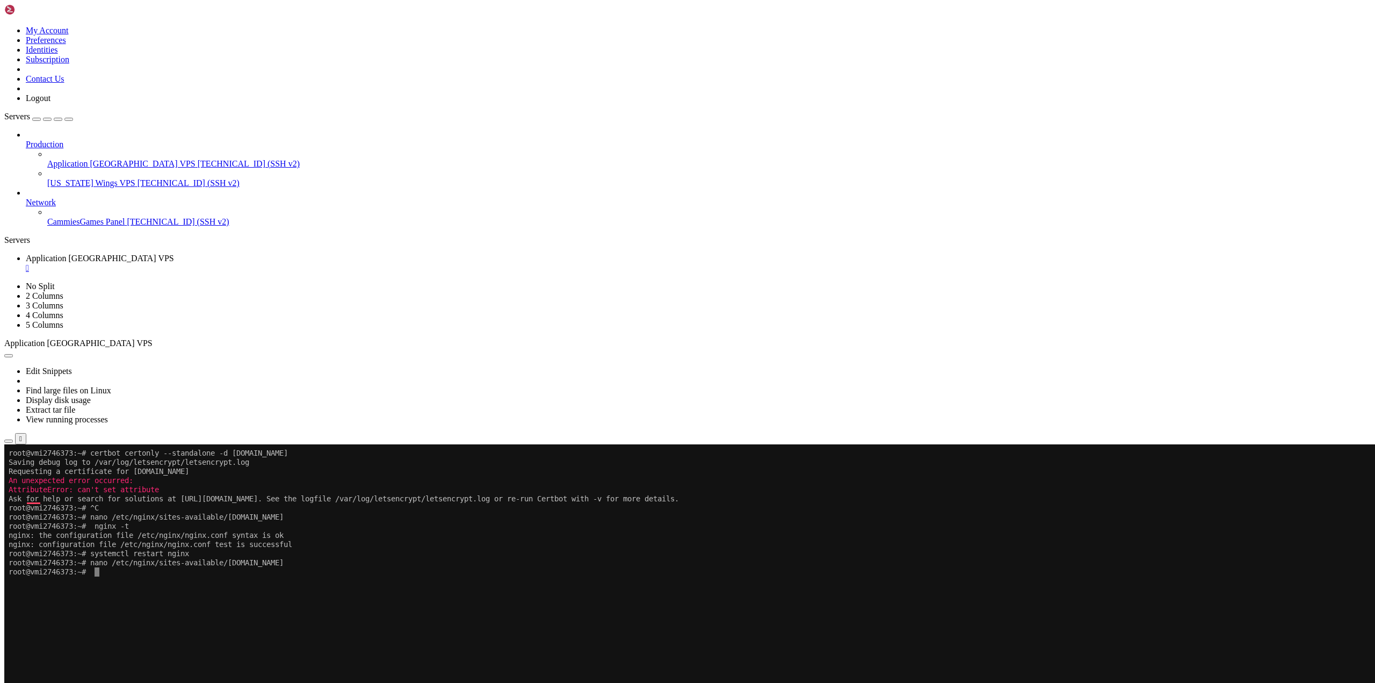
click at [208, 630] on x-row "To enrich screen reader interactions, please activate Accessibility in Grammarl…" at bounding box center [624, 626] width 1231 height 9
click at [206, 665] on x-row "To enrich screen reader interactions, please activate Accessibility in Grammarl…" at bounding box center [624, 663] width 1231 height 9
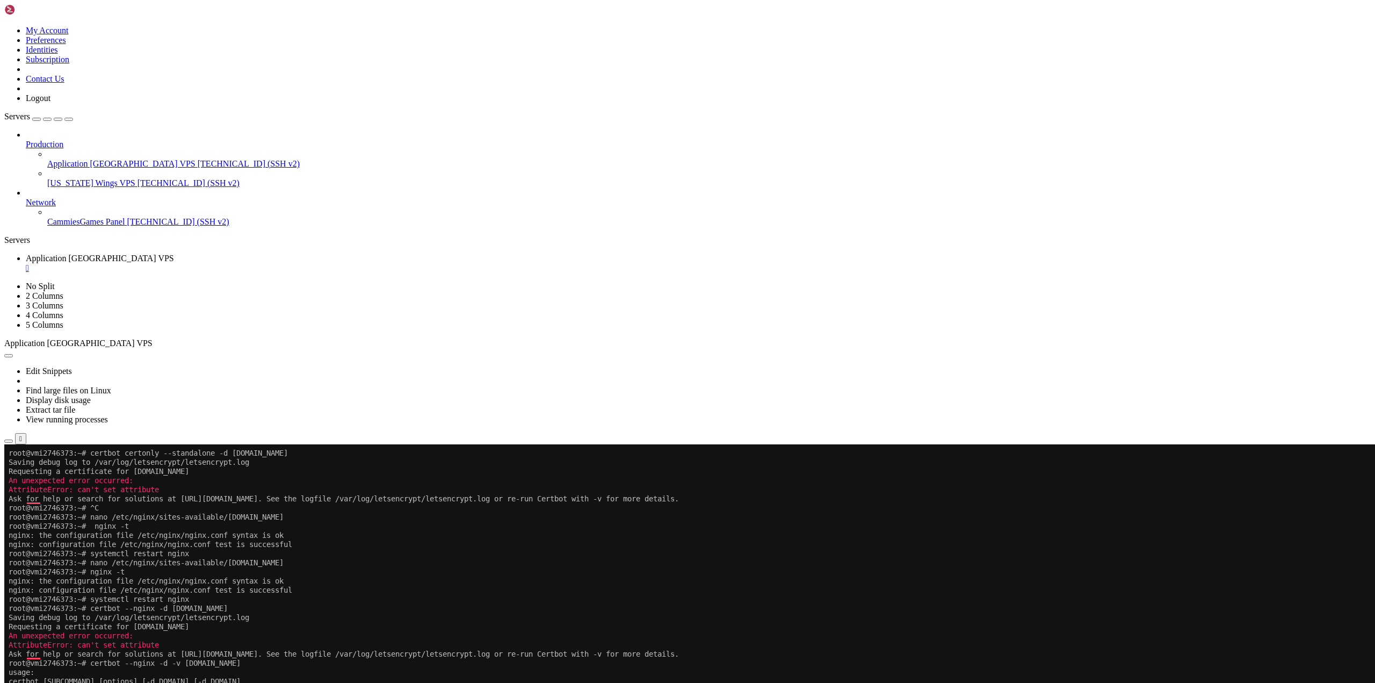
drag, startPoint x: 418, startPoint y: 792, endPoint x: 583, endPoint y: 788, distance: 164.9
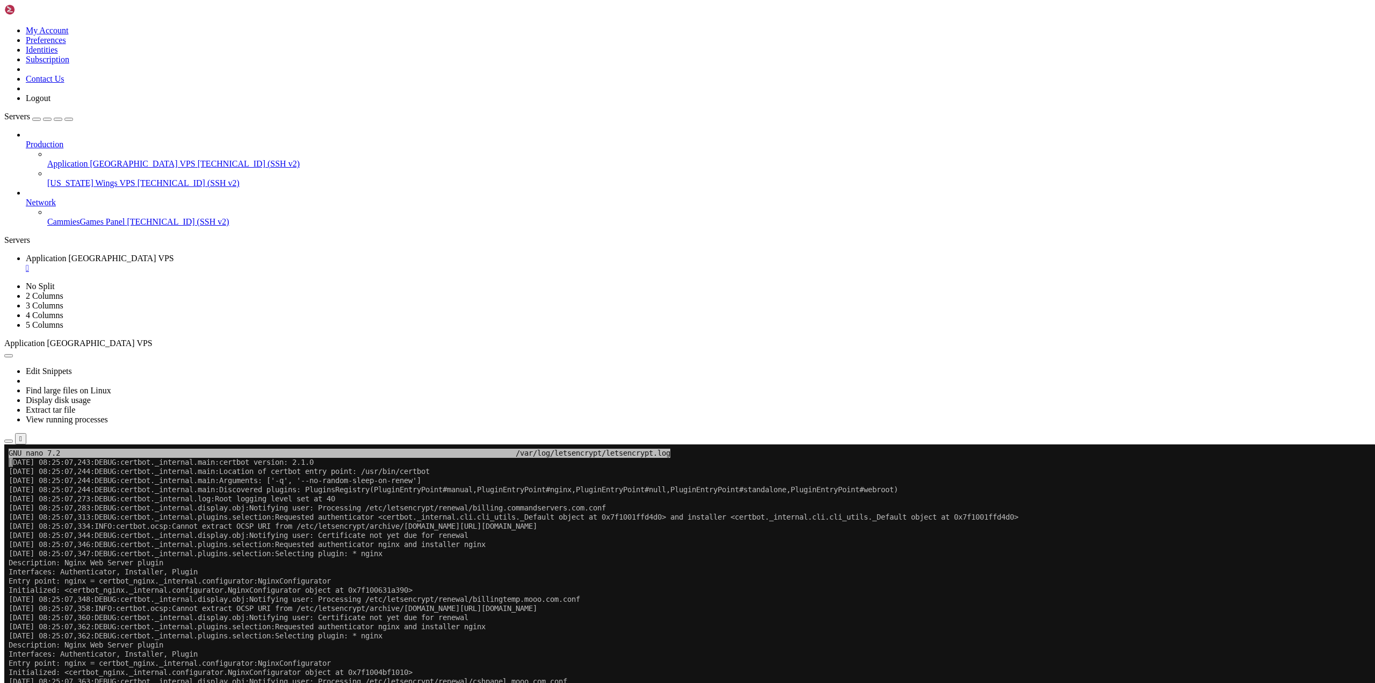
drag, startPoint x: 364, startPoint y: 1019, endPoint x: 16, endPoint y: 957, distance: 354.1
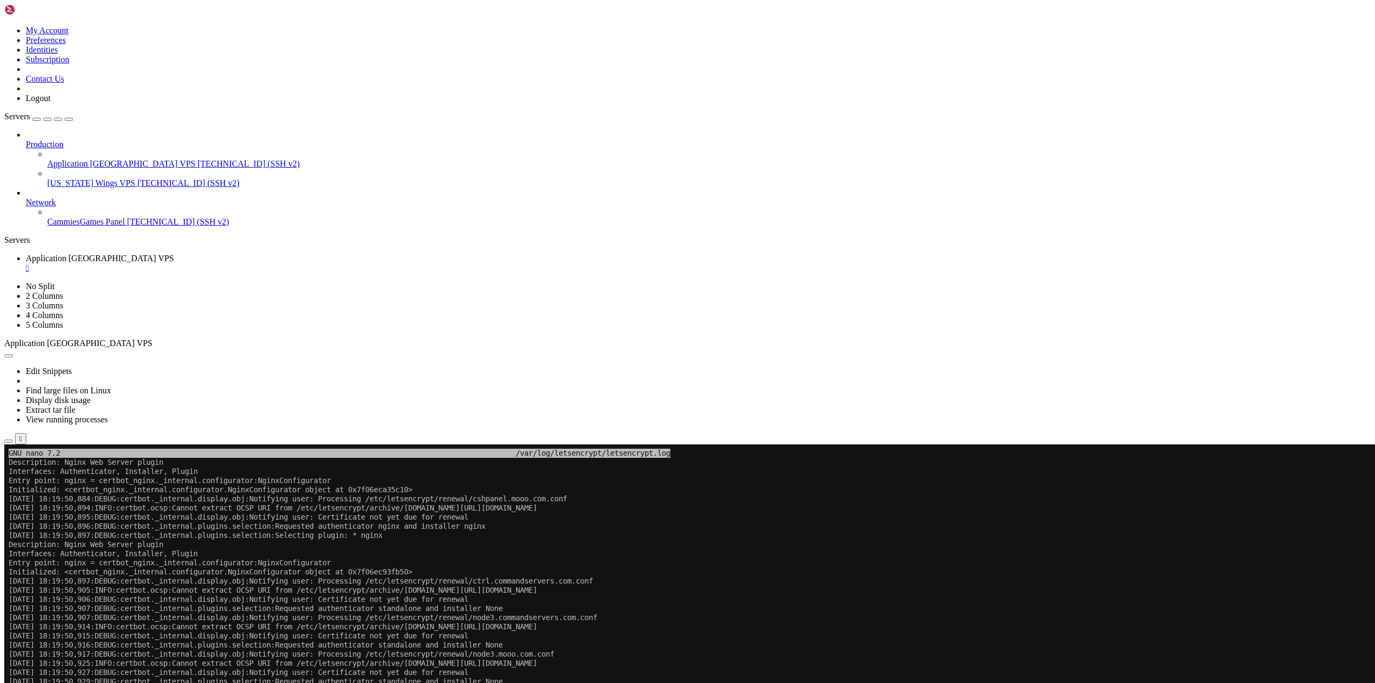
click at [424, 633] on x-row "2025-09-08 18:19:50,915:DEBUG:certbot._internal.display.obj:Notifying user: Cer…" at bounding box center [624, 635] width 1231 height 9
click at [308, 616] on x-row "2025-09-08 18:19:50,907:DEBUG:certbot._internal.display.obj:Notifying user: Pro…" at bounding box center [624, 617] width 1231 height 9
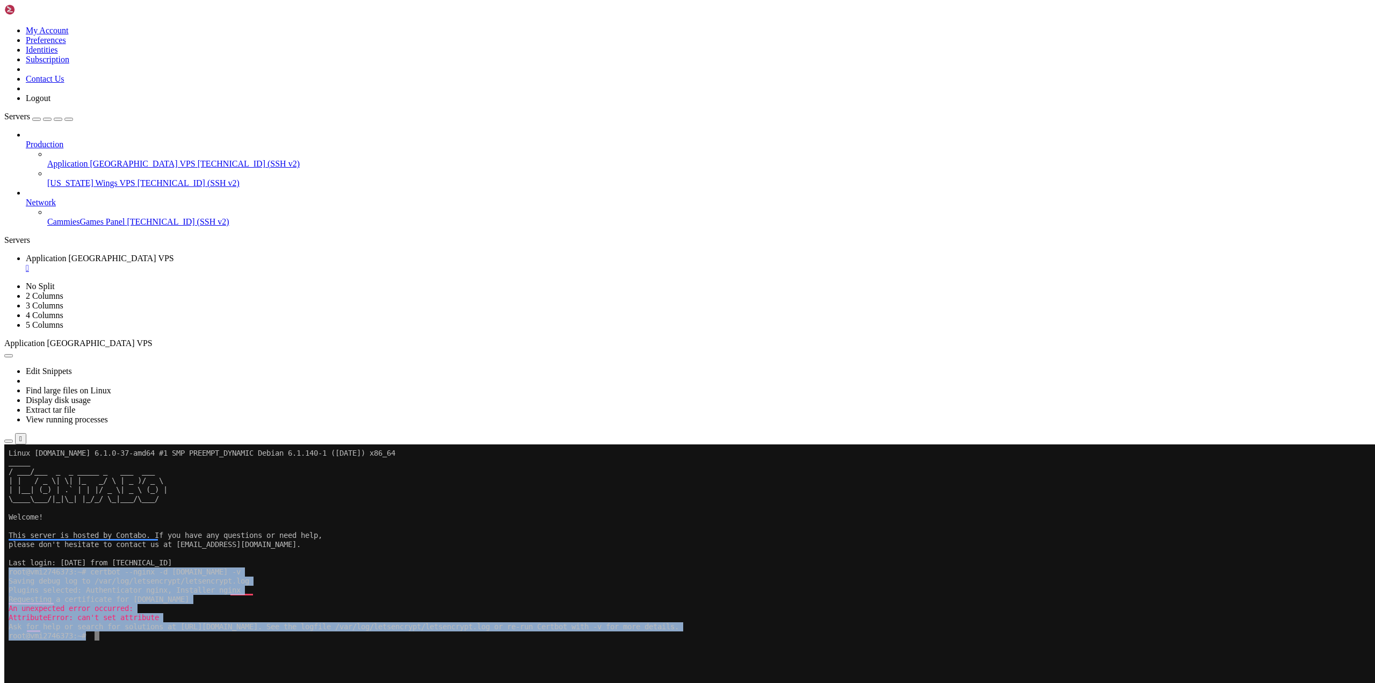
drag, startPoint x: 115, startPoint y: 651, endPoint x: 9, endPoint y: 573, distance: 131.8
click at [214, 652] on x-row "To enrich screen reader interactions, please activate Accessibility in Grammarl…" at bounding box center [624, 653] width 1231 height 9
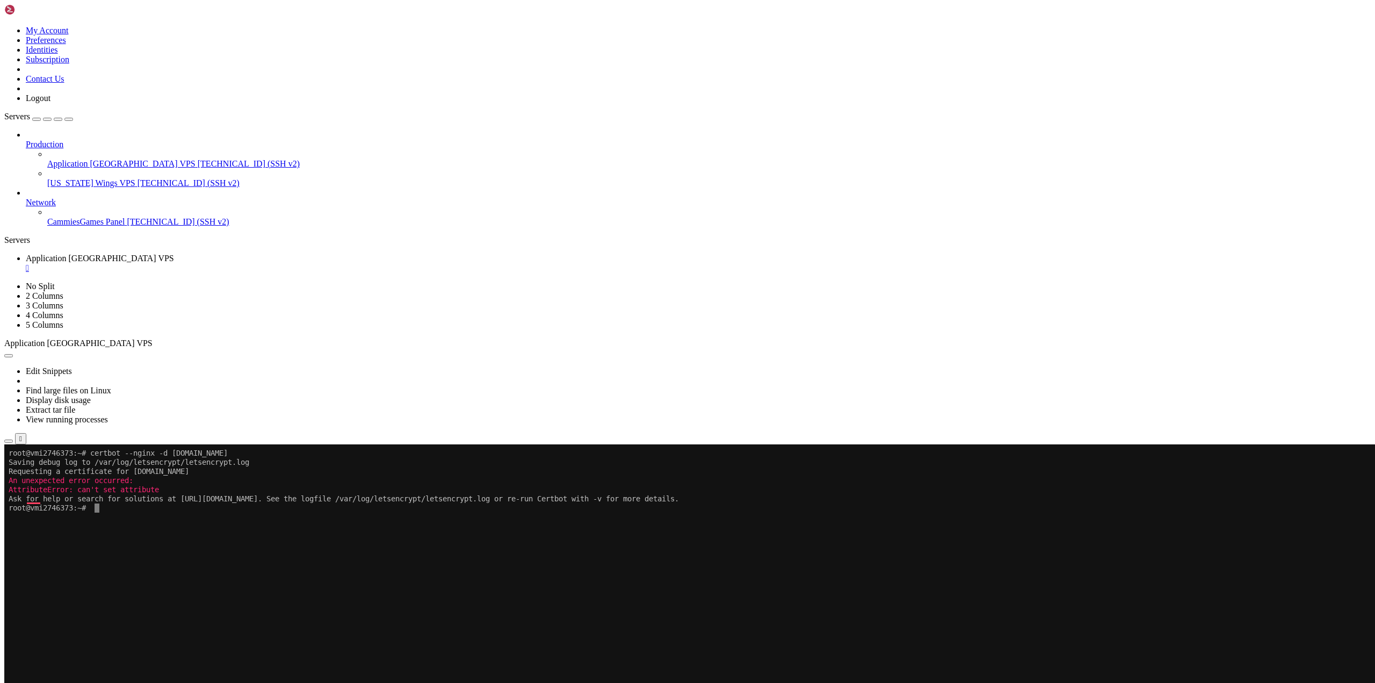
click at [318, 565] on x-row "To enrich screen reader interactions, please activate Accessibility in Grammarl…" at bounding box center [624, 562] width 1231 height 9
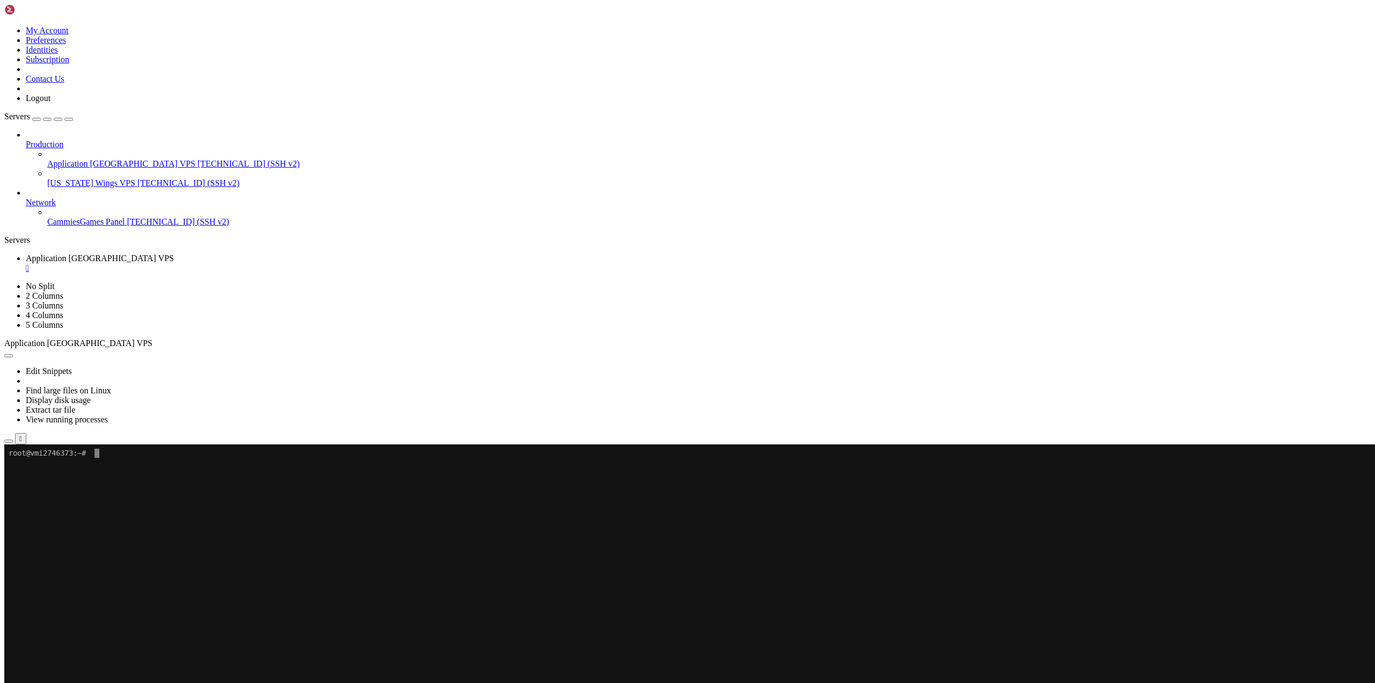
click at [393, 682] on x-row "To enrich screen reader interactions, please activate Accessibility in Grammarl…" at bounding box center [624, 681] width 1231 height 9
drag, startPoint x: 545, startPoint y: 501, endPoint x: 544, endPoint y: 510, distance: 8.7
